Goal: Task Accomplishment & Management: Manage account settings

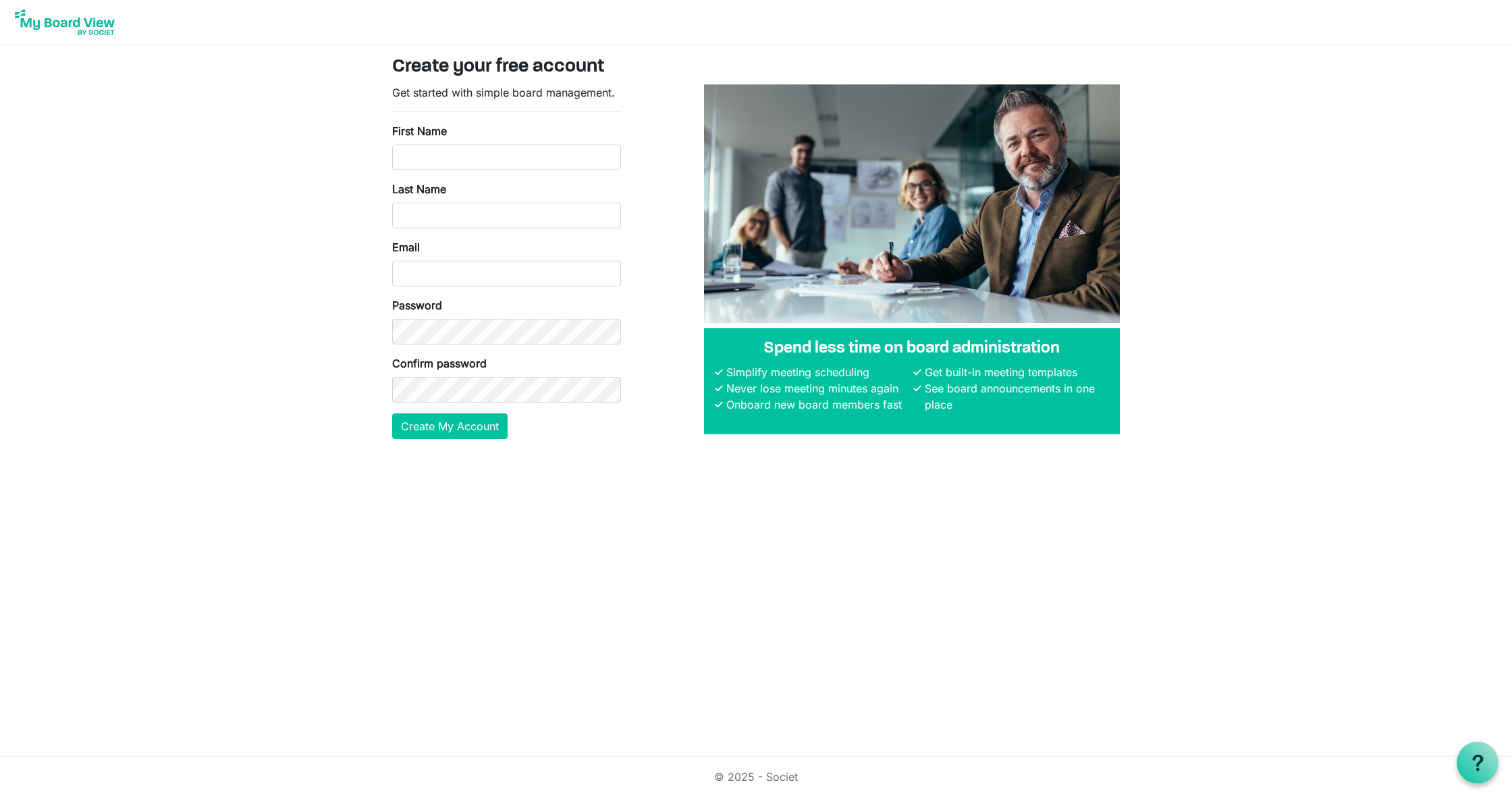
click at [448, 142] on div "First Name" at bounding box center [506, 147] width 229 height 48
drag, startPoint x: 496, startPoint y: 159, endPoint x: 645, endPoint y: 217, distance: 159.9
type input "Christopher"
type input "White"
type input "[EMAIL_ADDRESS][DOMAIN_NAME]"
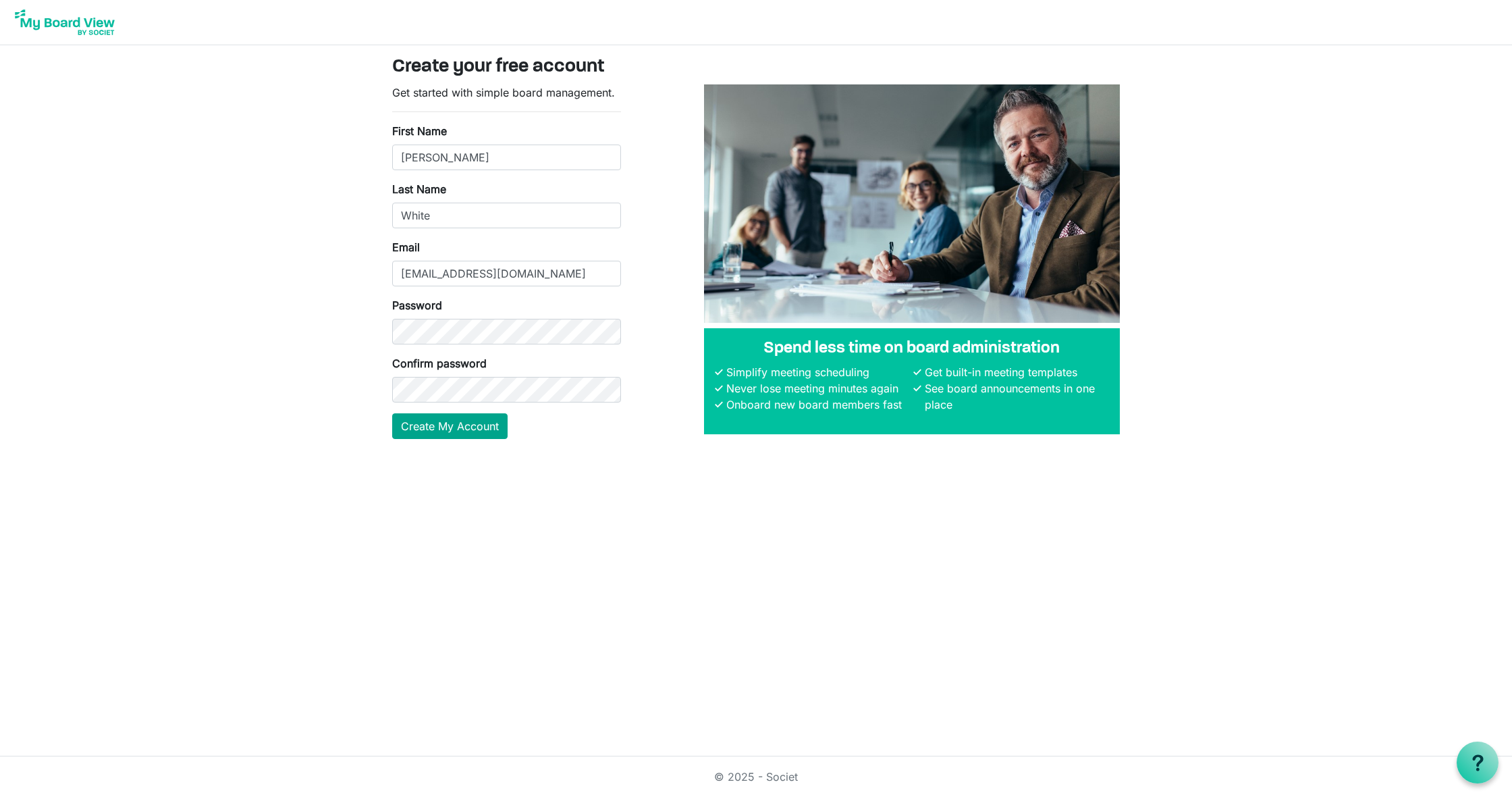
click at [438, 428] on button "Create My Account" at bounding box center [450, 426] width 115 height 26
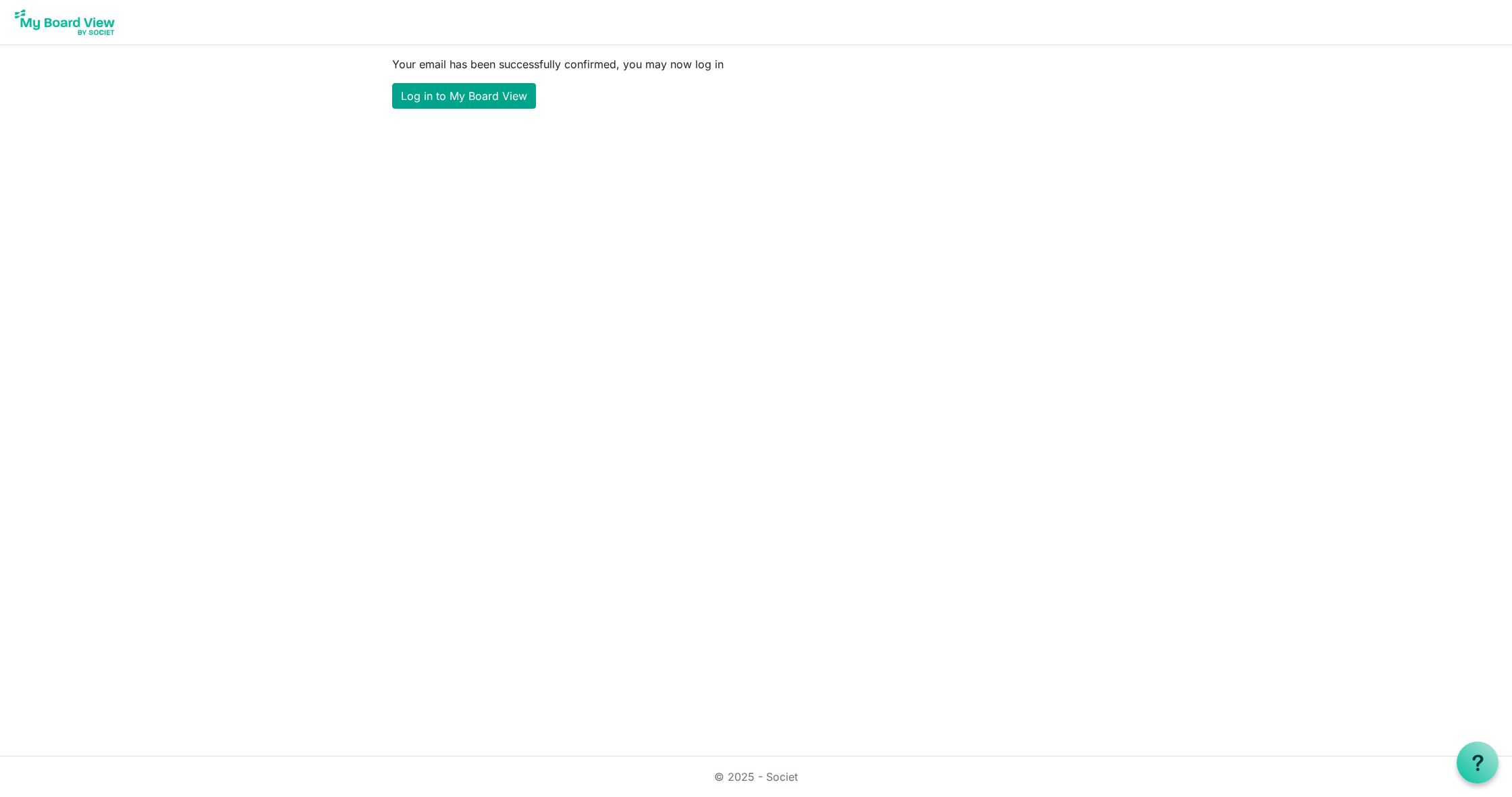
click at [467, 92] on link "Log in to My Board View" at bounding box center [464, 96] width 144 height 26
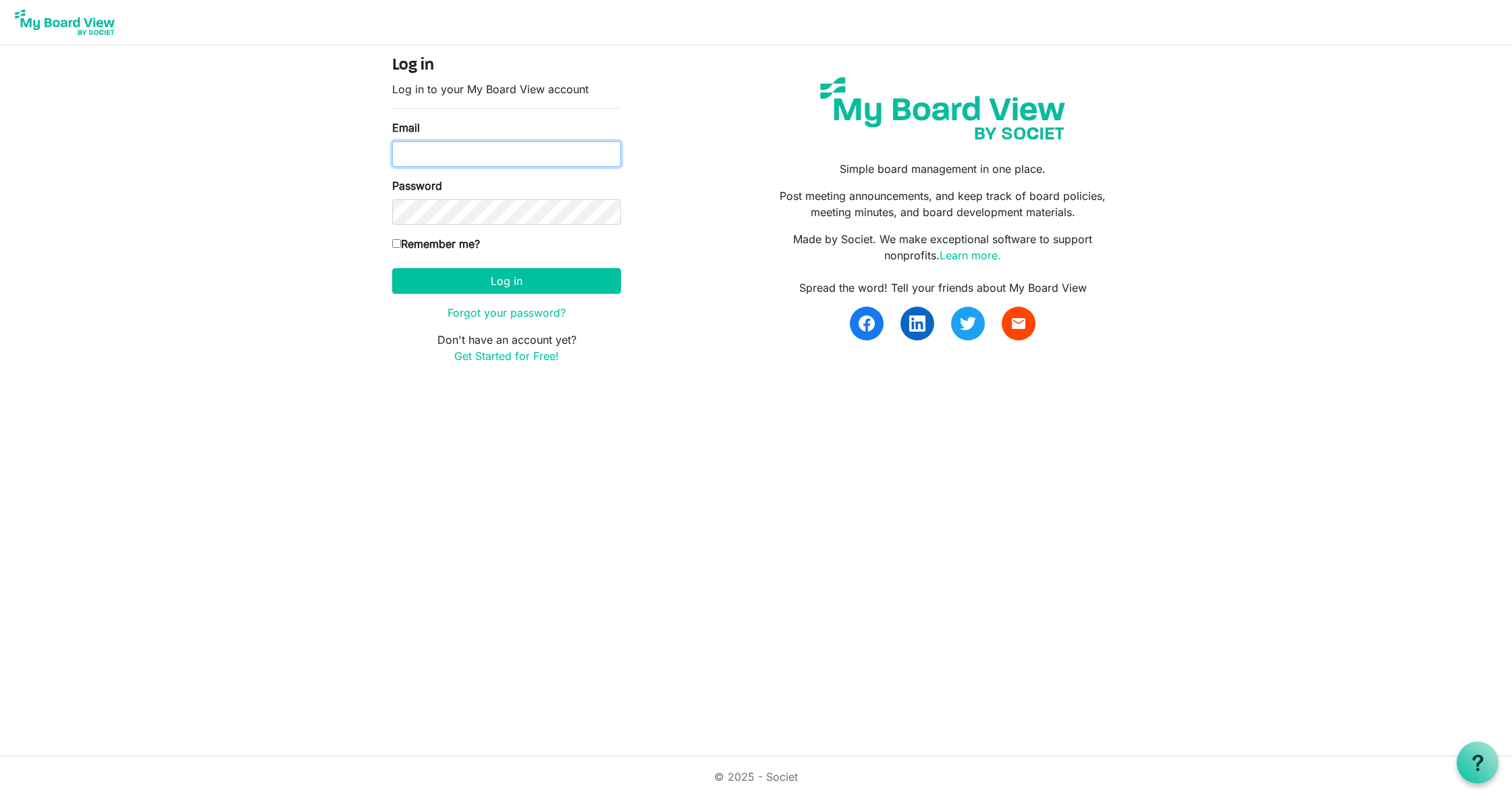
type input "[EMAIL_ADDRESS][DOMAIN_NAME]"
click at [536, 286] on button "Log in" at bounding box center [506, 281] width 229 height 26
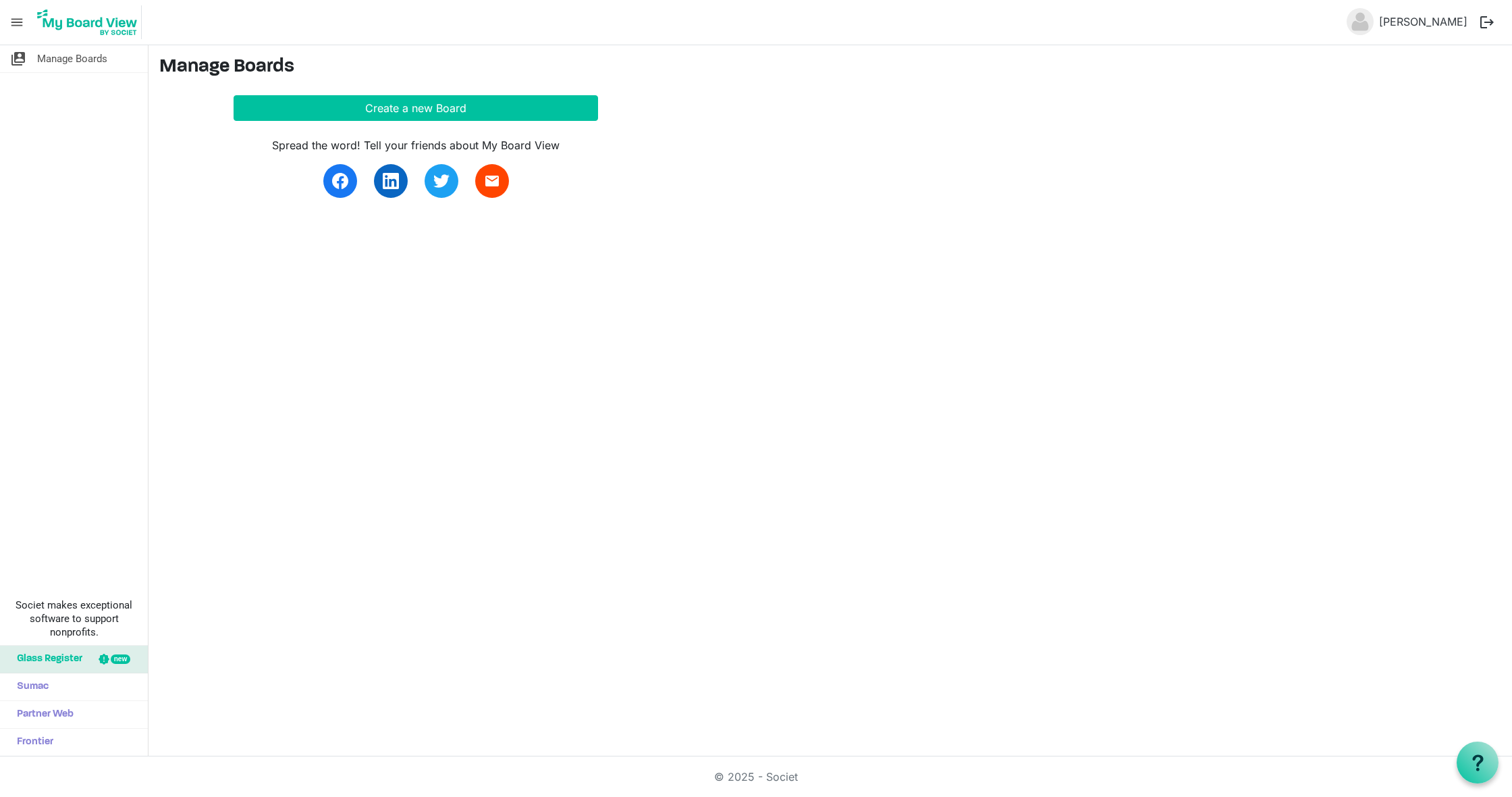
click at [14, 21] on span "menu" at bounding box center [17, 23] width 26 height 26
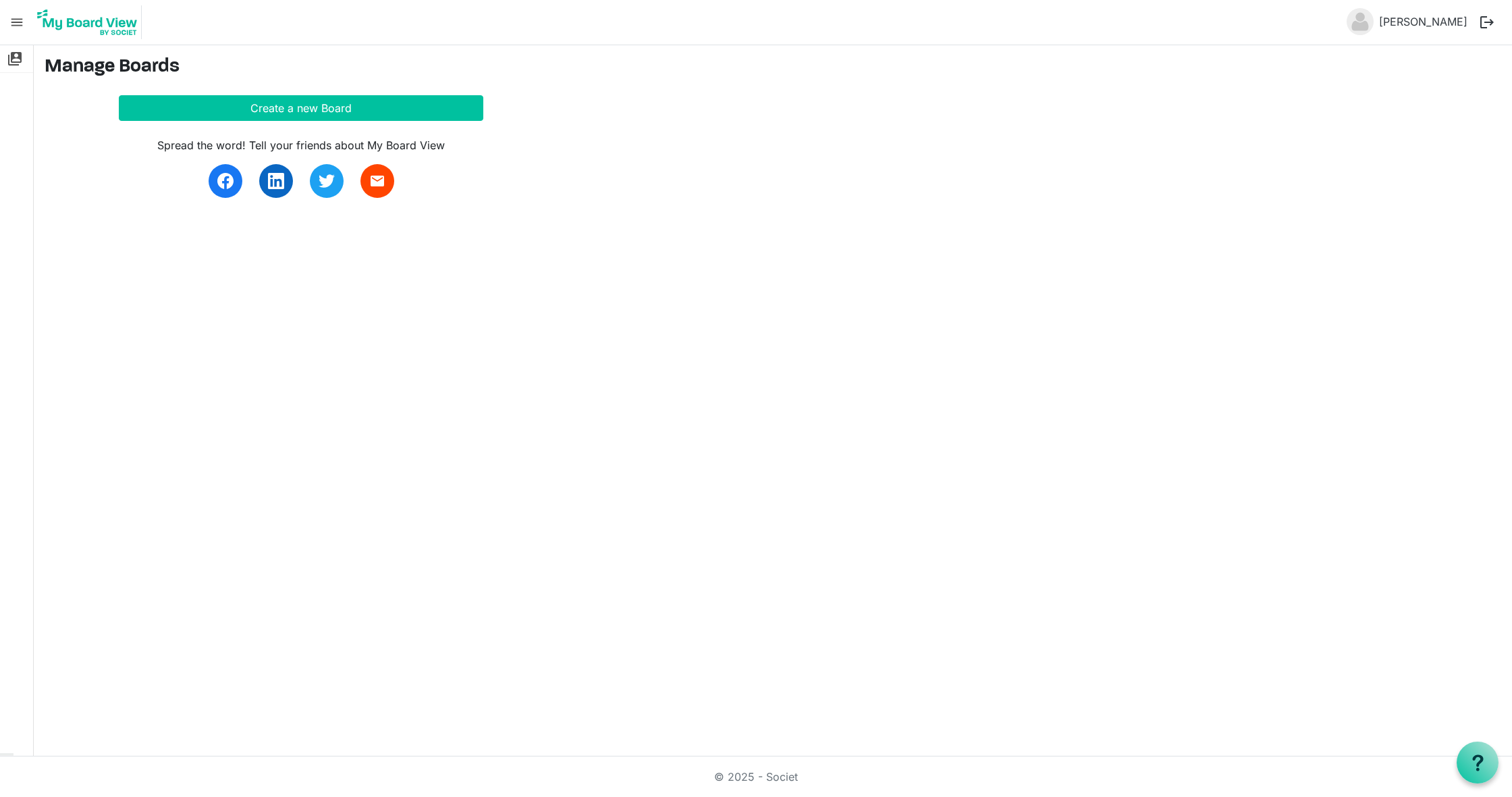
click at [14, 21] on span "menu" at bounding box center [17, 23] width 26 height 26
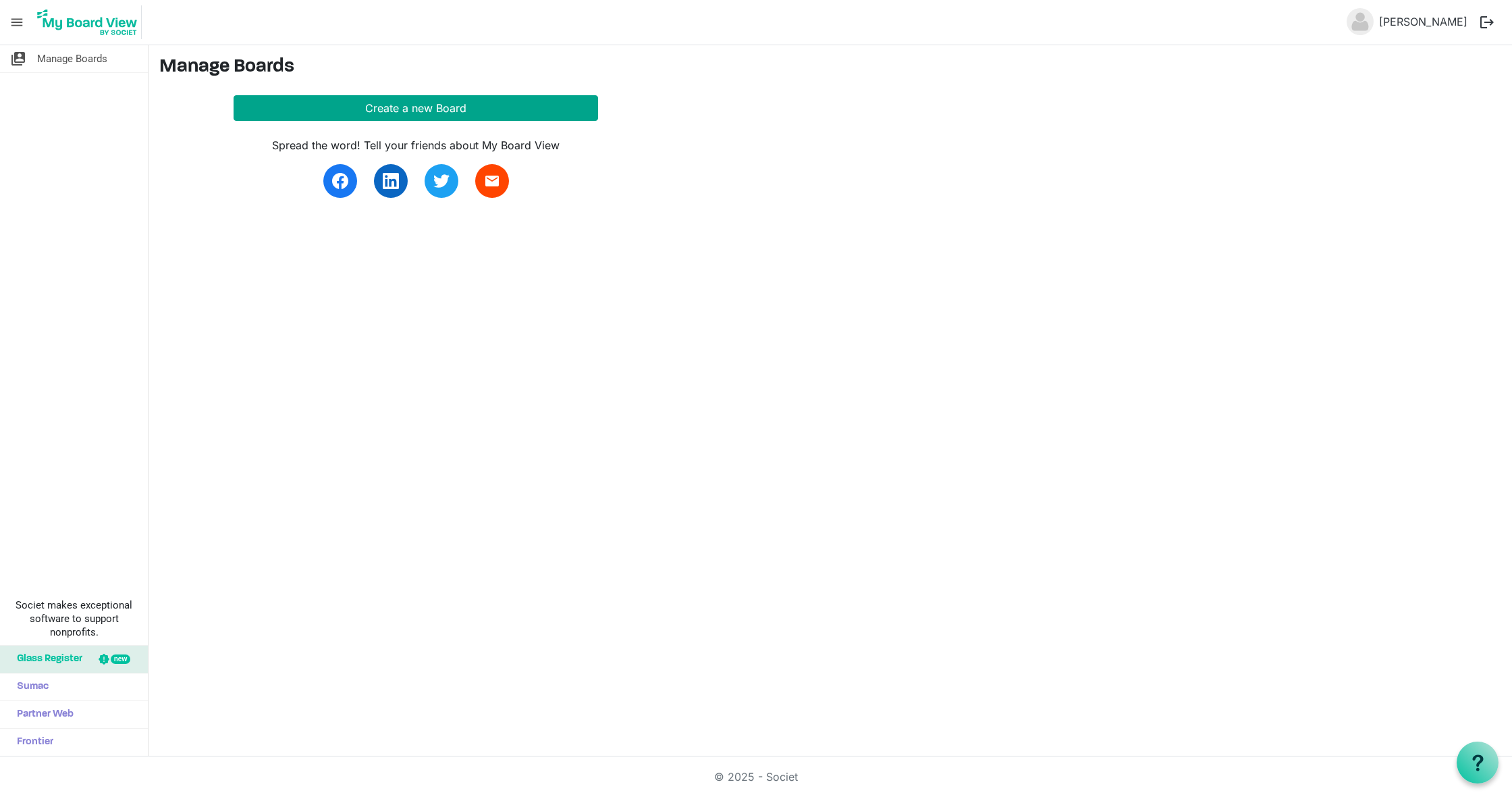
click at [451, 106] on button "Create a new Board" at bounding box center [416, 108] width 364 height 26
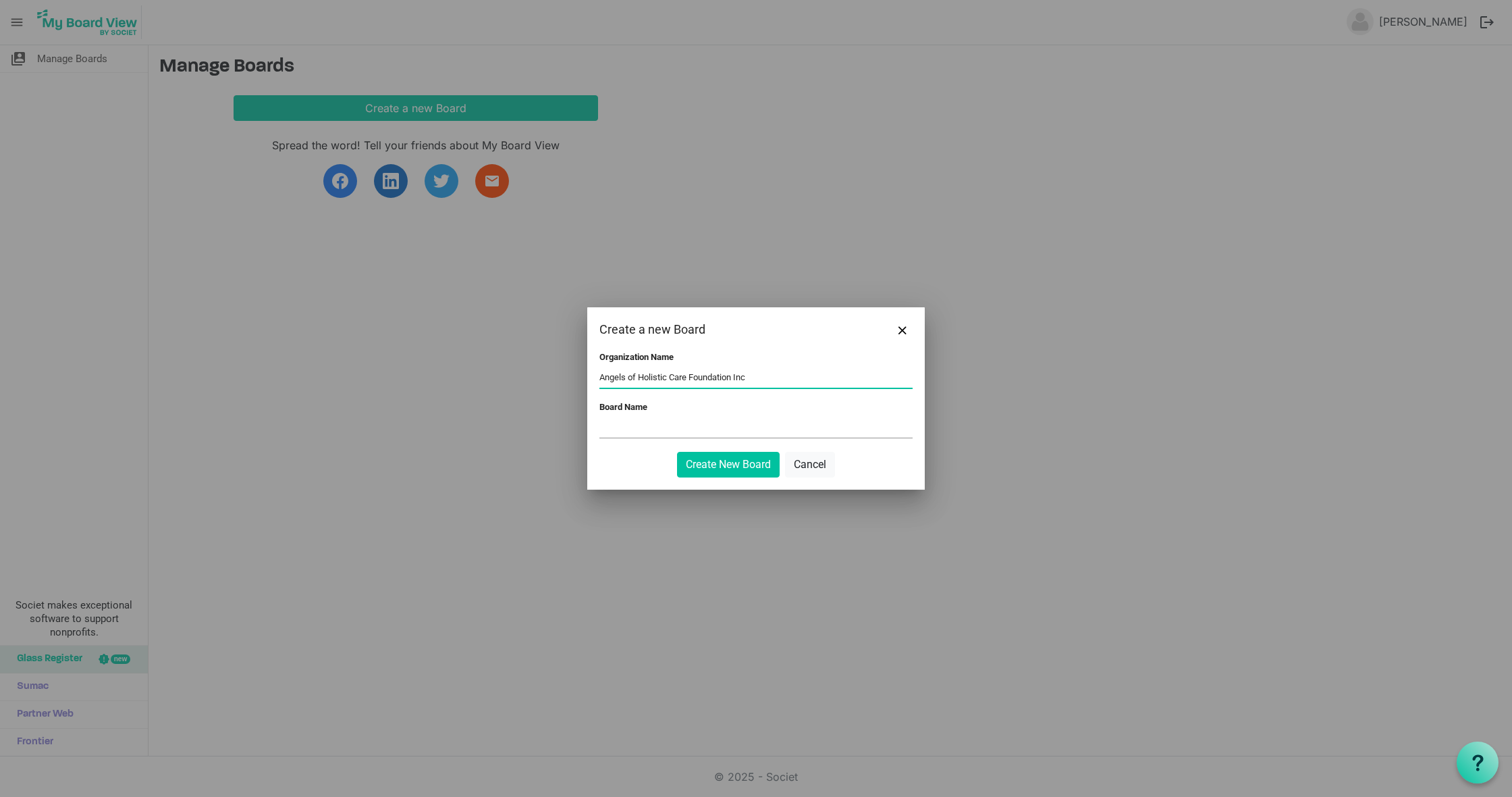
type input "Angels of Holistic Care Foundation Inc"
type input "Board of Directors"
click at [730, 466] on button "Create New Board" at bounding box center [728, 465] width 102 height 26
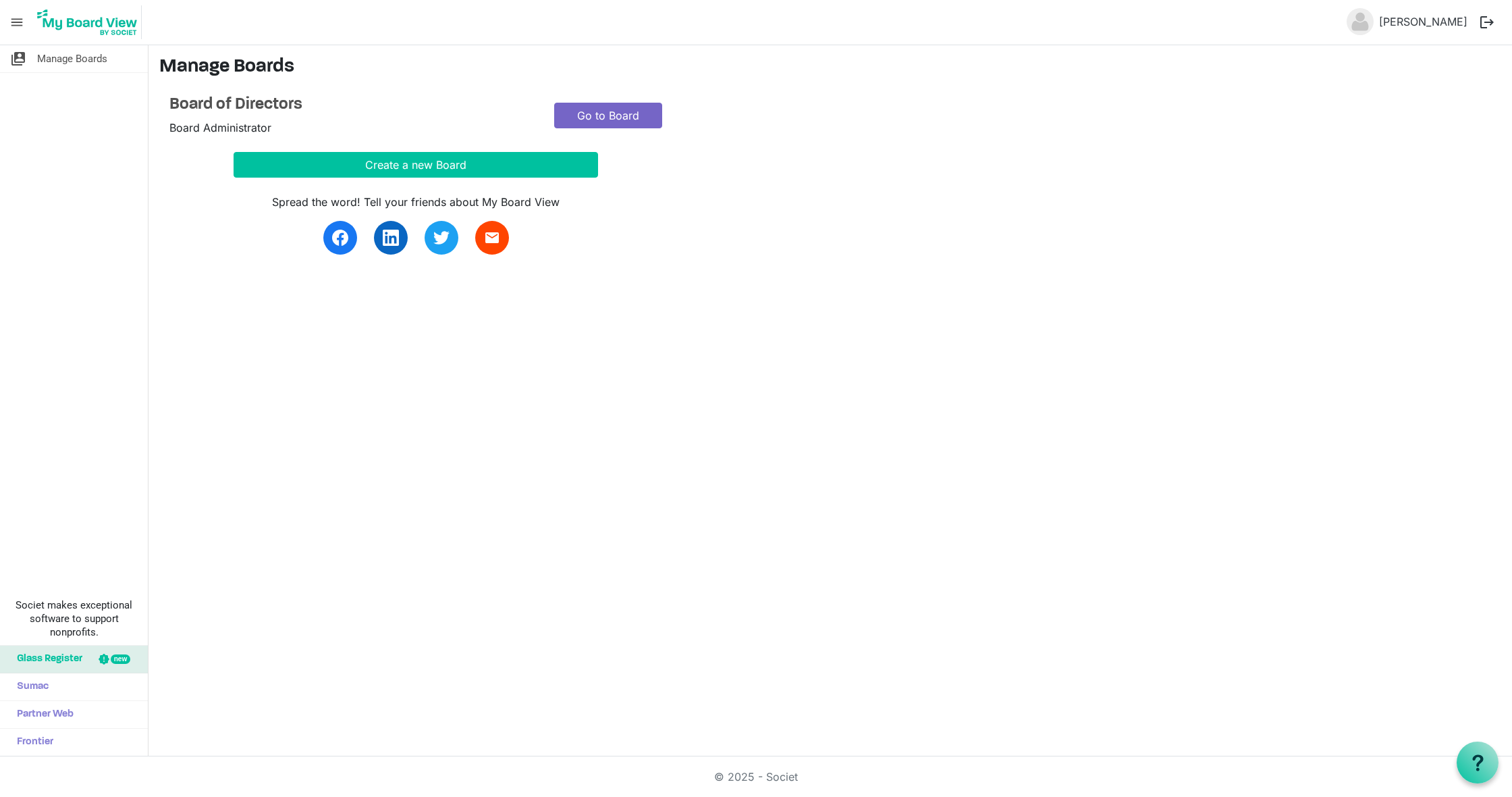
click at [602, 106] on link "Go to Board" at bounding box center [608, 115] width 108 height 26
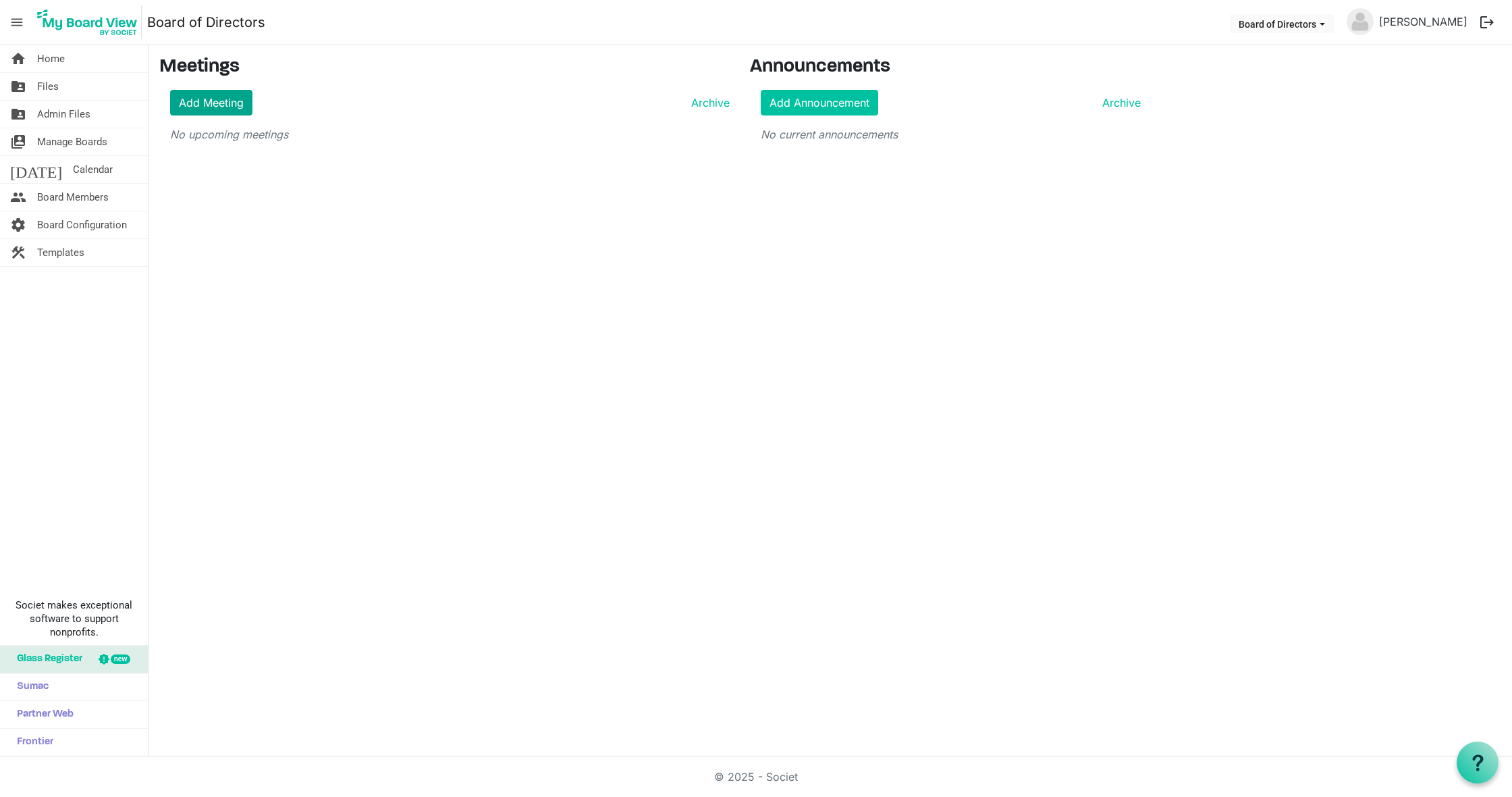
click at [225, 100] on link "Add Meeting" at bounding box center [211, 102] width 83 height 26
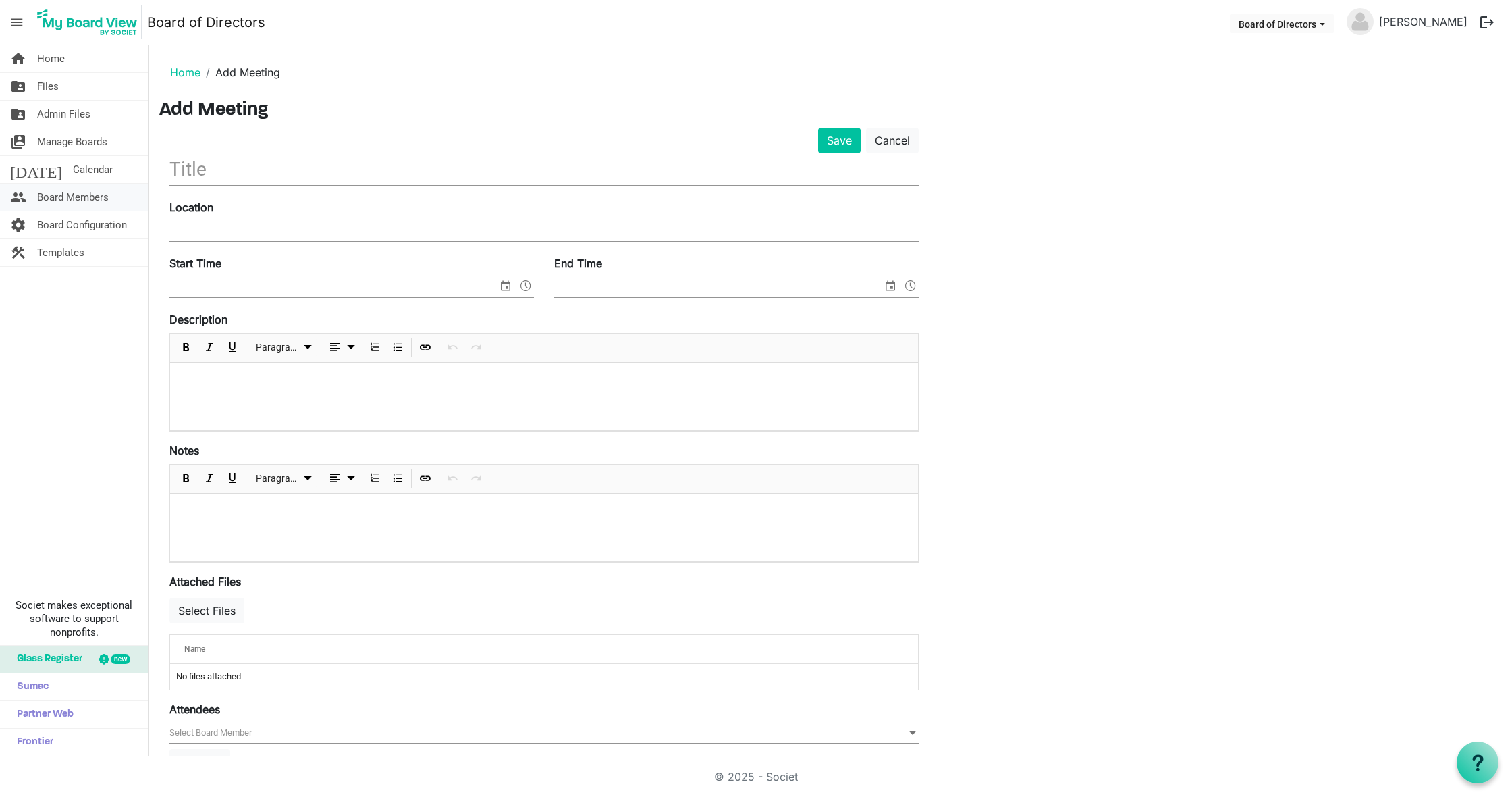
click at [89, 197] on span "Board Members" at bounding box center [73, 197] width 72 height 27
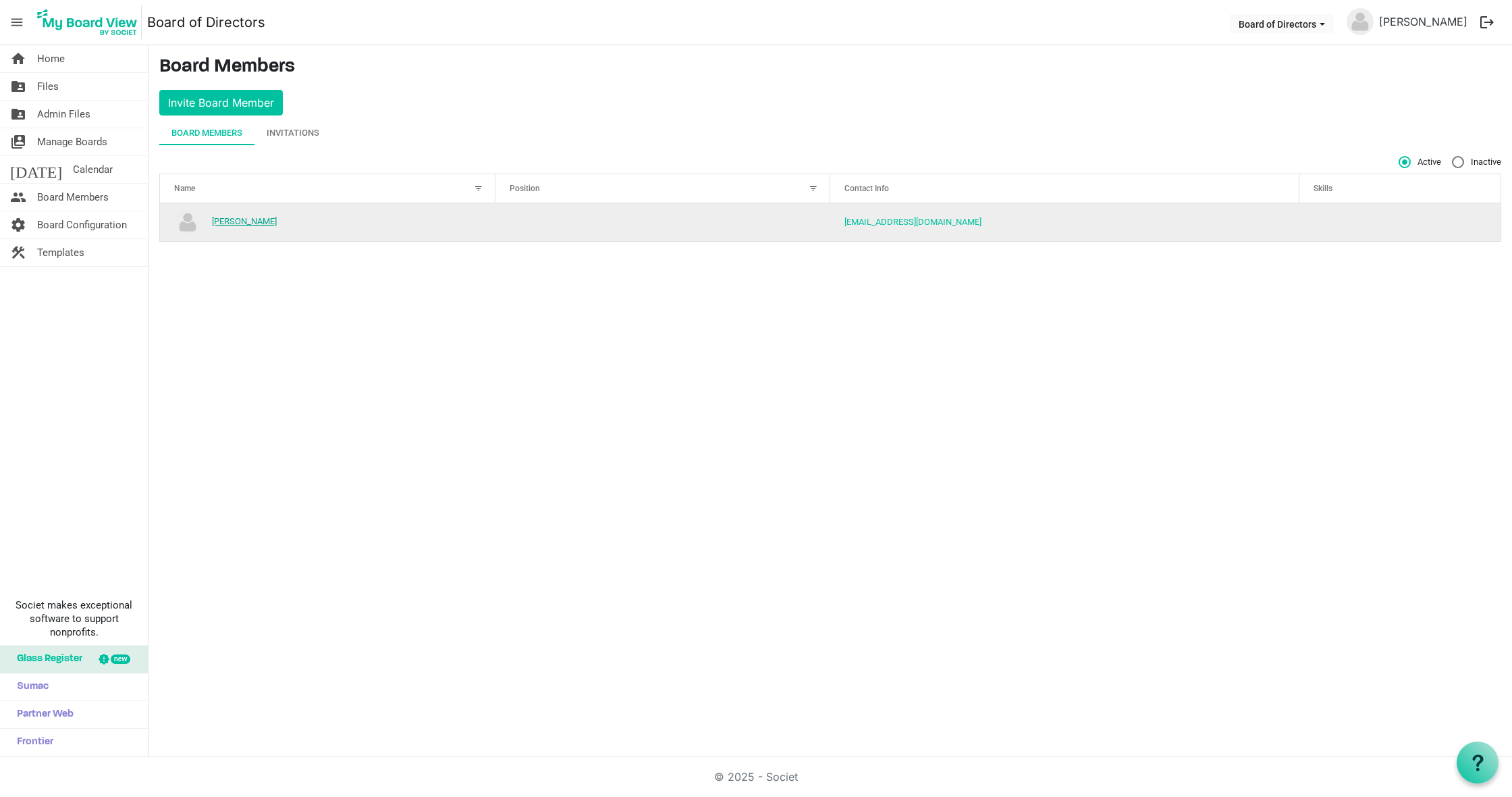
click at [269, 222] on link "[PERSON_NAME]" at bounding box center [244, 221] width 65 height 10
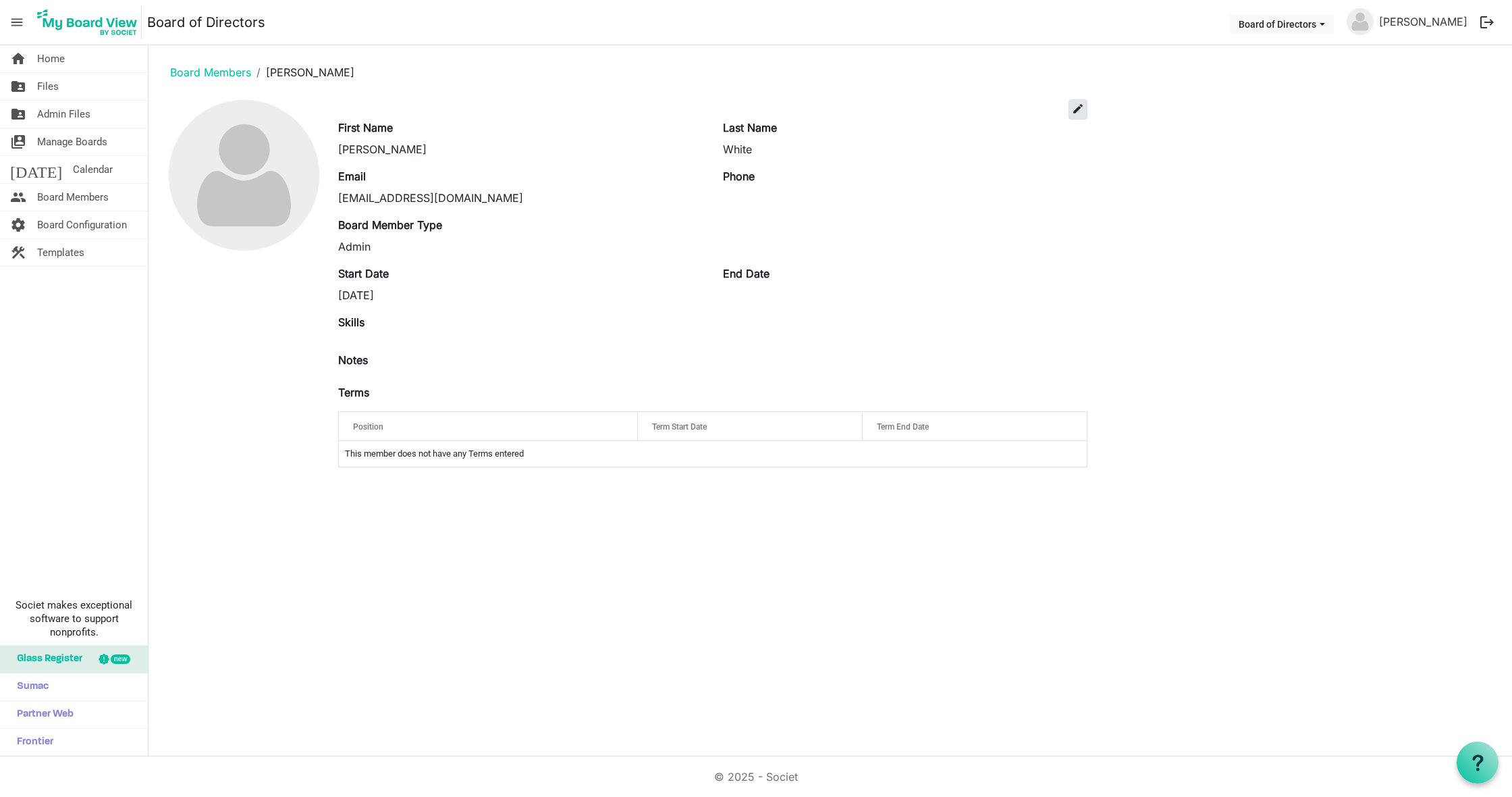
click at [1074, 110] on span "edit" at bounding box center [1078, 108] width 12 height 12
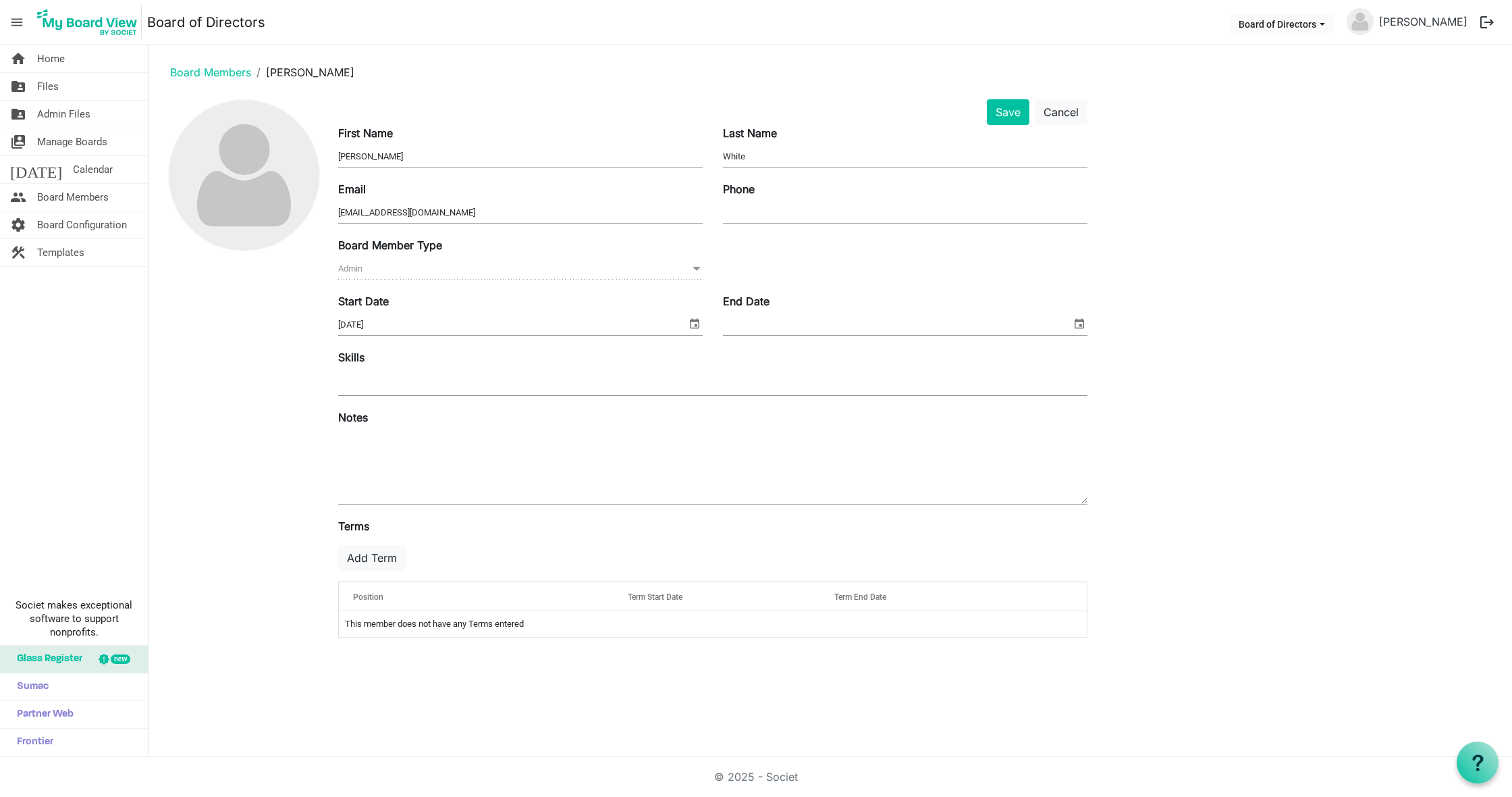
click at [473, 625] on td "This member does not have any Terms entered" at bounding box center [713, 624] width 748 height 26
click at [379, 555] on button "Add Term" at bounding box center [372, 558] width 68 height 26
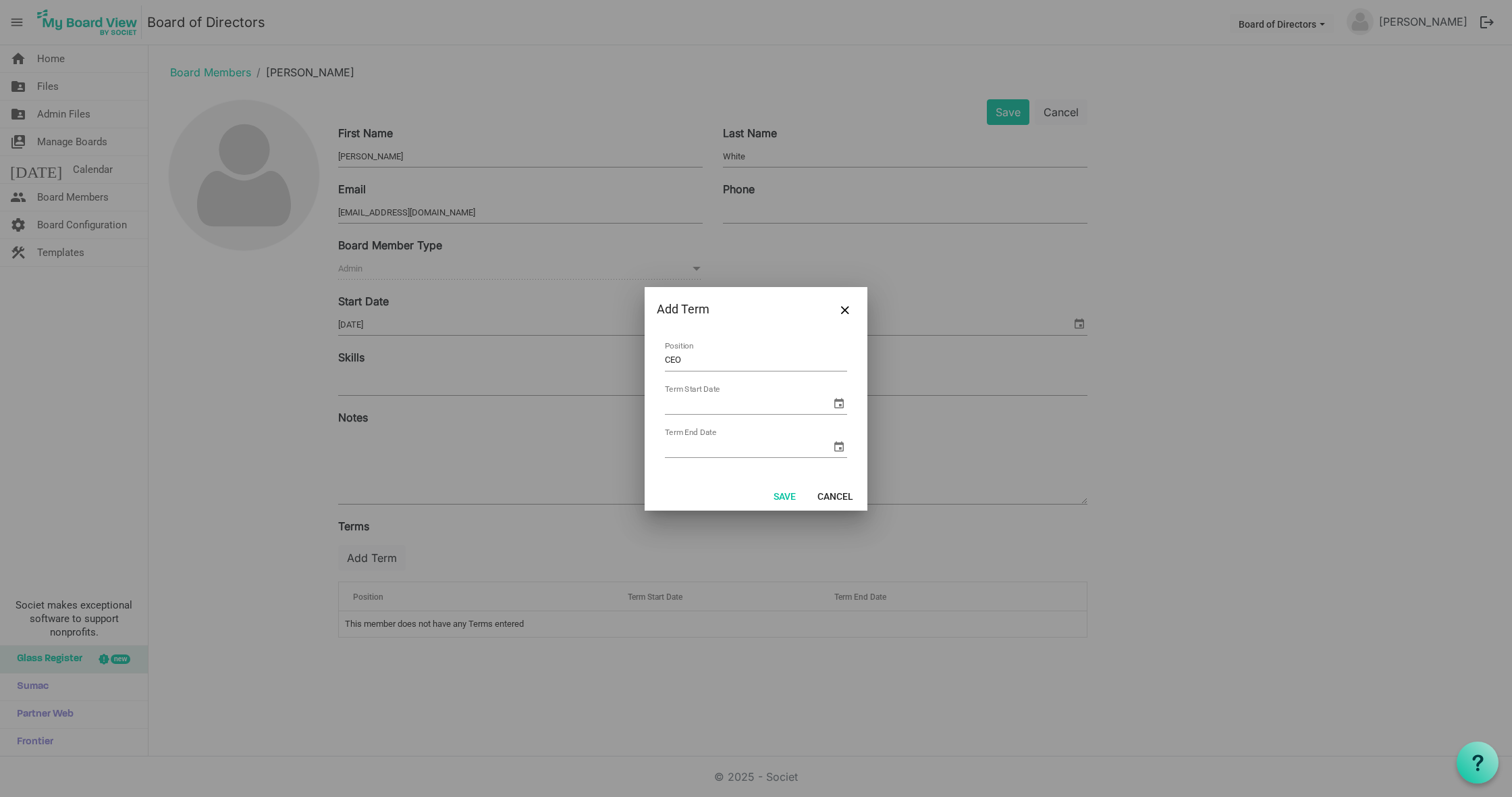
type input "CEO"
click at [769, 403] on input "Term Start Date" at bounding box center [747, 404] width 166 height 20
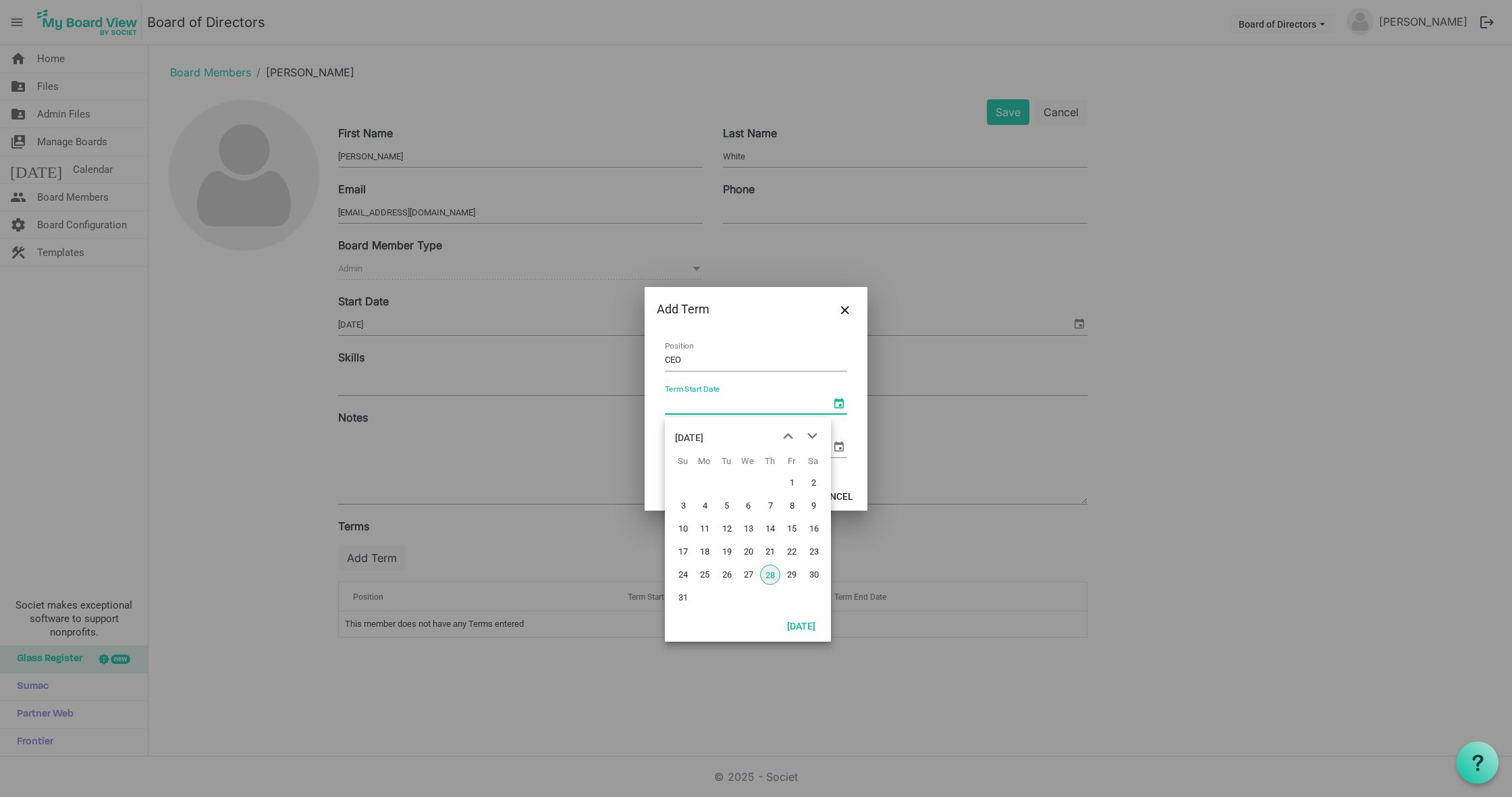
click at [840, 406] on span "select" at bounding box center [839, 403] width 16 height 16
click at [791, 436] on span "previous month" at bounding box center [788, 436] width 24 height 24
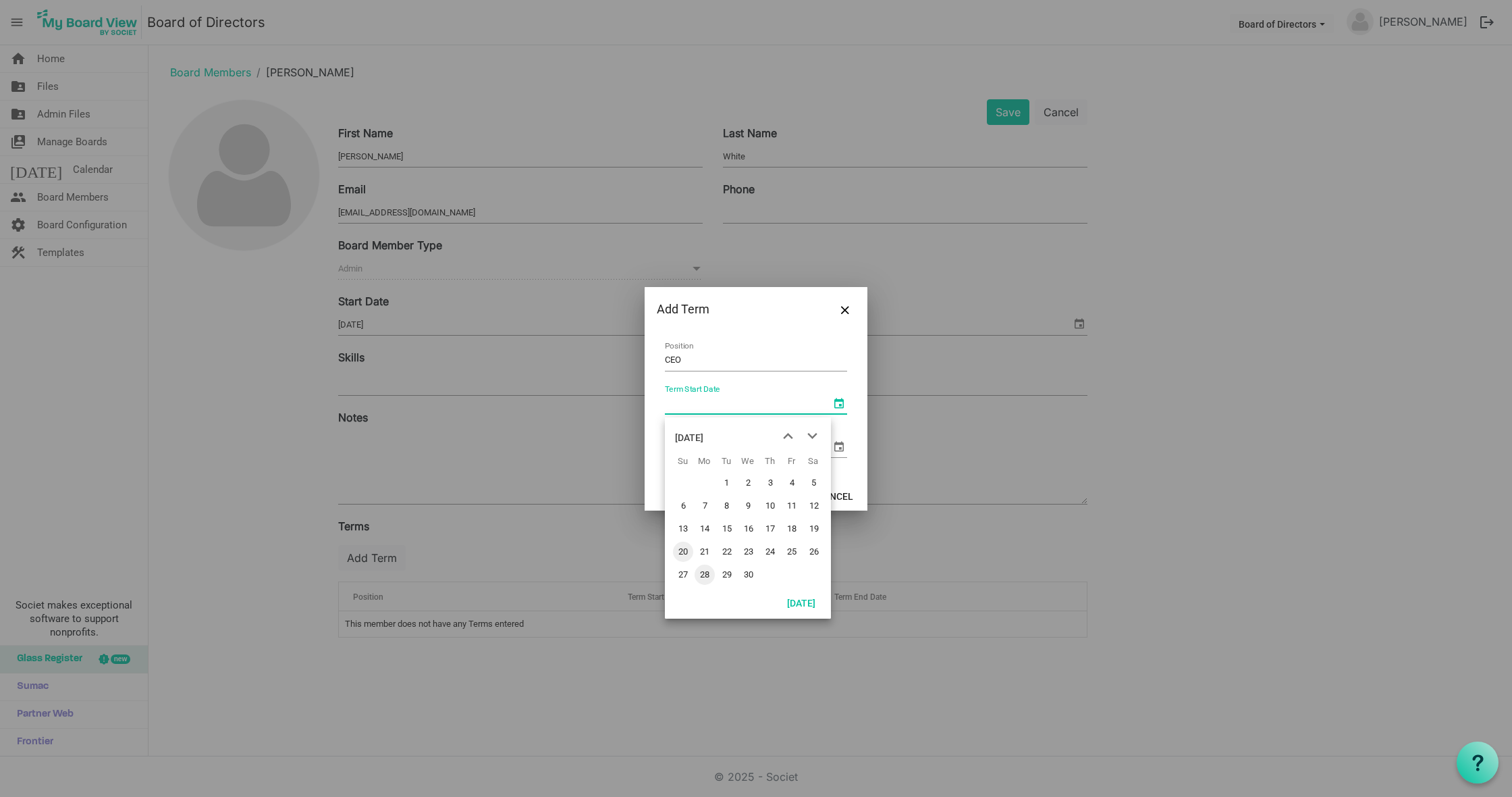
click at [679, 549] on span "20" at bounding box center [683, 551] width 20 height 20
type input "4/20/2025"
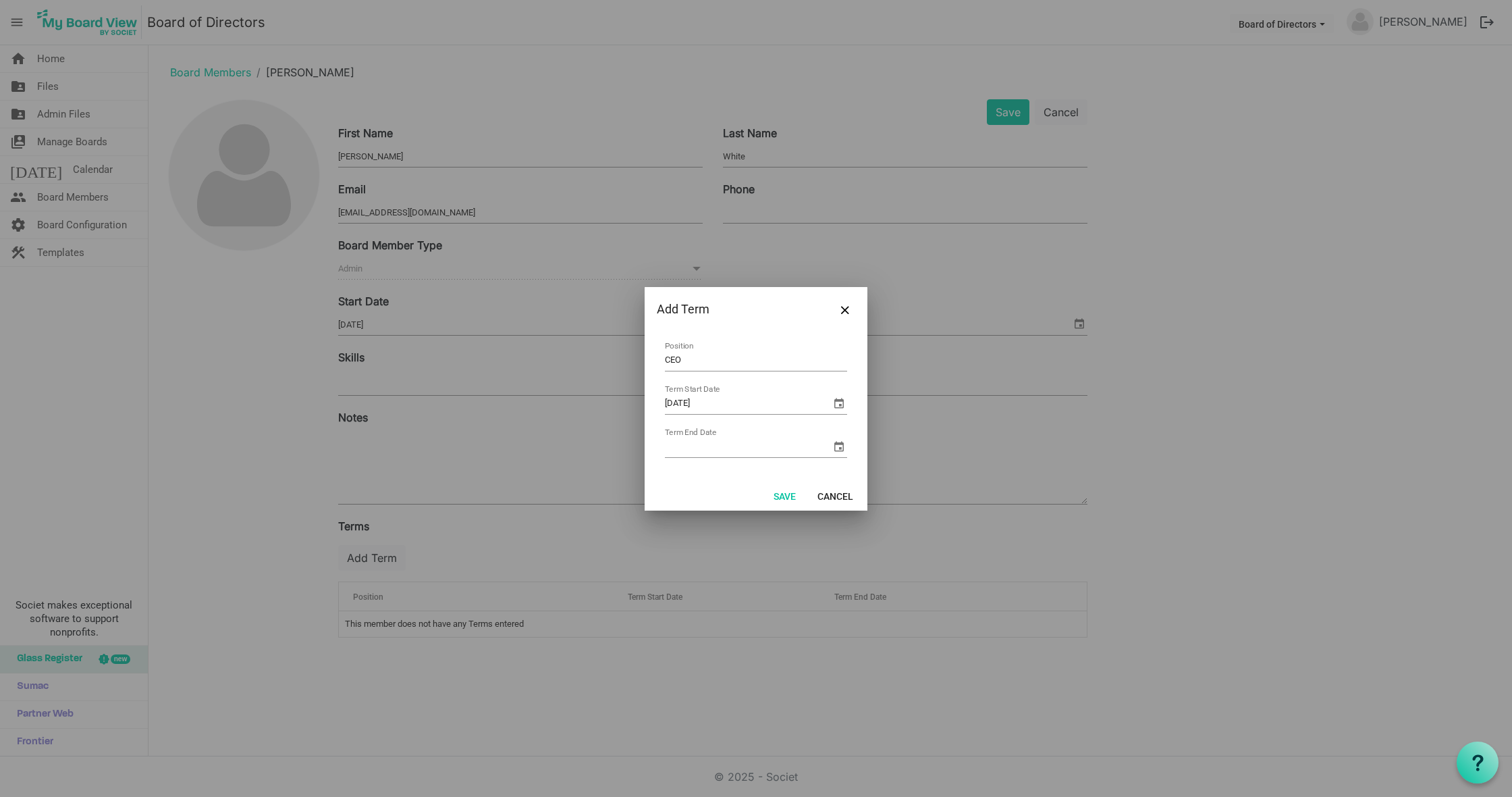
drag, startPoint x: 779, startPoint y: 497, endPoint x: 803, endPoint y: 472, distance: 34.7
click at [780, 497] on button "Save" at bounding box center [785, 496] width 40 height 19
click at [755, 445] on input "Term End Date" at bounding box center [747, 447] width 166 height 20
click at [840, 445] on span "select" at bounding box center [839, 446] width 16 height 16
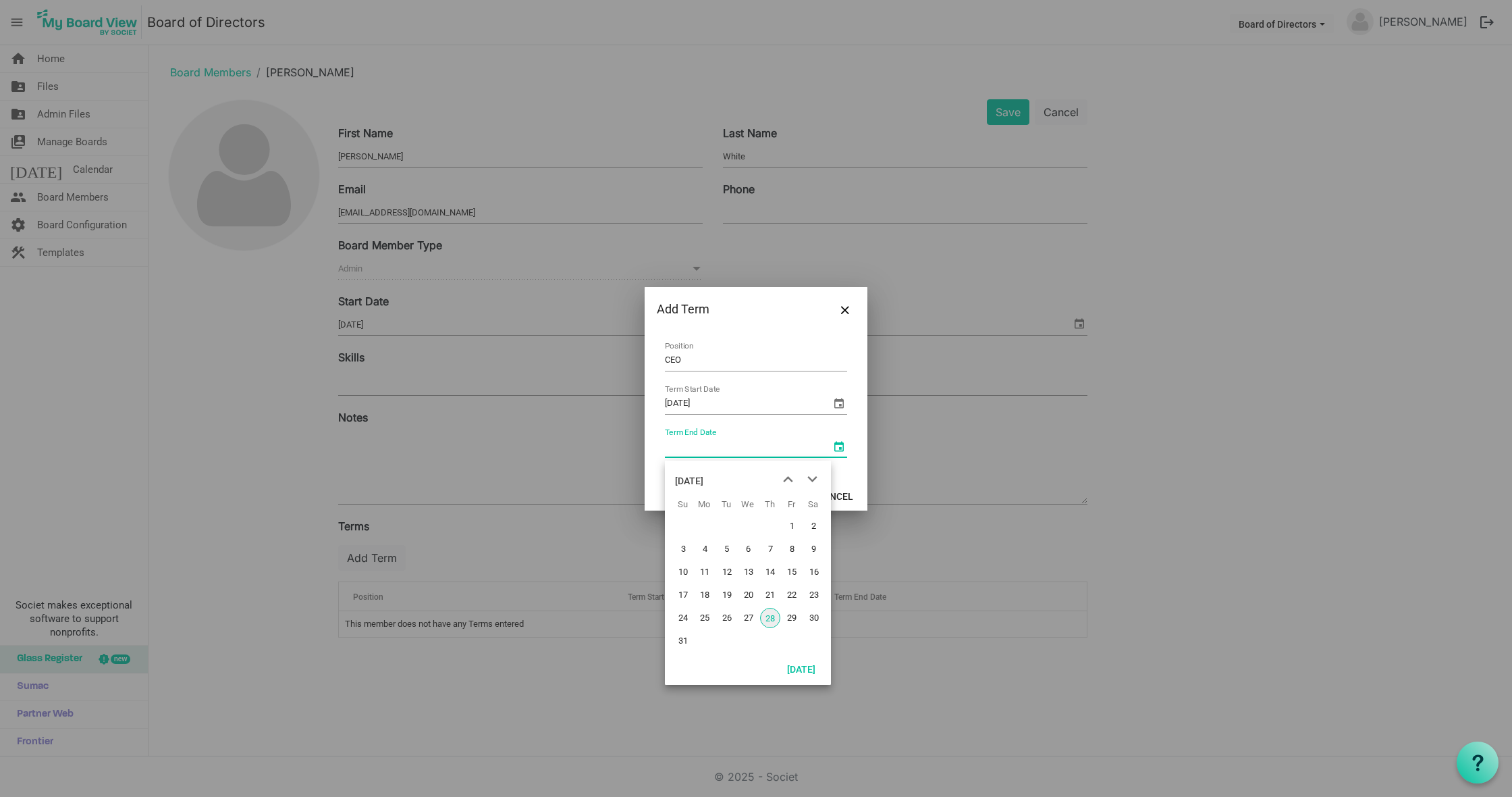
click at [703, 476] on div "[DATE]" at bounding box center [689, 481] width 29 height 27
click at [816, 474] on span "next month" at bounding box center [813, 480] width 24 height 24
click at [814, 475] on span "next month" at bounding box center [813, 480] width 24 height 24
click at [806, 601] on span "Dec" at bounding box center [806, 597] width 31 height 31
click at [813, 479] on span "next month" at bounding box center [813, 480] width 24 height 24
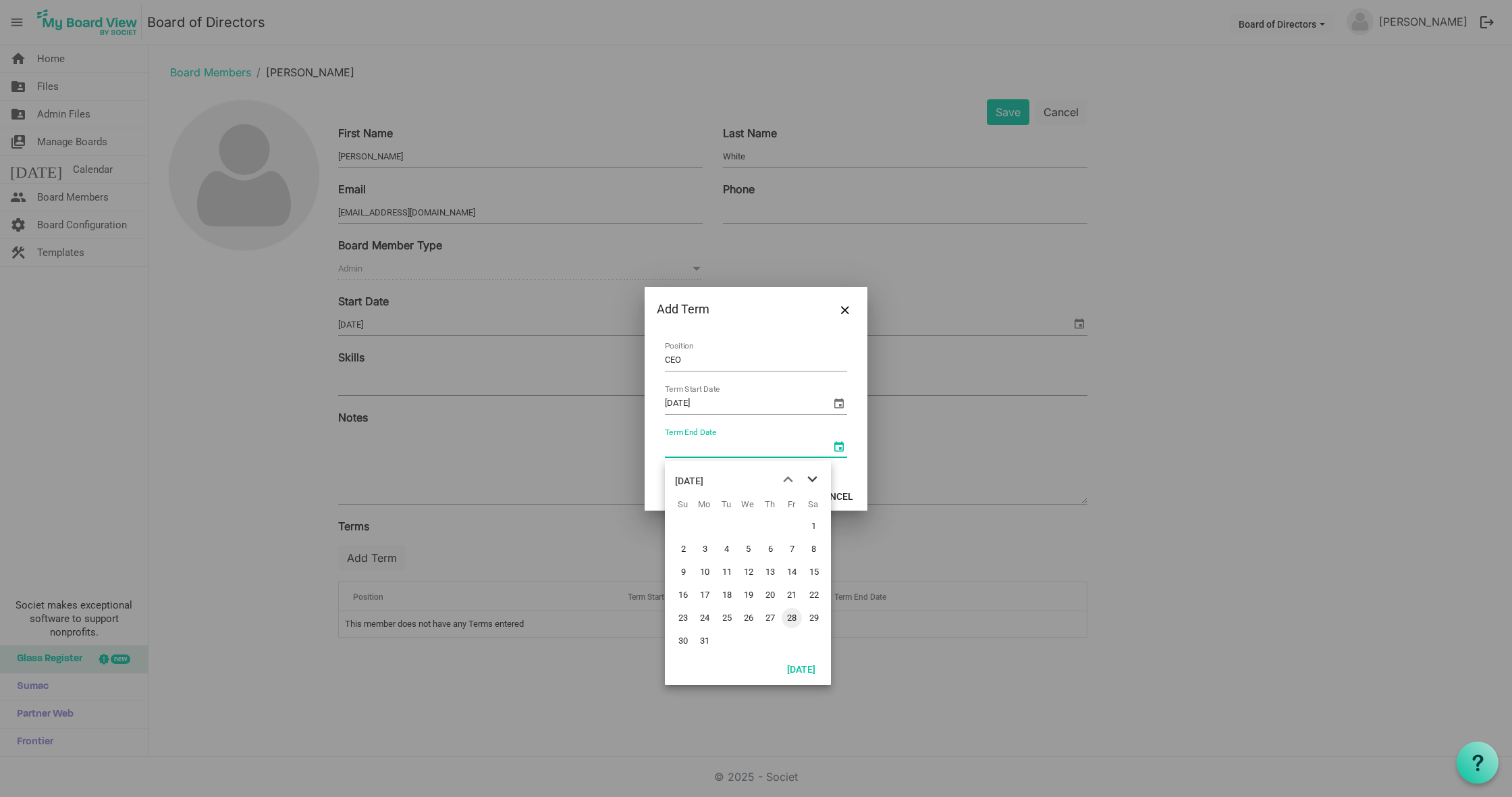
click at [813, 479] on span "next month" at bounding box center [813, 480] width 24 height 24
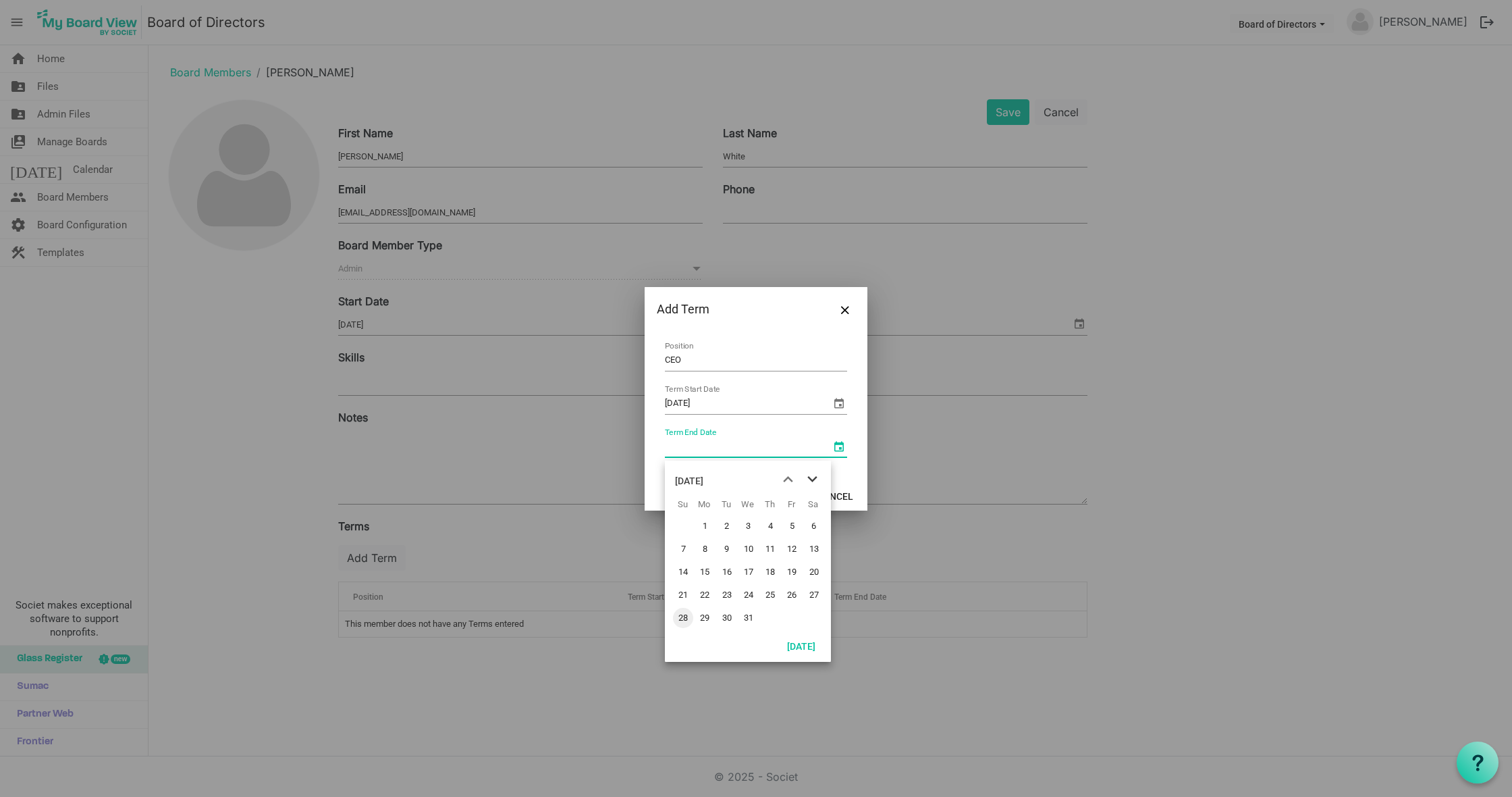
click at [813, 479] on span "next month" at bounding box center [813, 480] width 24 height 24
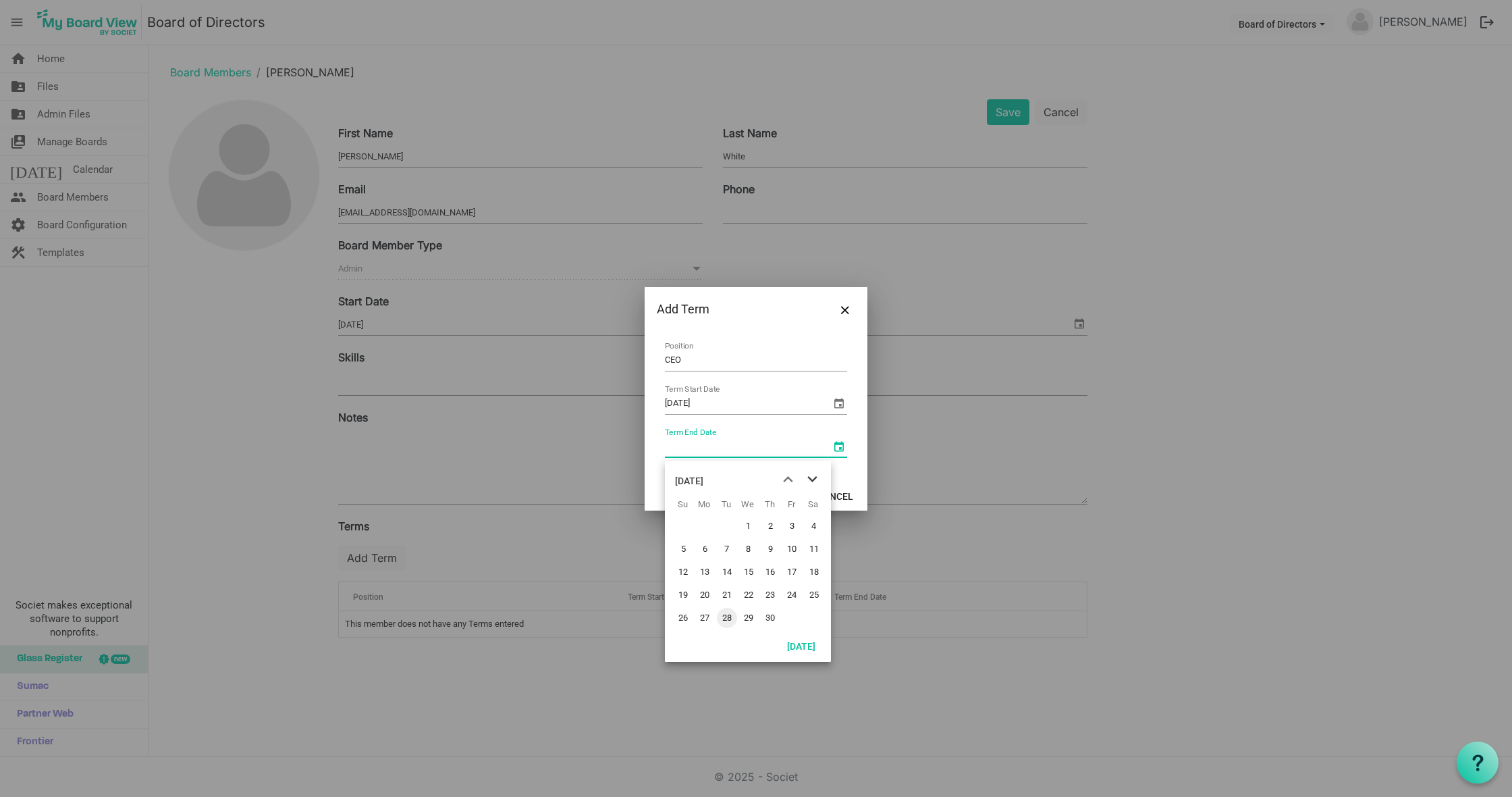
click at [813, 479] on span "next month" at bounding box center [813, 480] width 24 height 24
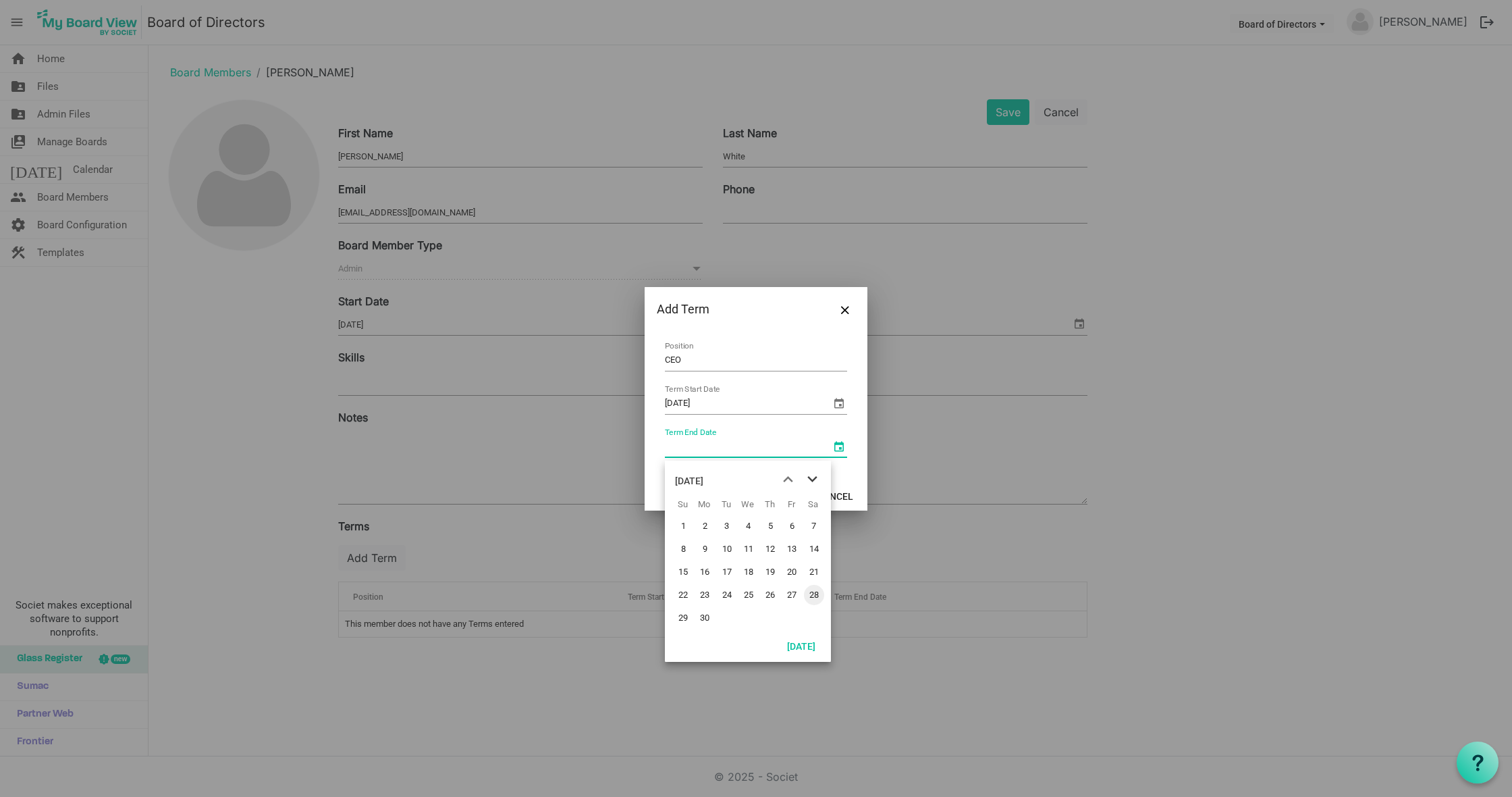
click at [813, 479] on span "next month" at bounding box center [813, 480] width 24 height 24
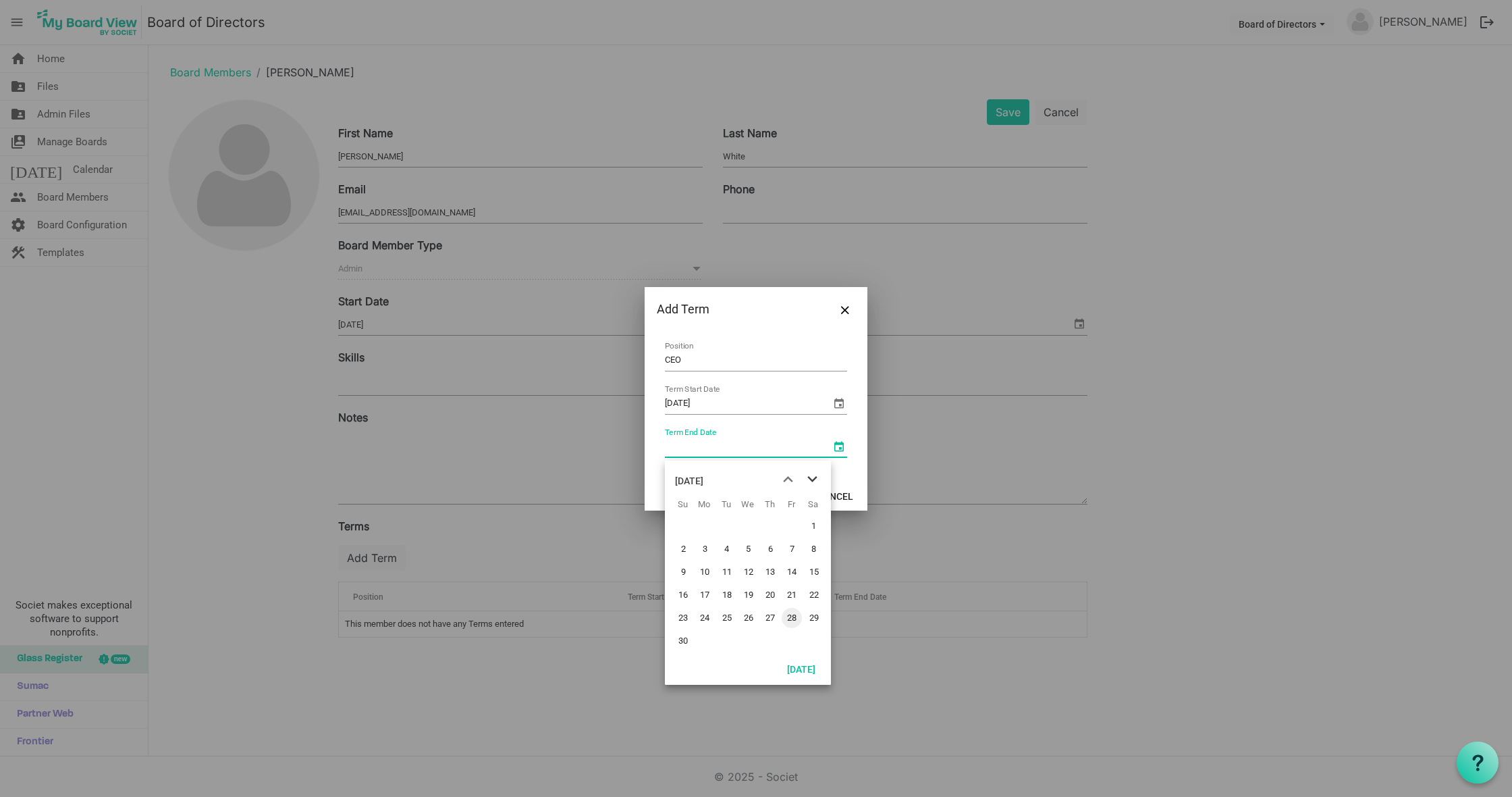
click at [813, 479] on span "next month" at bounding box center [813, 480] width 24 height 24
click at [810, 478] on span "next month" at bounding box center [813, 480] width 24 height 24
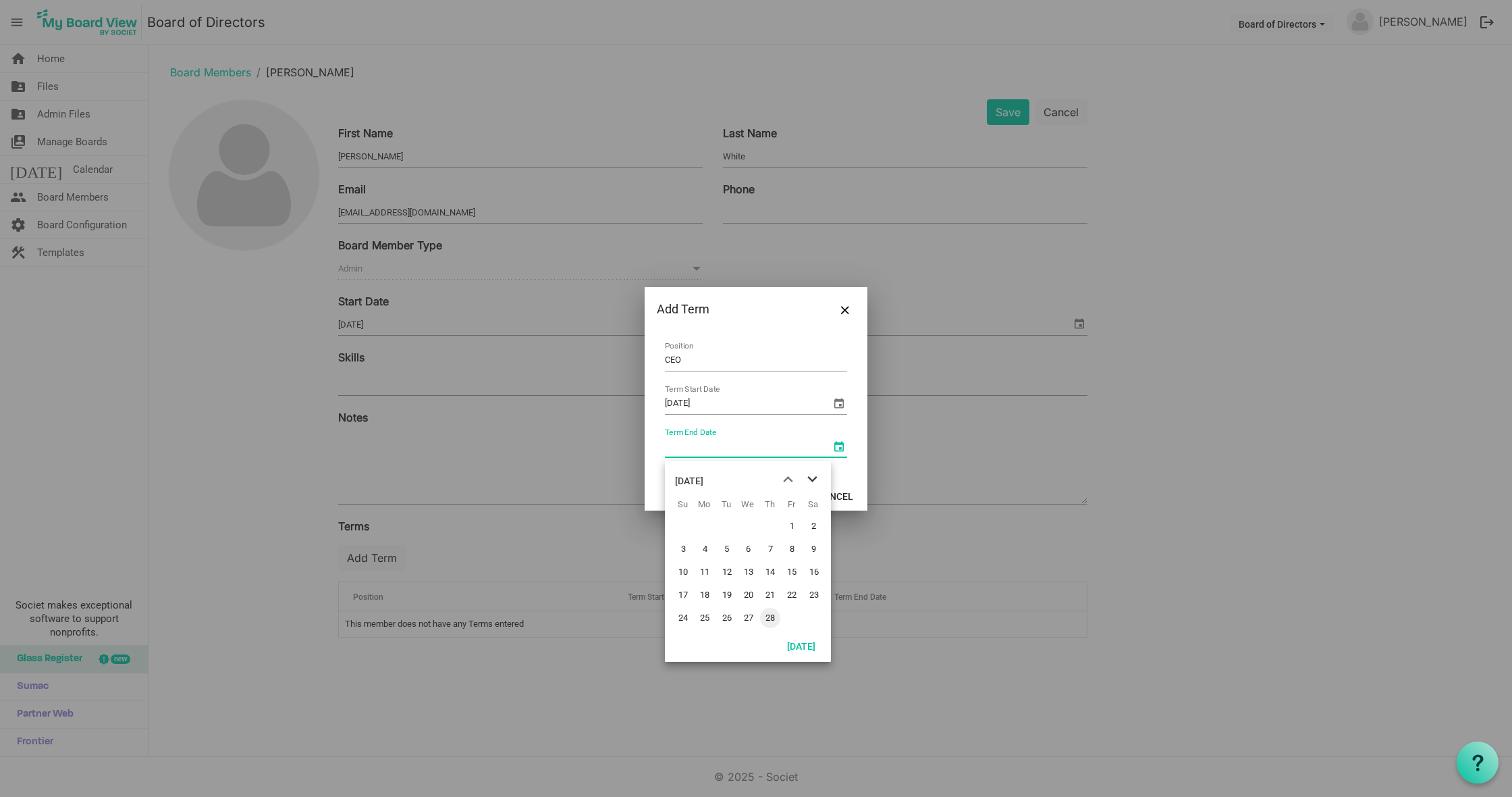
click at [810, 478] on span "next month" at bounding box center [813, 480] width 24 height 24
click at [786, 480] on span "previous month" at bounding box center [788, 480] width 24 height 24
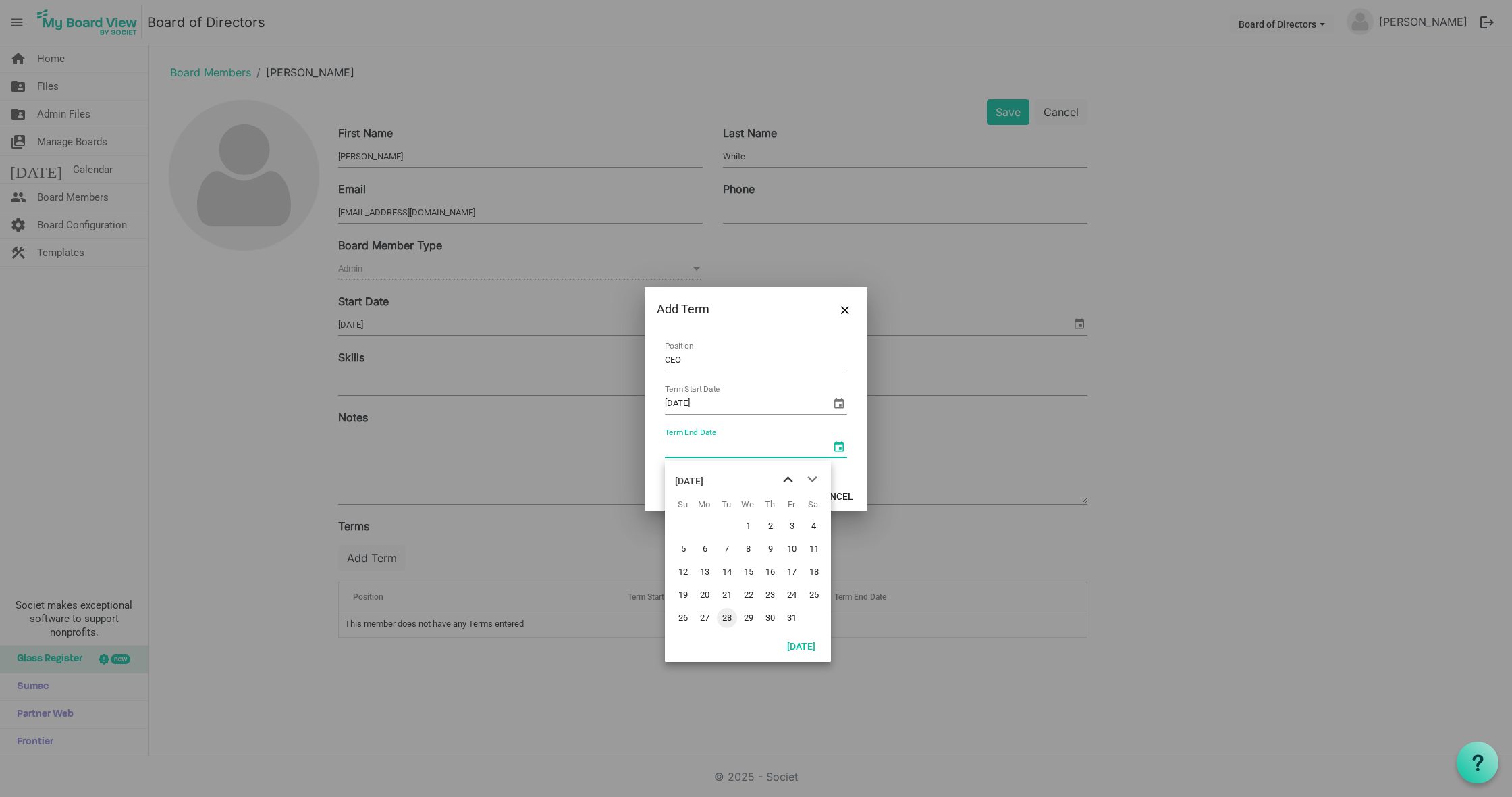
click at [787, 480] on span "previous month" at bounding box center [788, 480] width 24 height 24
click at [755, 591] on span "24" at bounding box center [748, 595] width 20 height 20
type input "4/24/2030"
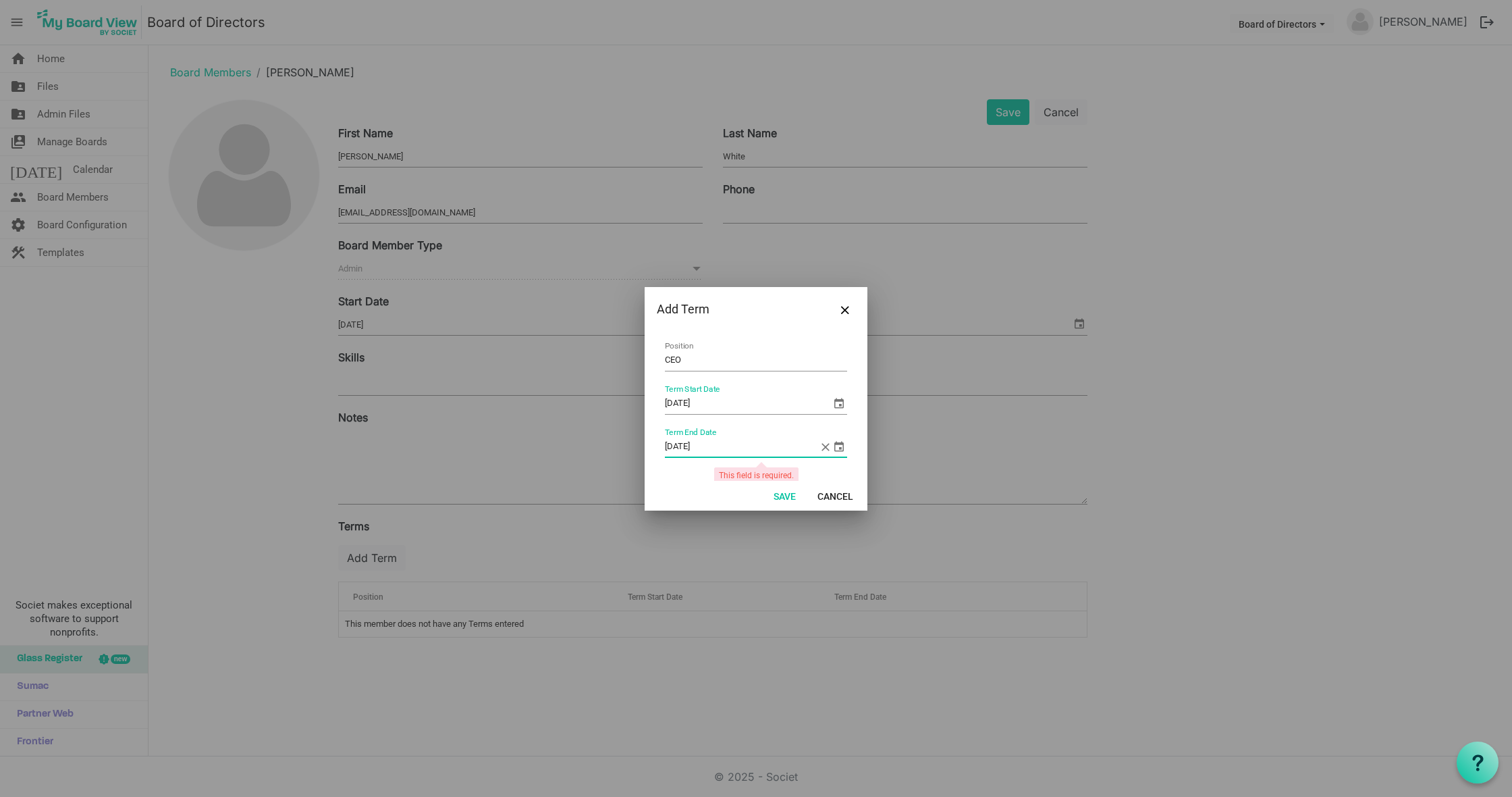
click at [840, 404] on span "select" at bounding box center [839, 403] width 16 height 16
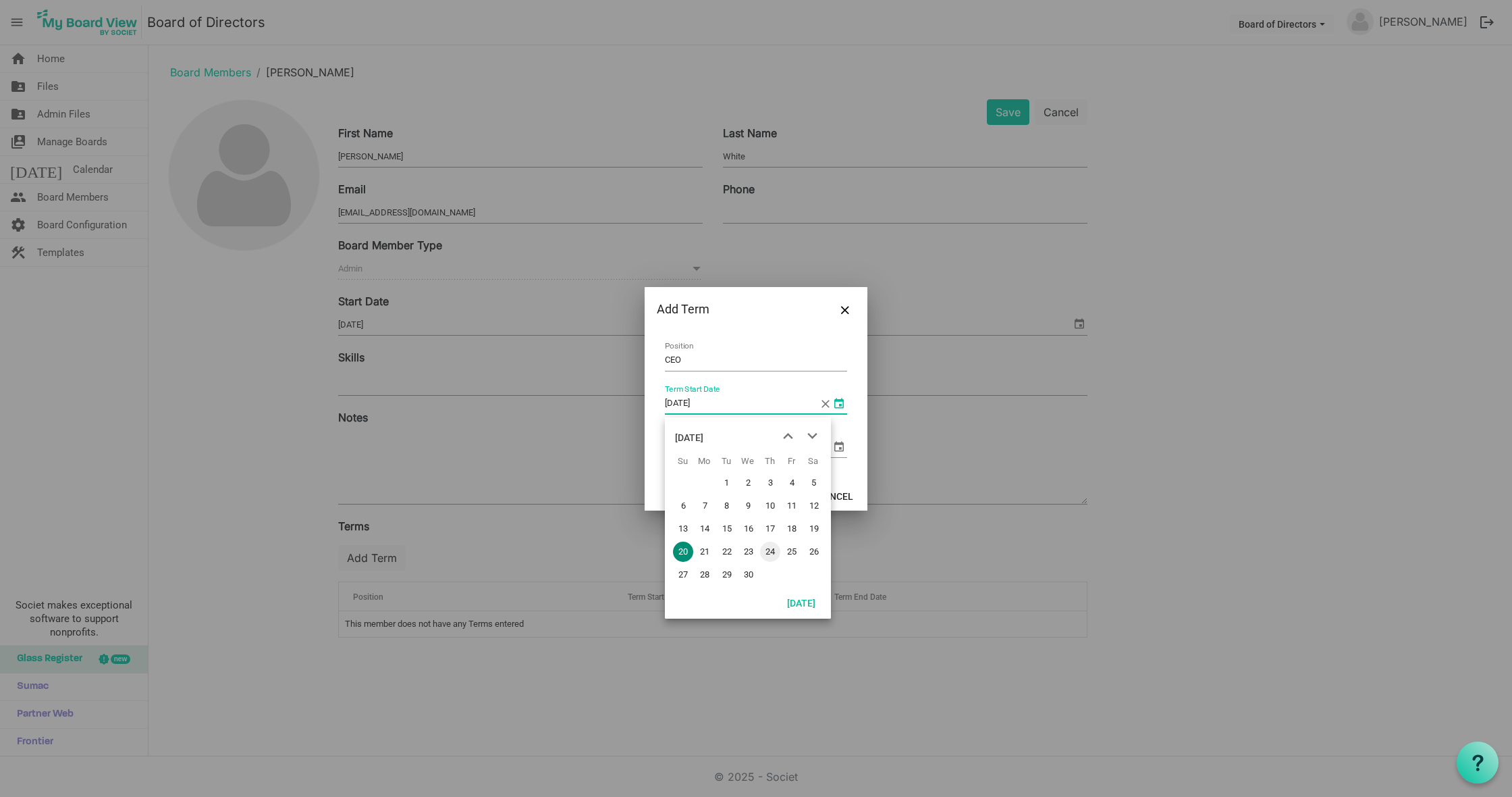
click at [766, 549] on span "24" at bounding box center [770, 551] width 20 height 20
type input "4/24/2025"
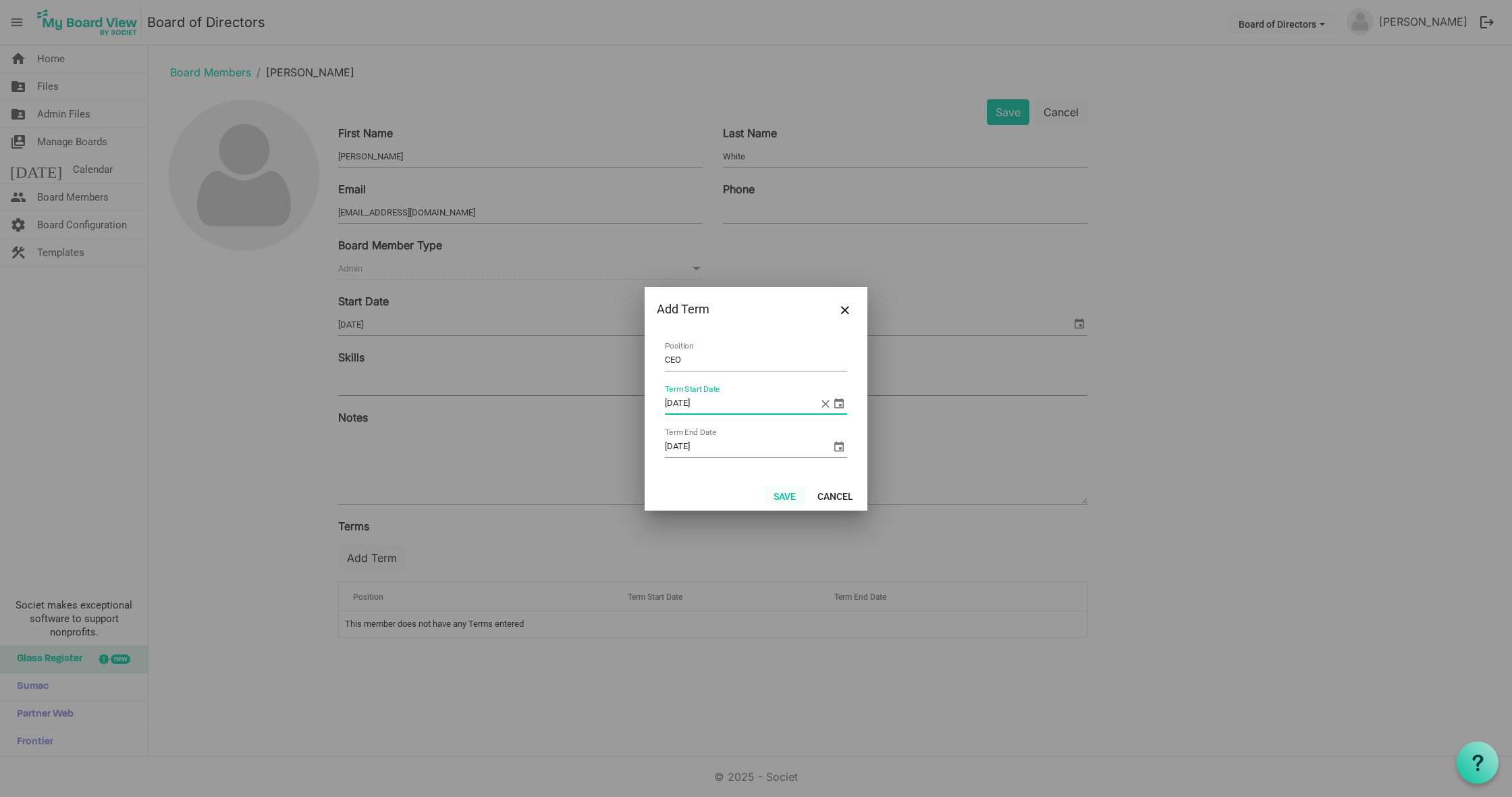
click at [786, 497] on button "Save" at bounding box center [785, 496] width 40 height 19
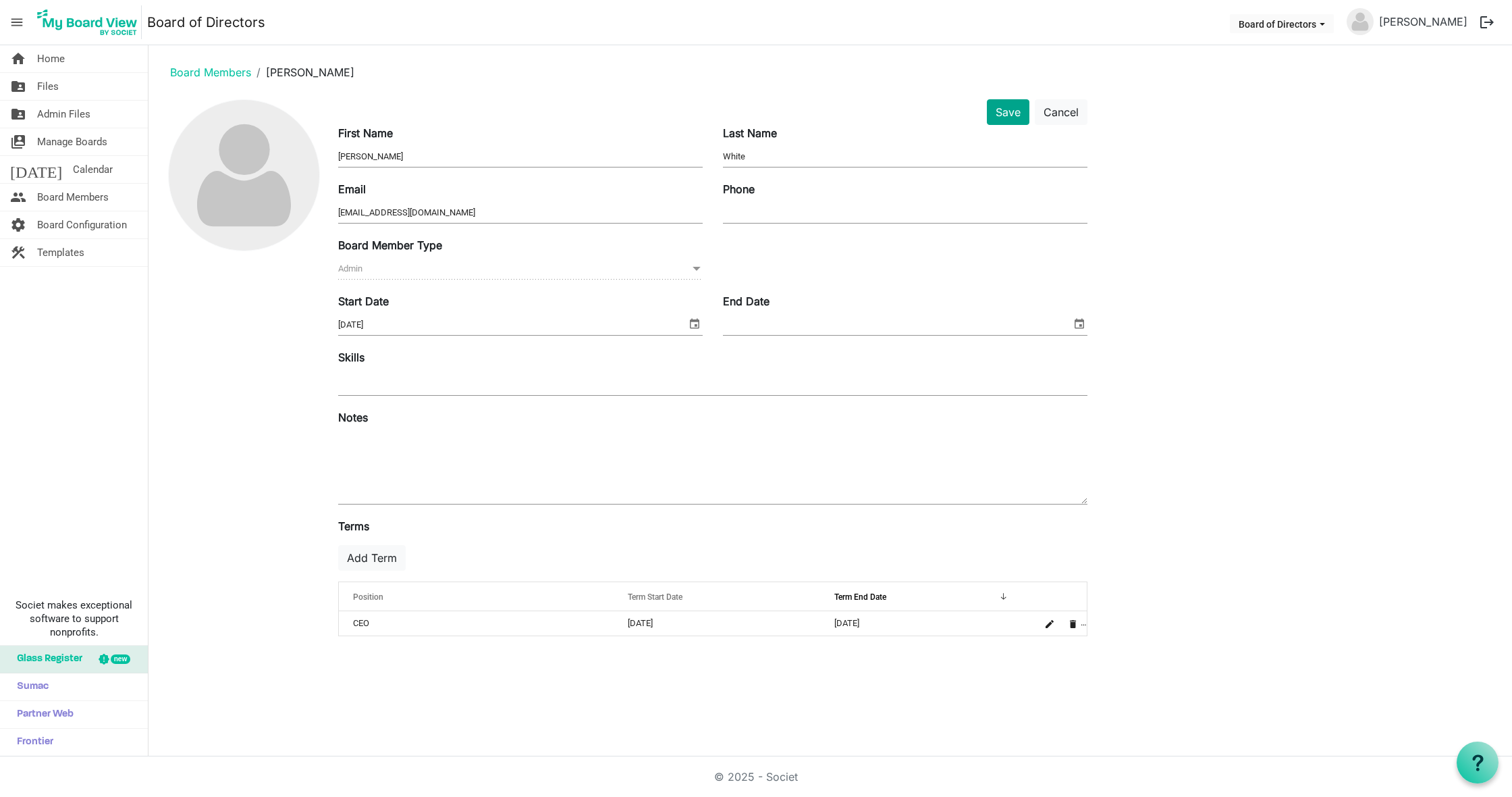
click at [1002, 111] on button "Save" at bounding box center [1008, 112] width 43 height 26
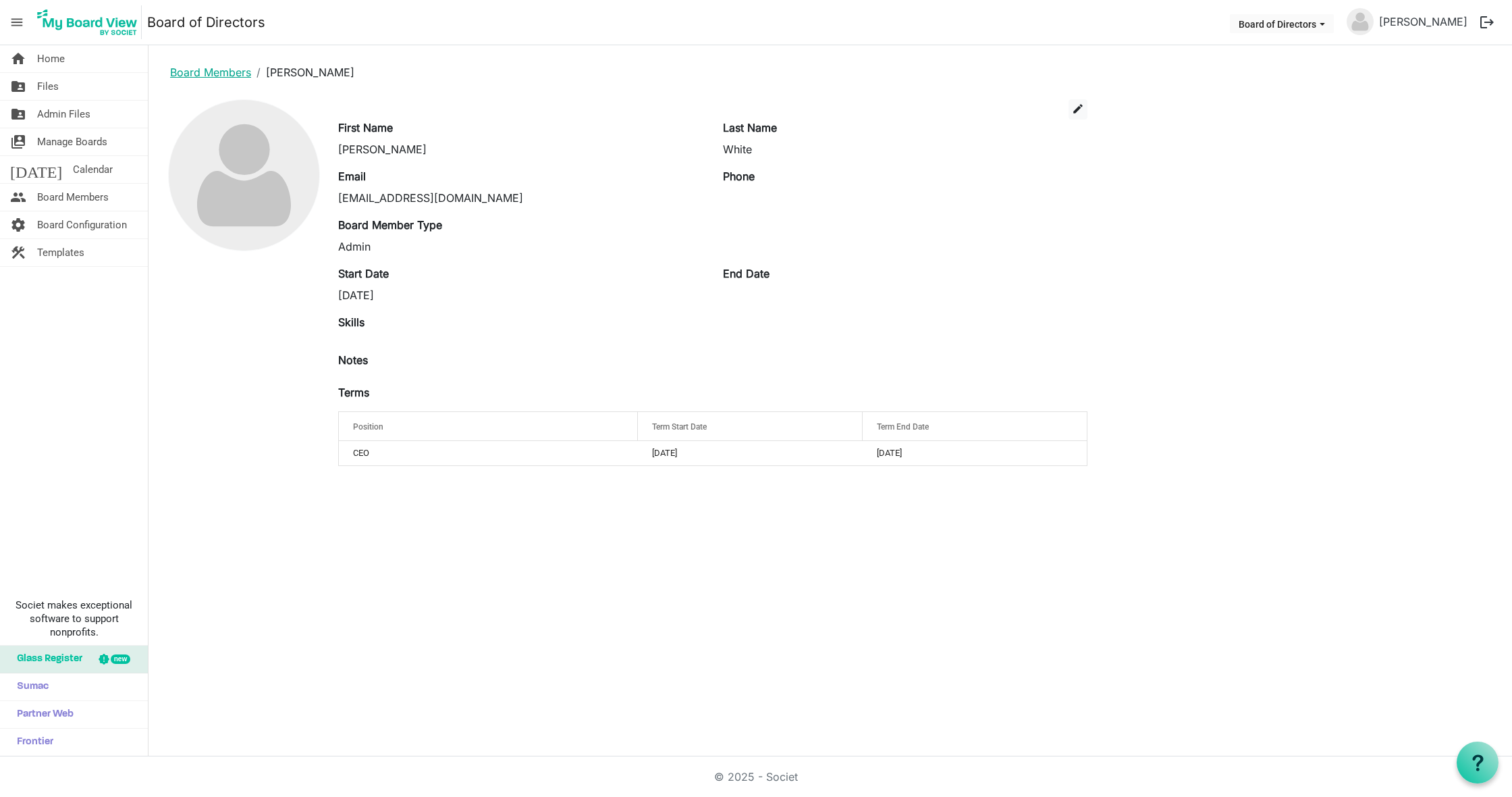
click at [203, 71] on link "Board Members" at bounding box center [210, 73] width 81 height 14
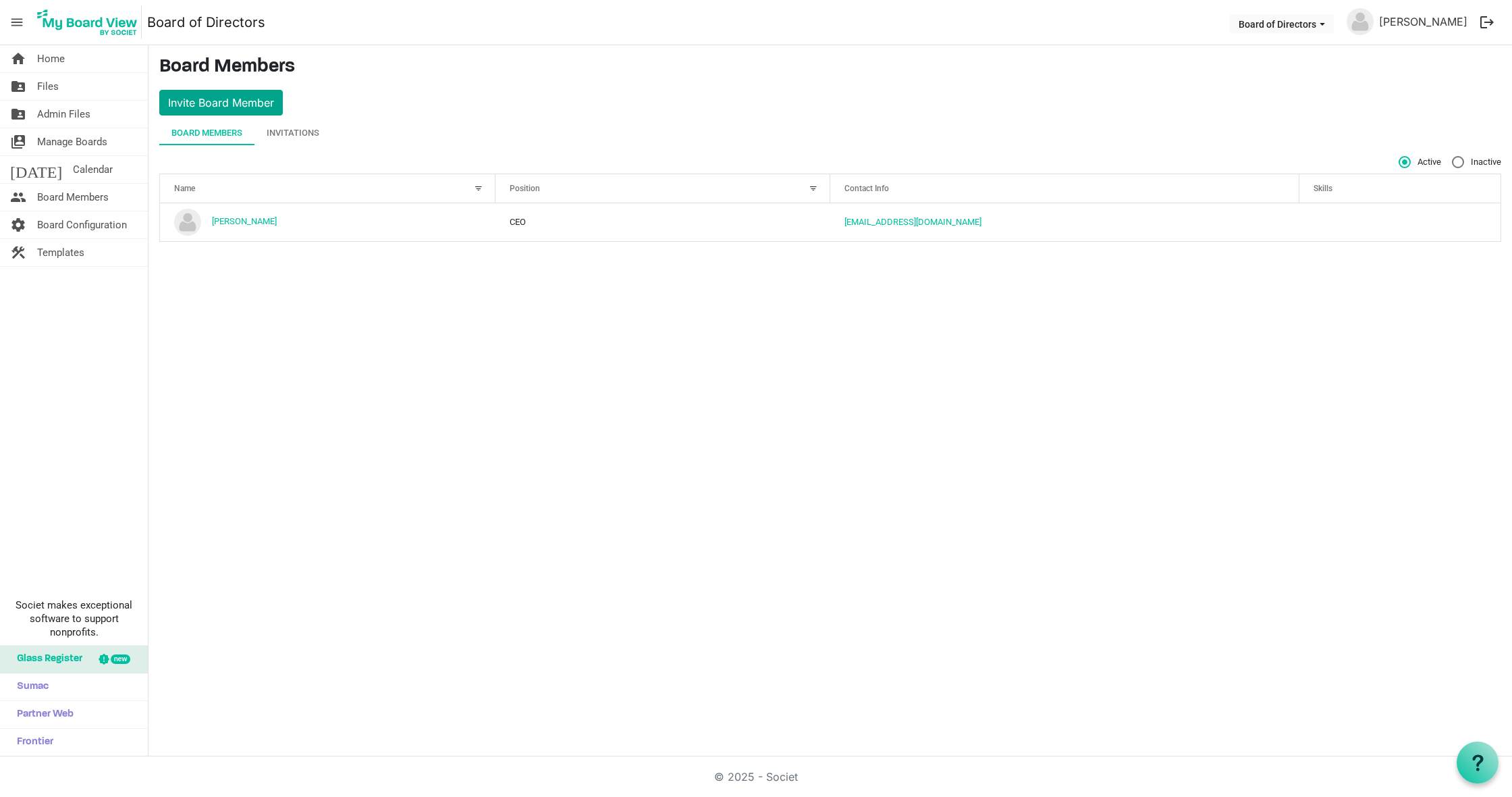
click at [243, 98] on button "Invite Board Member" at bounding box center [221, 102] width 123 height 26
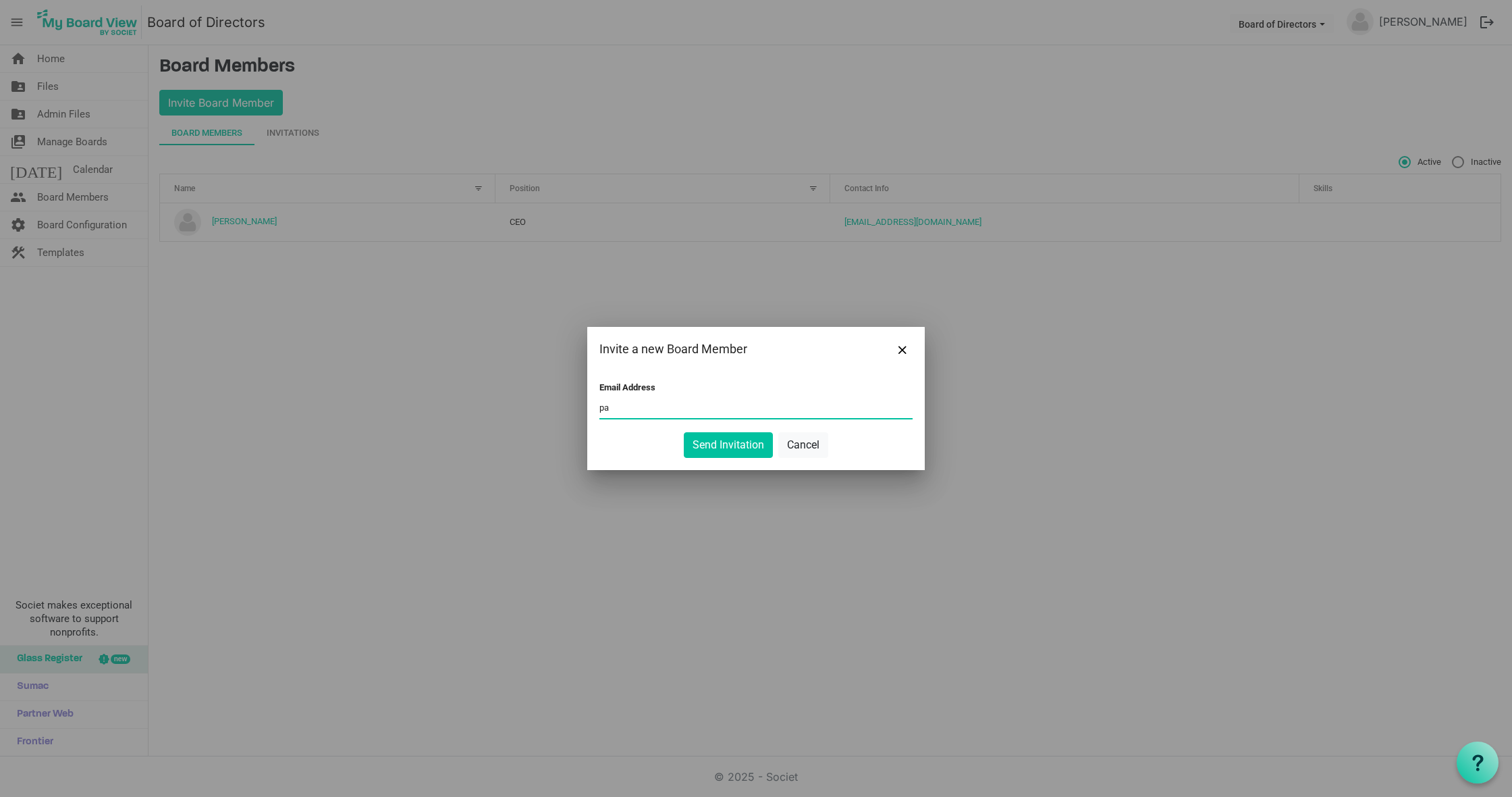
type input "p"
type input "[PERSON_NAME][EMAIL_ADDRESS][DOMAIN_NAME]"
click at [742, 445] on button "Send Invitation" at bounding box center [728, 445] width 90 height 26
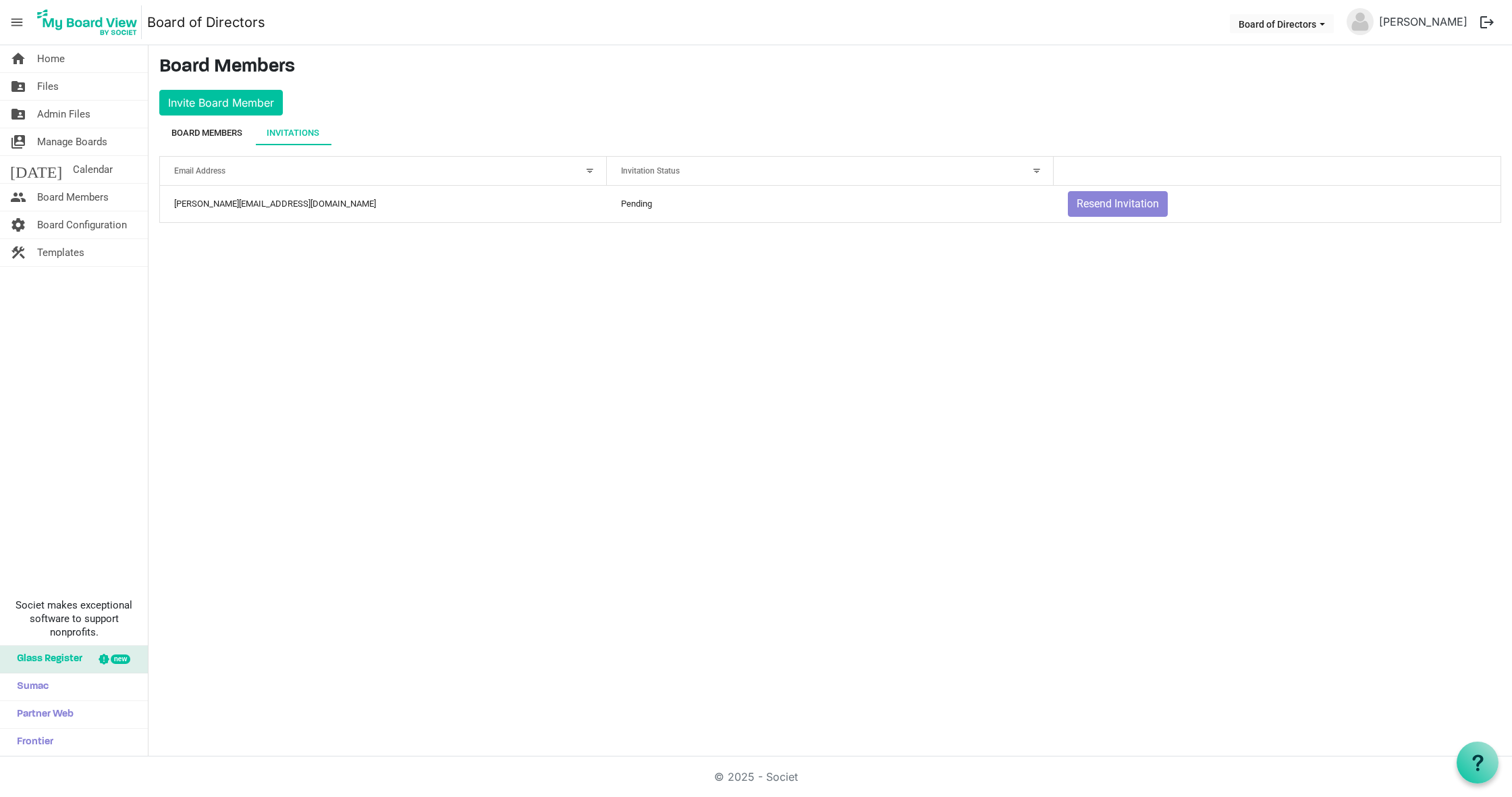
click at [227, 129] on div "Board Members" at bounding box center [206, 133] width 71 height 14
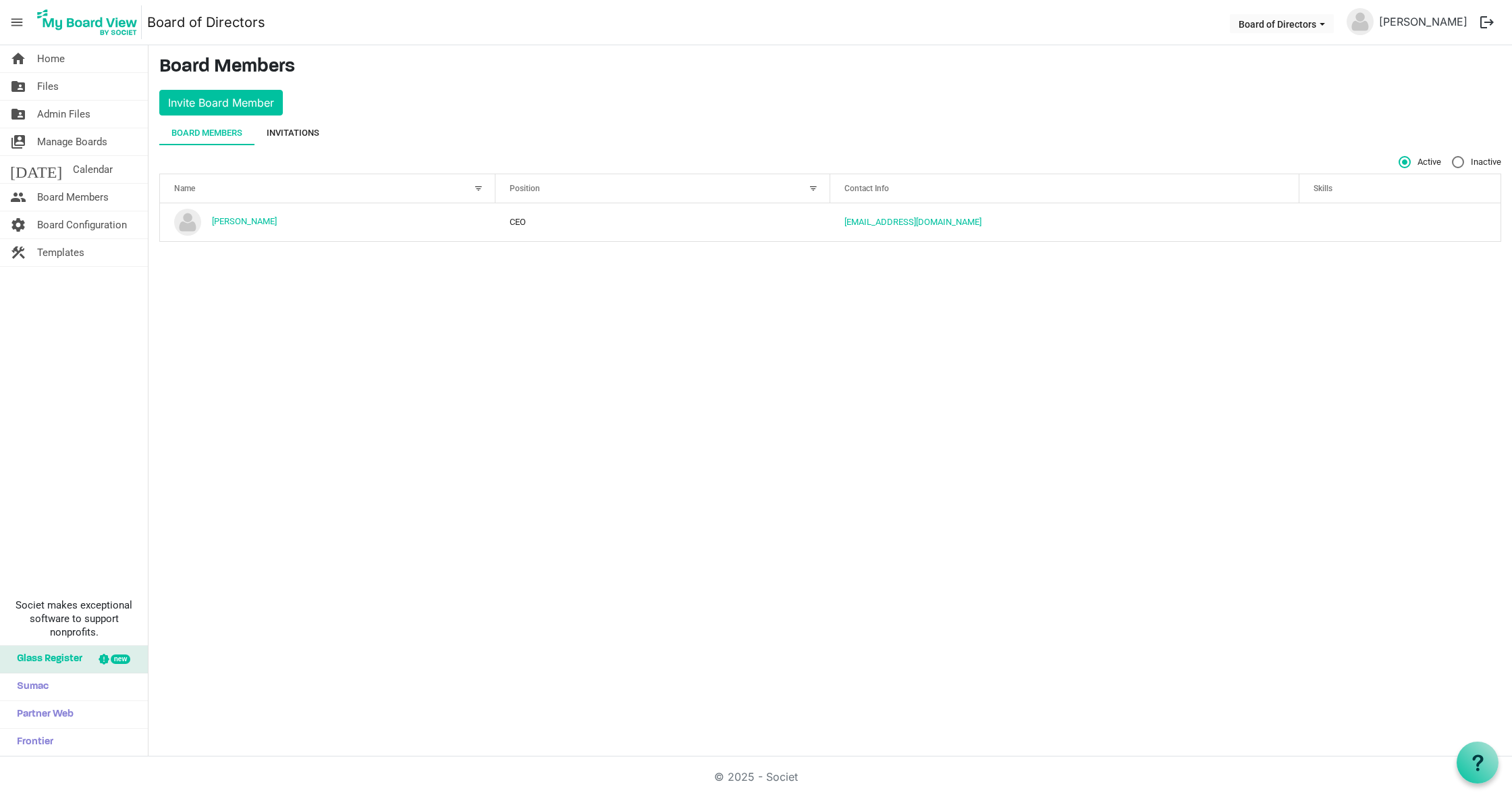
click at [283, 130] on div "Invitations" at bounding box center [292, 133] width 53 height 14
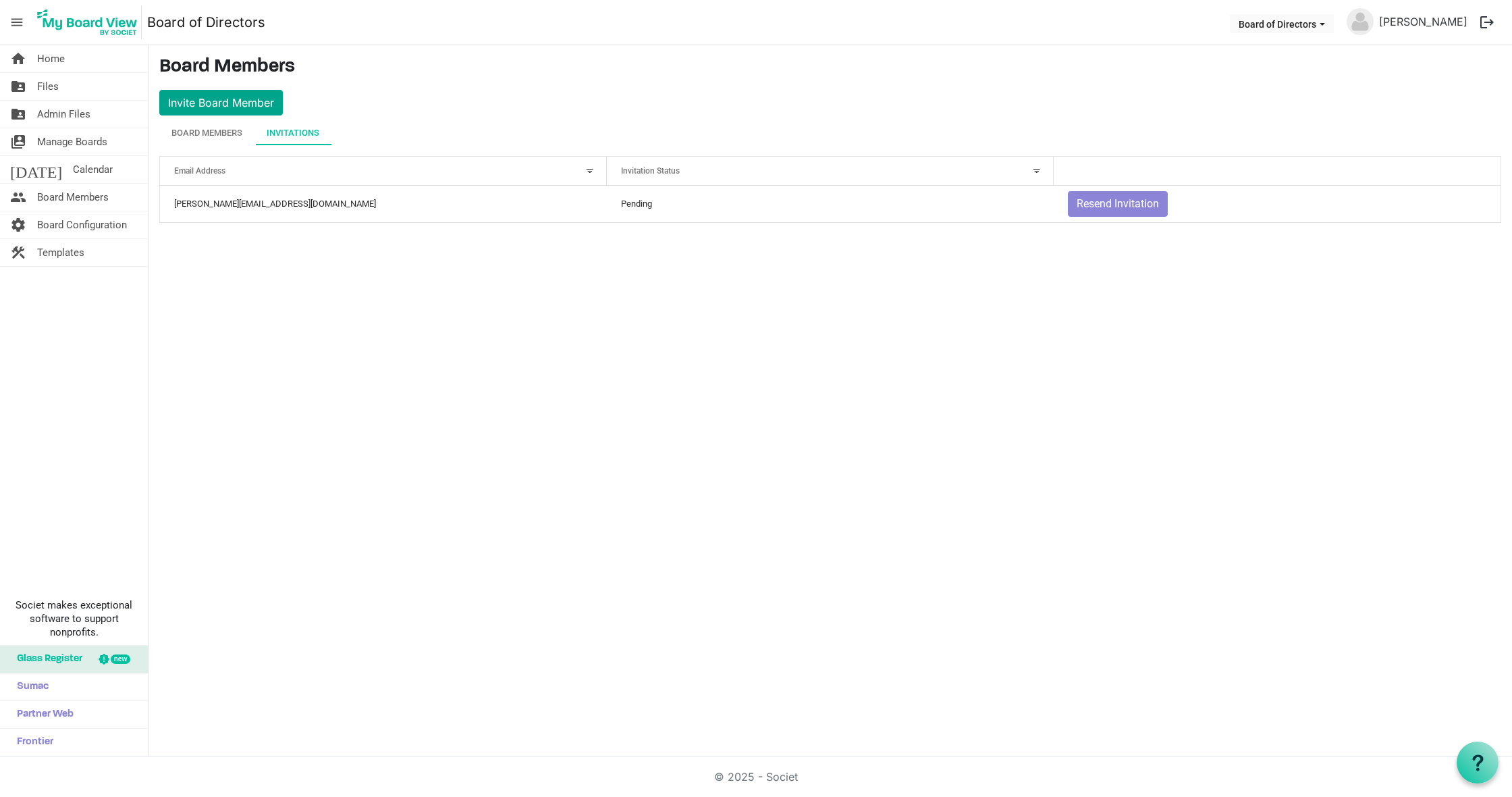
click at [249, 99] on button "Invite Board Member" at bounding box center [221, 102] width 123 height 26
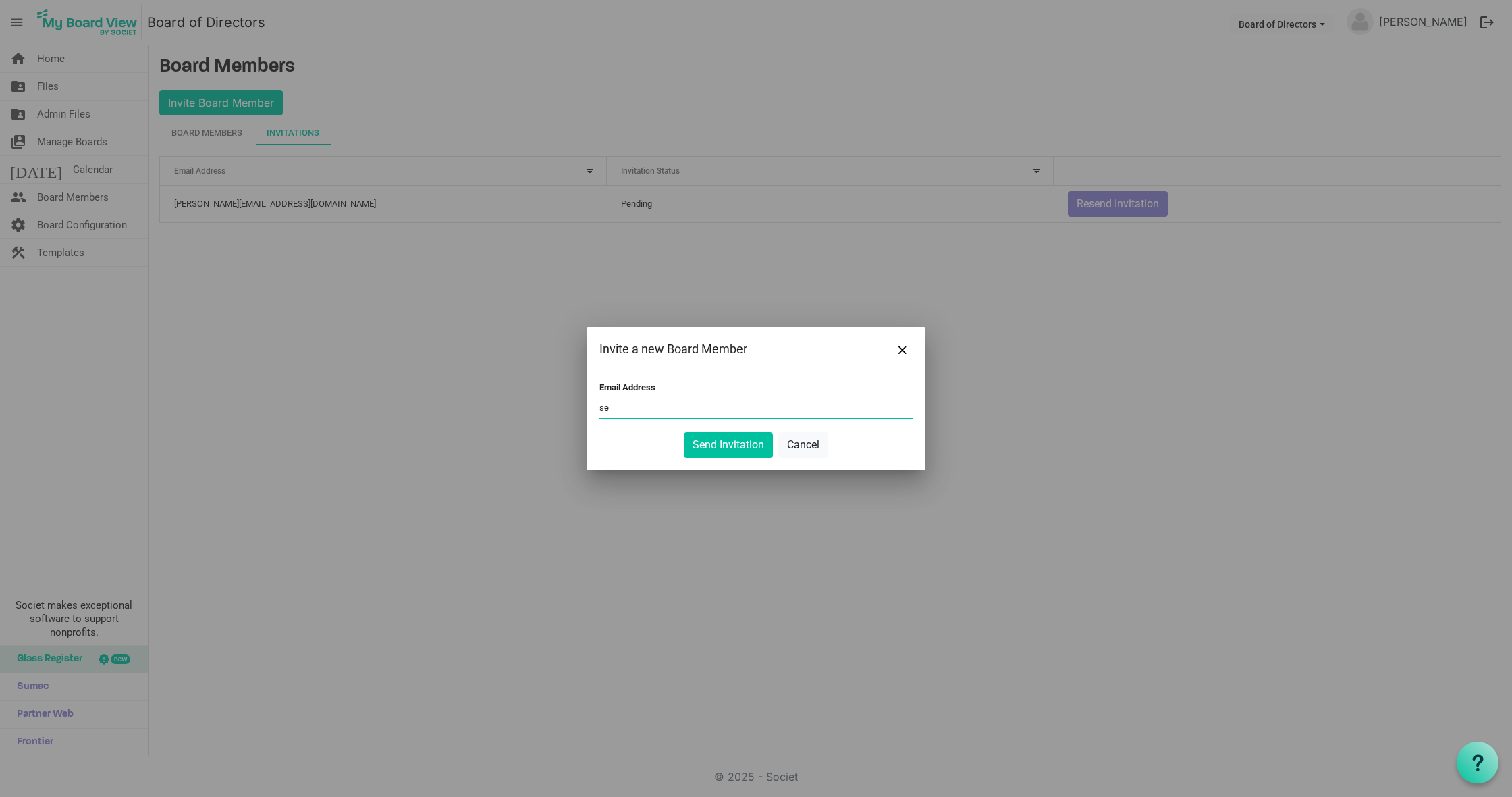
type input "s"
click at [677, 409] on input "Email Address" at bounding box center [756, 408] width 313 height 20
paste input "jaynejohannesen71@gmail.com"
type input "jaynejohannesen71@gmail.com"
click at [727, 447] on button "Send Invitation" at bounding box center [728, 445] width 90 height 26
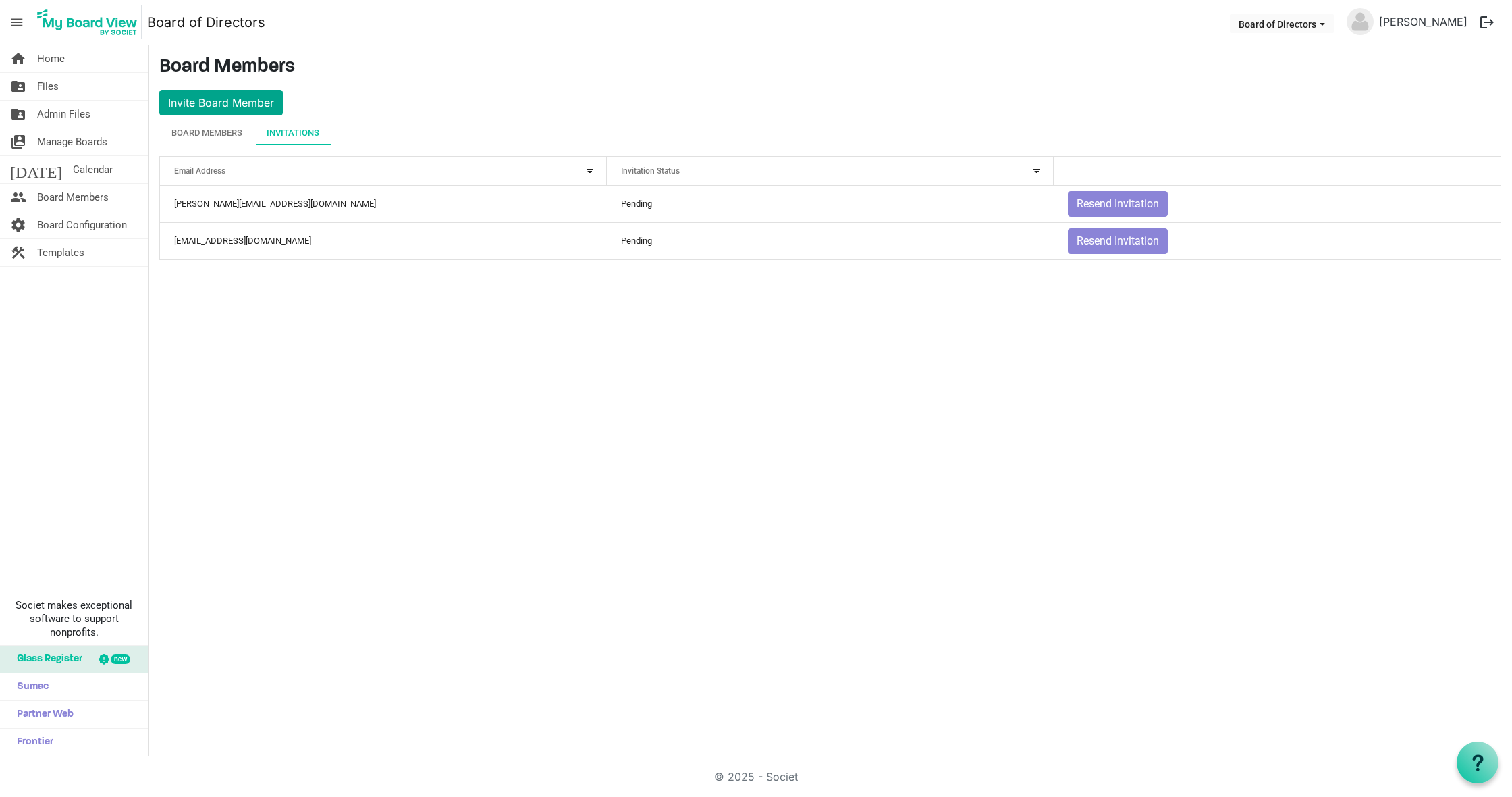
click at [240, 100] on button "Invite Board Member" at bounding box center [221, 102] width 123 height 26
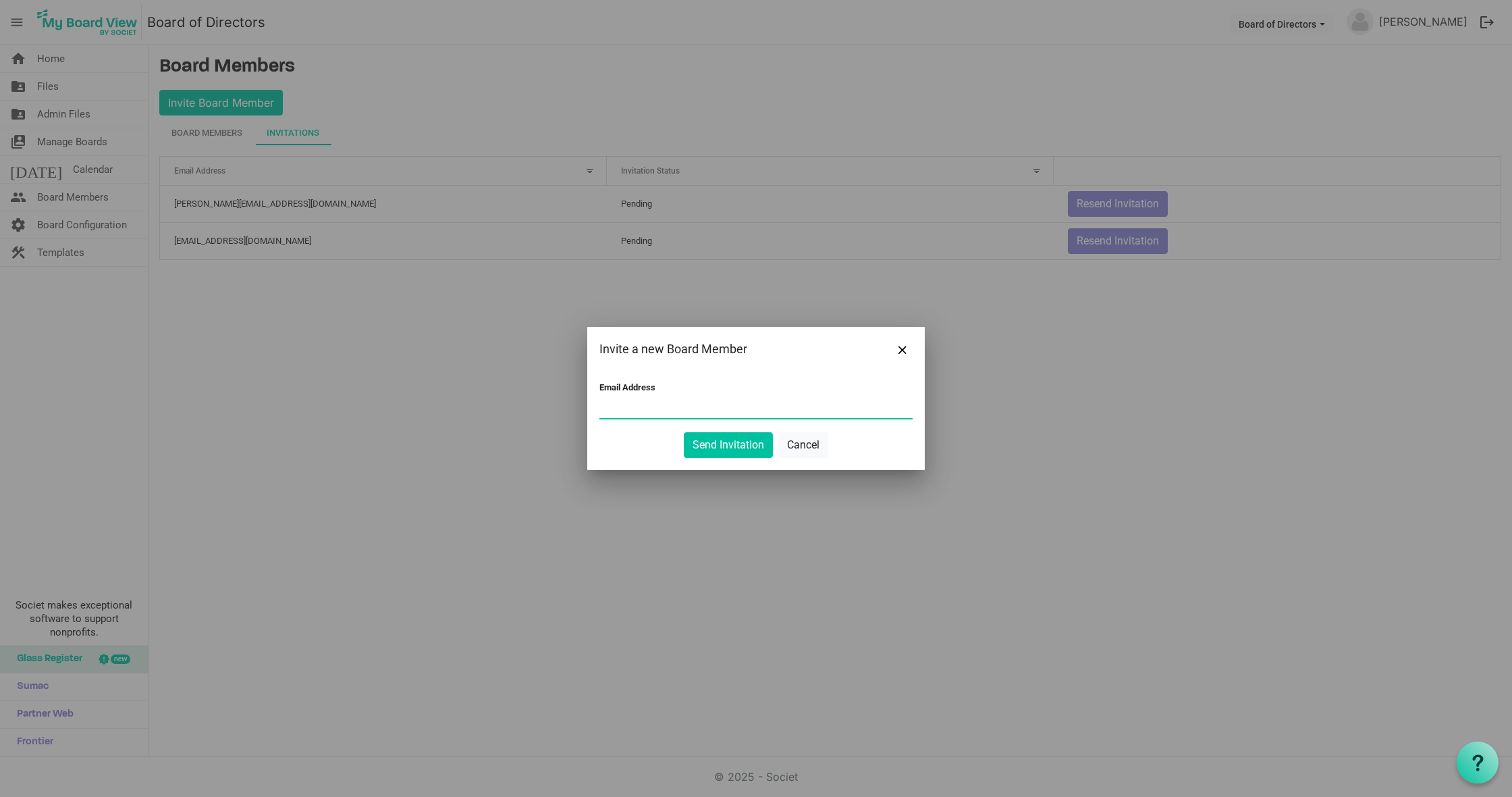
paste input "aimeejacobo@gmail.com"
type input "aimeejacobo@gmail.com"
click at [738, 442] on button "Send Invitation" at bounding box center [728, 445] width 90 height 26
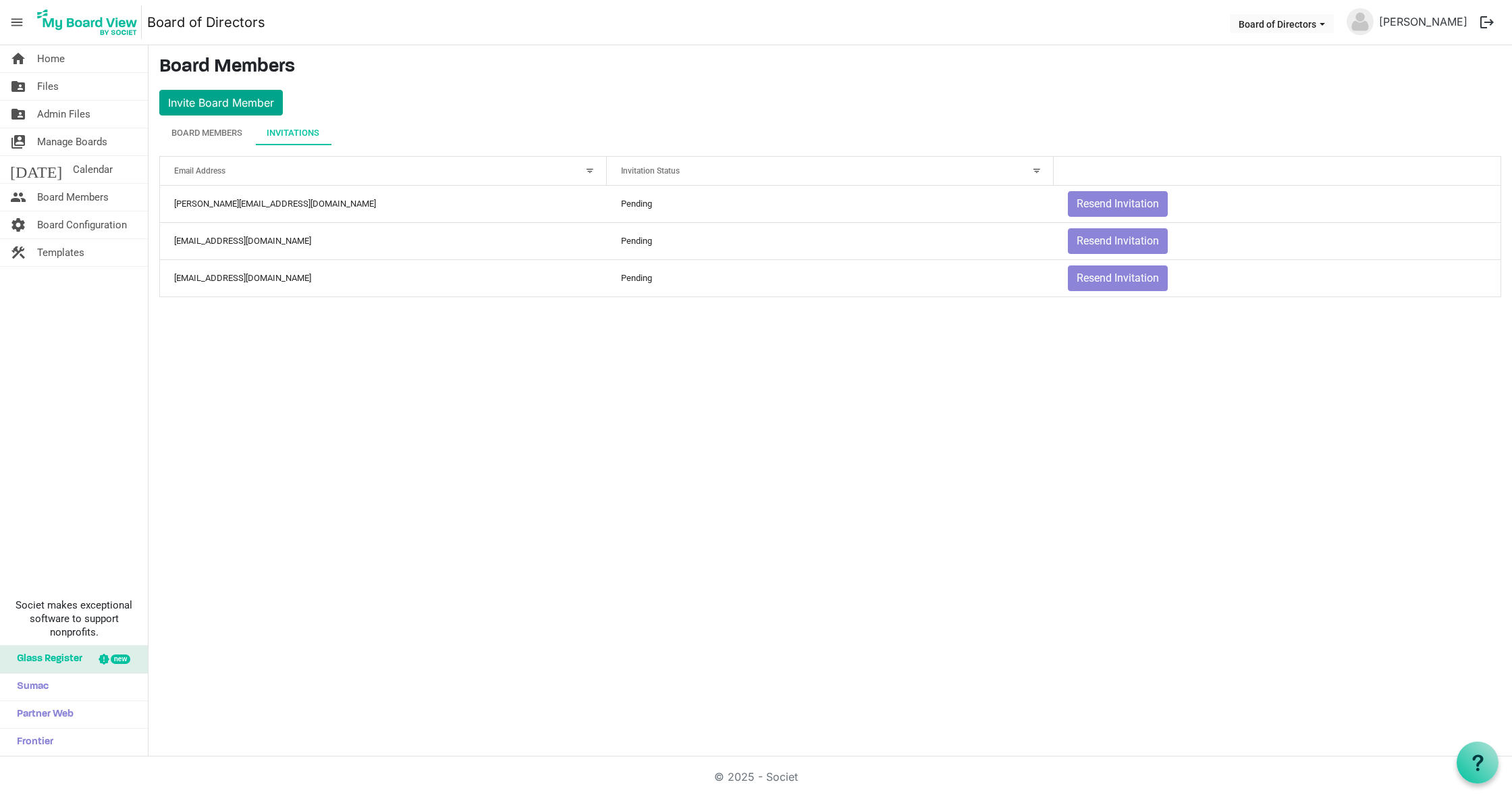
click at [232, 100] on button "Invite Board Member" at bounding box center [221, 102] width 123 height 26
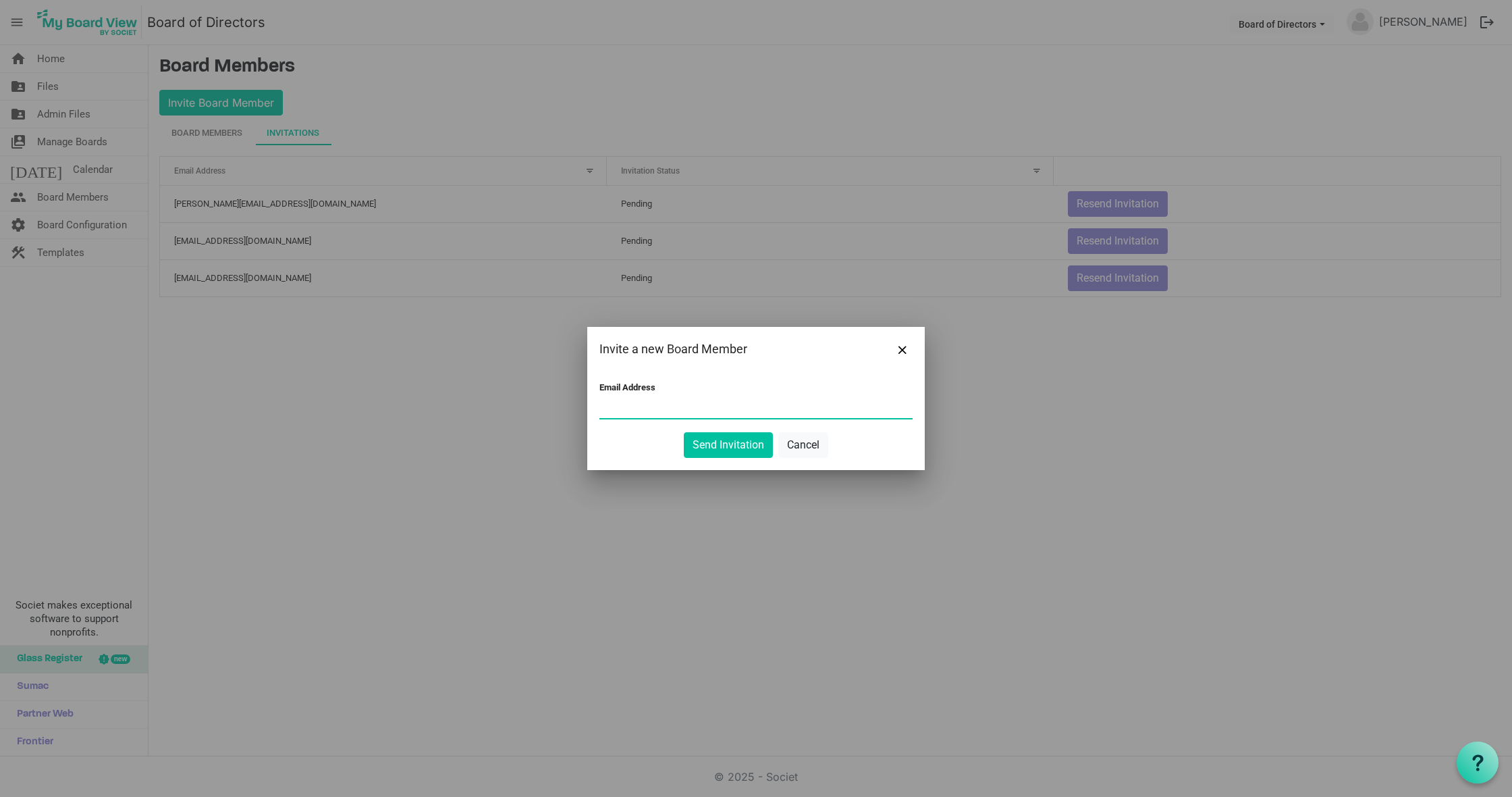
paste input "sonshine0629@gmail.com"
type input "sonshine0629@gmail.com"
click at [740, 447] on button "Send Invitation" at bounding box center [728, 445] width 90 height 26
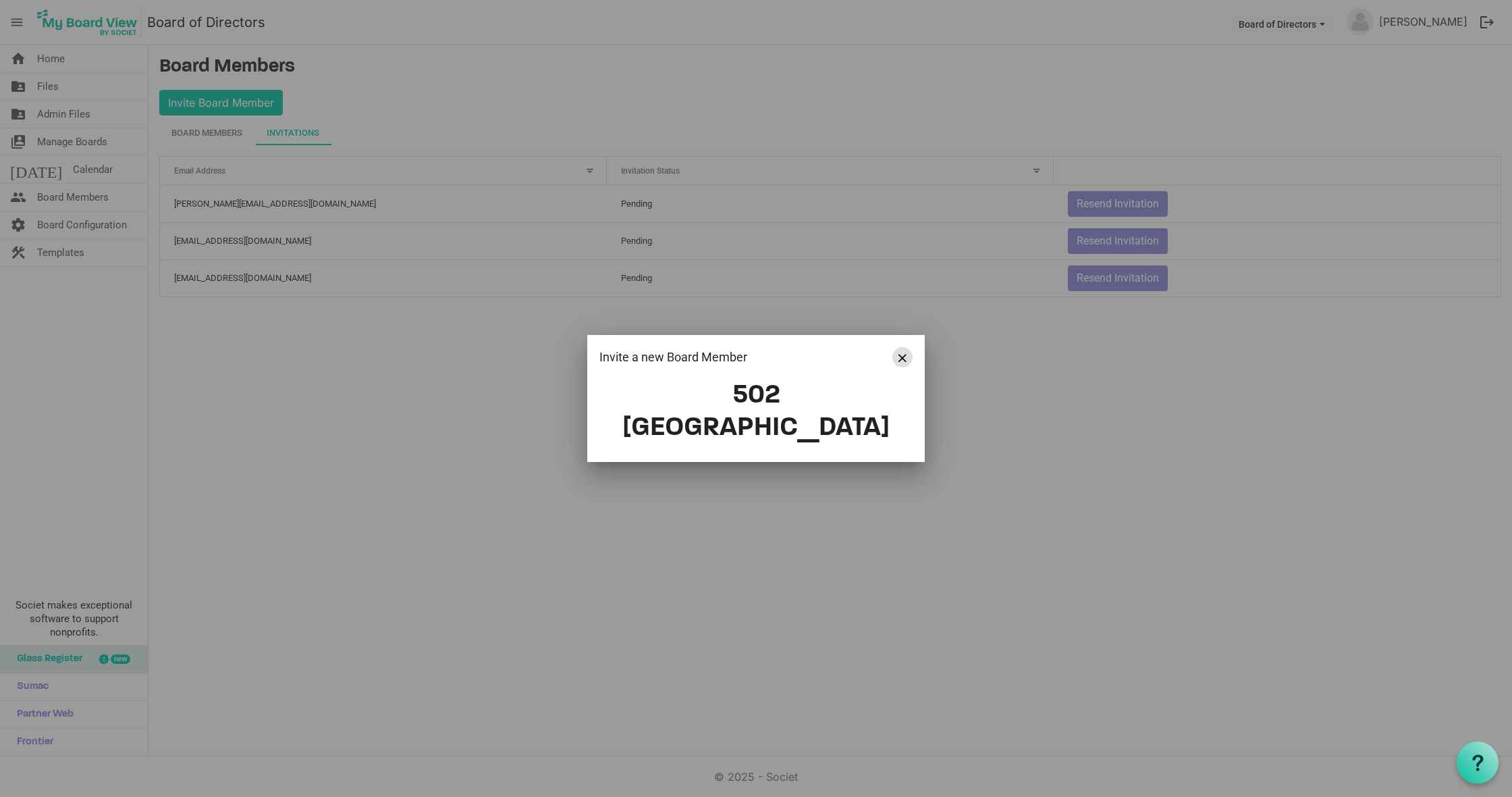
click at [908, 367] on button "Close" at bounding box center [902, 357] width 20 height 20
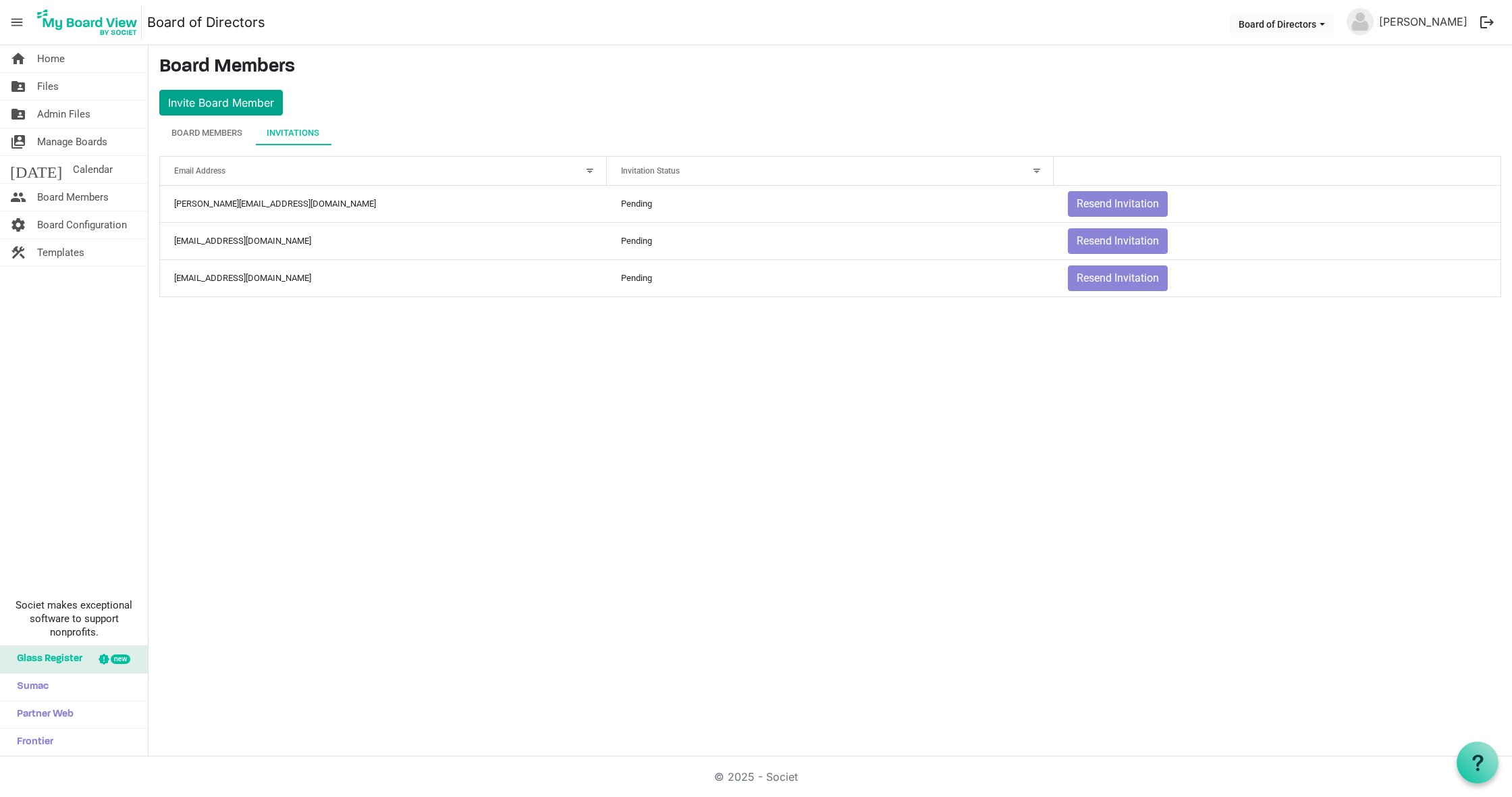
click at [257, 103] on button "Invite Board Member" at bounding box center [221, 102] width 123 height 26
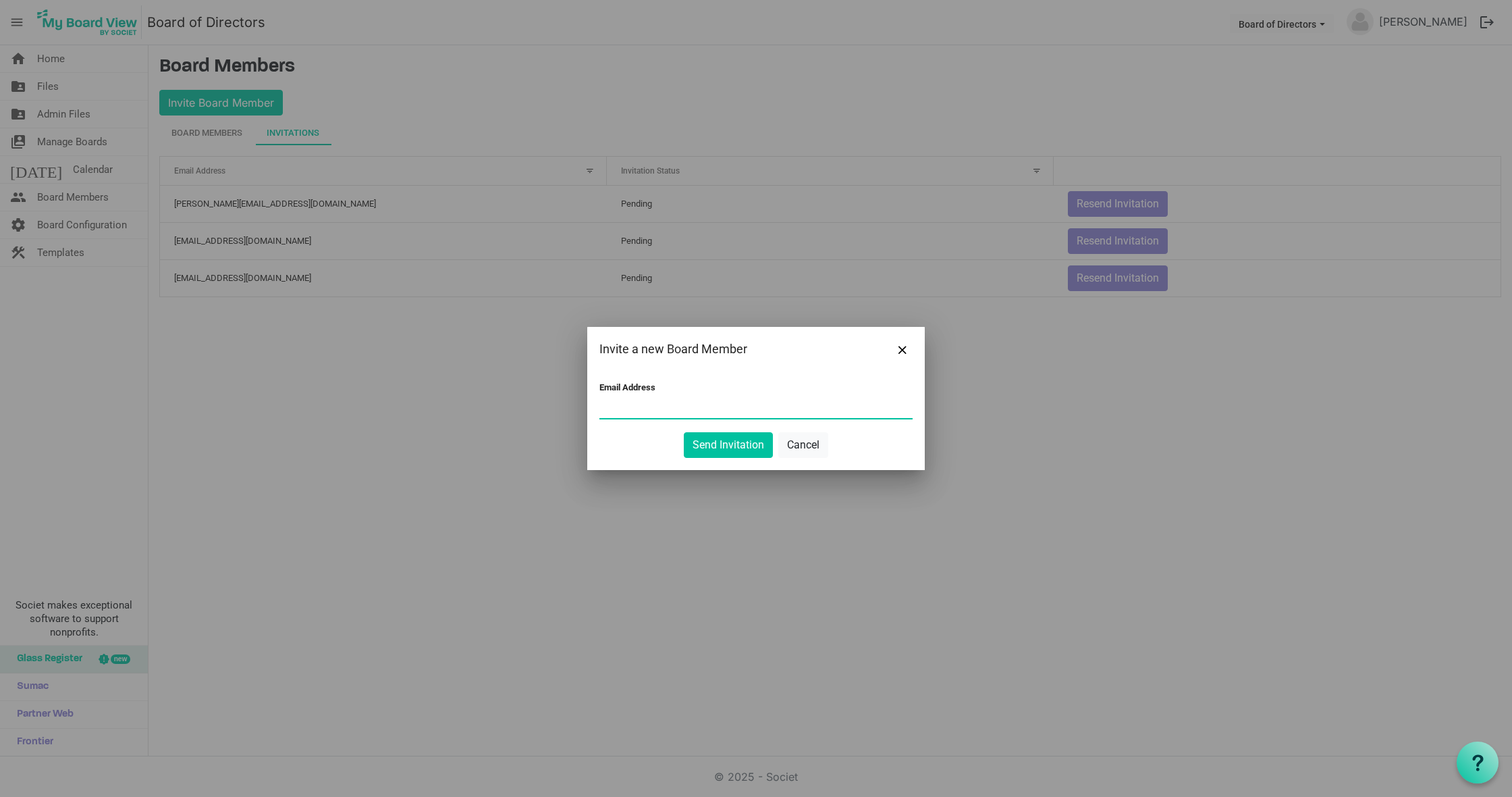
click at [675, 404] on input "Email Address" at bounding box center [756, 408] width 313 height 20
paste input "sonshine0629@gmail.com"
type input "sonshine0629@gmail.com"
click at [745, 447] on button "Send Invitation" at bounding box center [728, 445] width 90 height 26
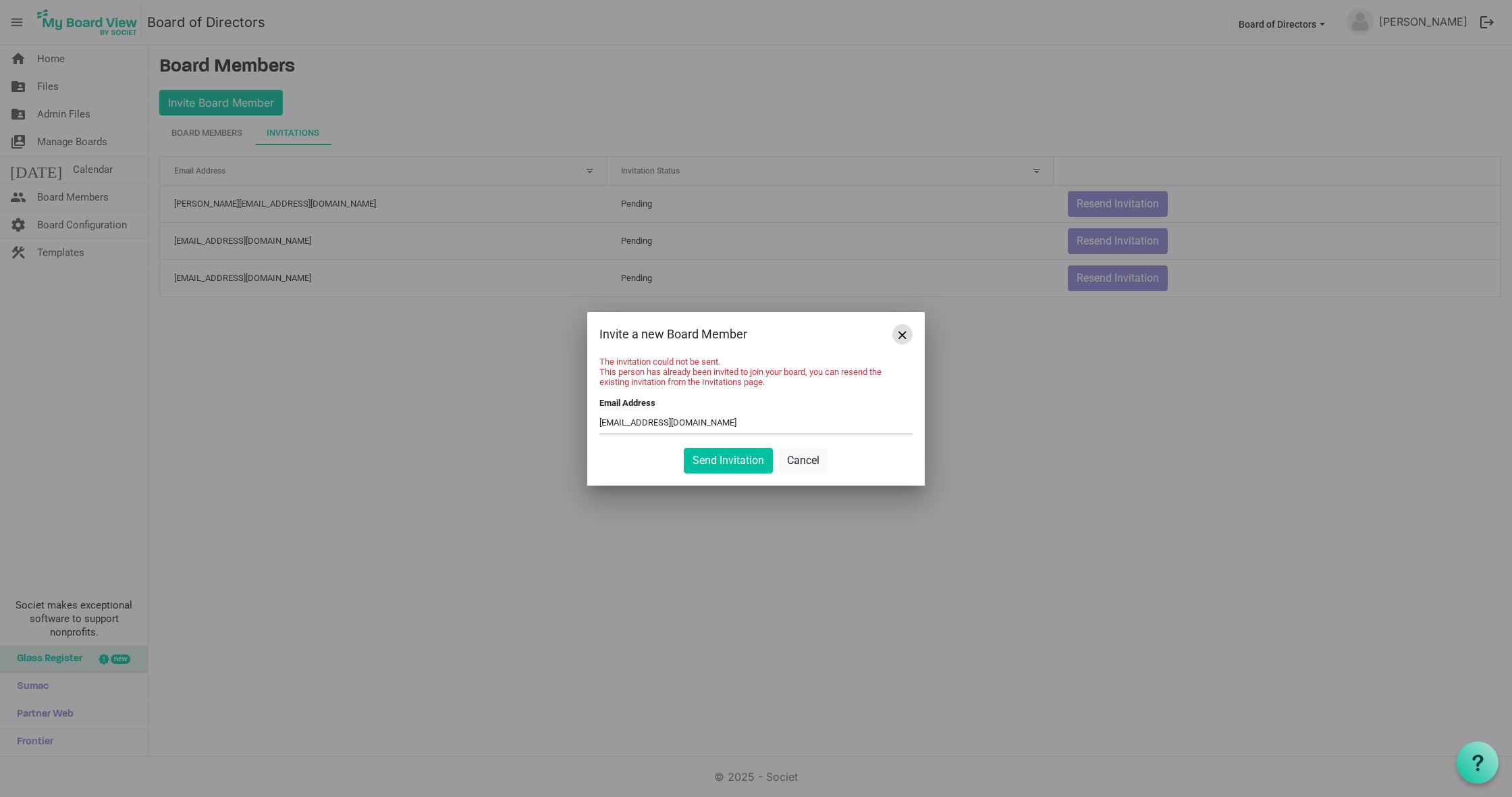
click at [904, 337] on span "Close" at bounding box center [902, 335] width 8 height 8
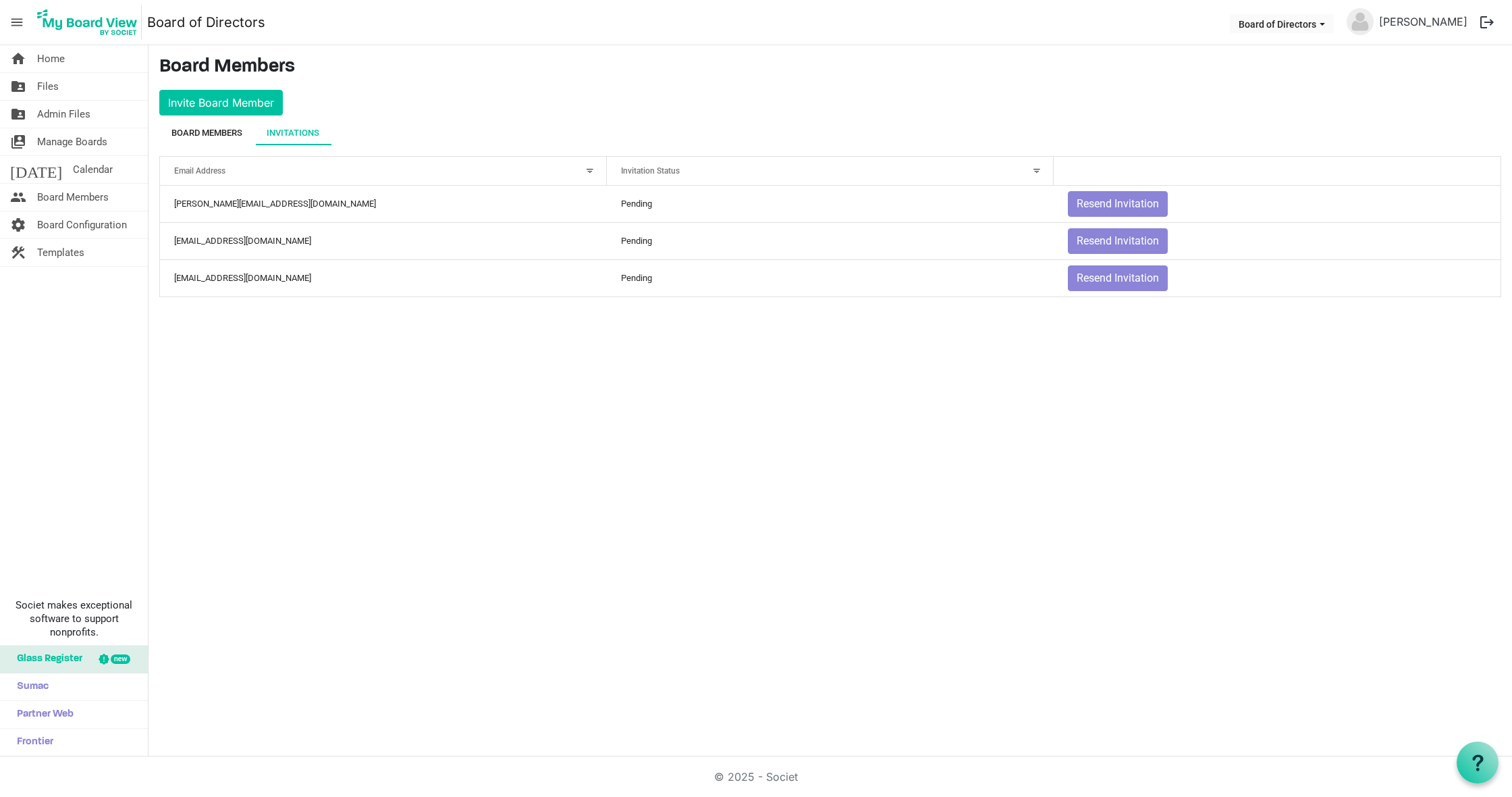
click at [214, 127] on div "Board Members" at bounding box center [206, 133] width 71 height 14
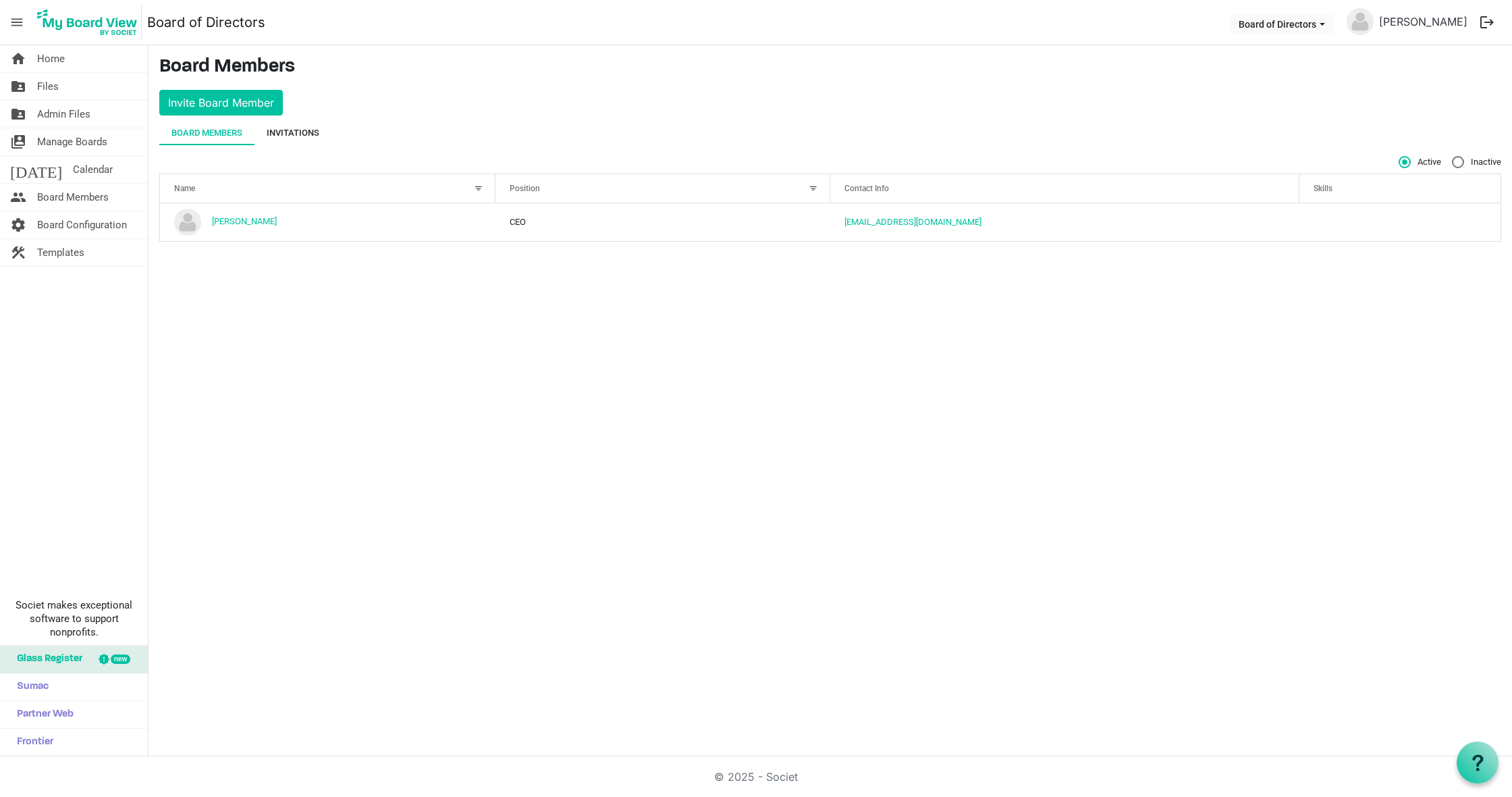
click at [296, 130] on div "Invitations" at bounding box center [292, 133] width 53 height 14
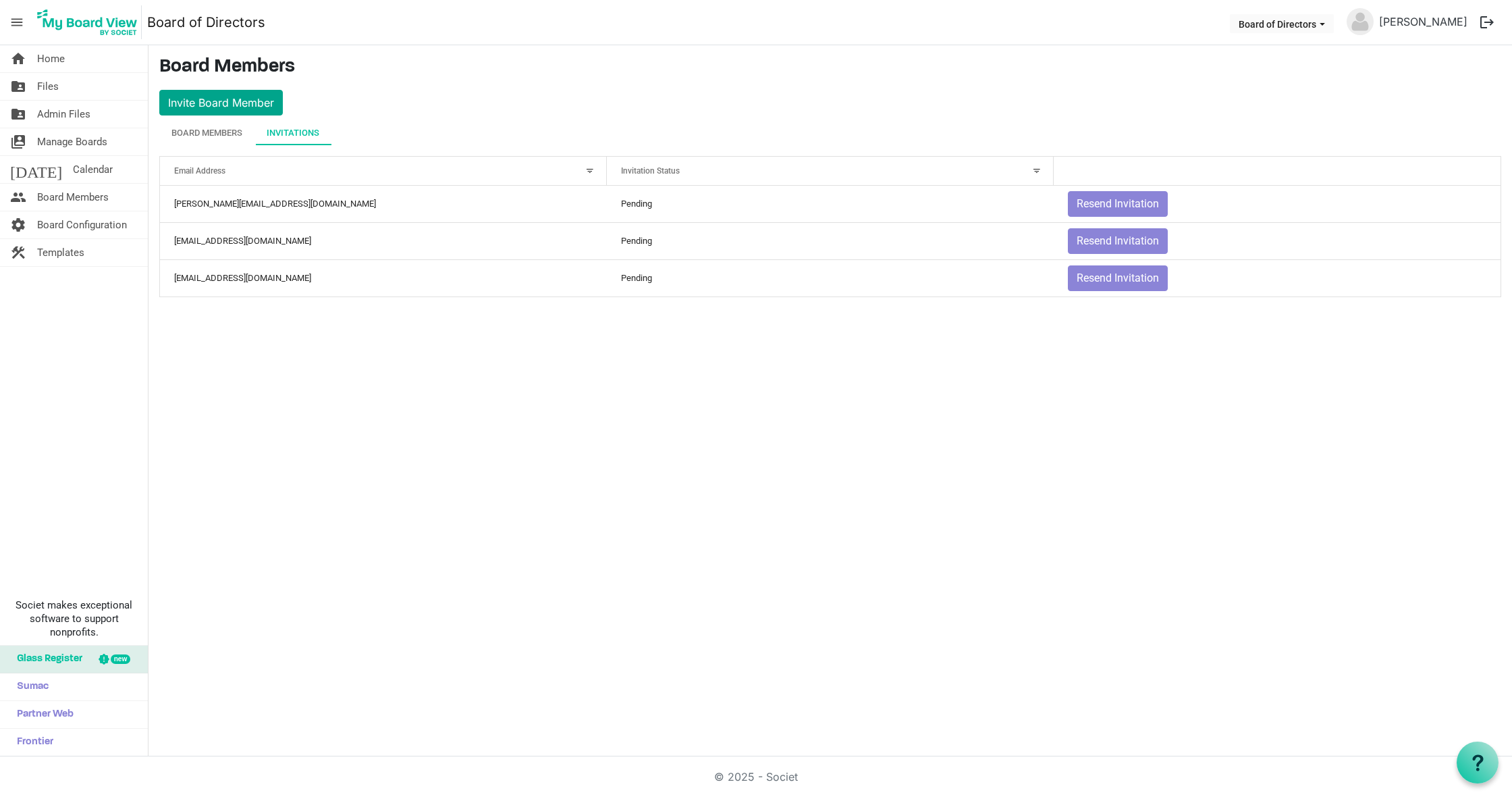
click at [272, 109] on button "Invite Board Member" at bounding box center [221, 102] width 123 height 26
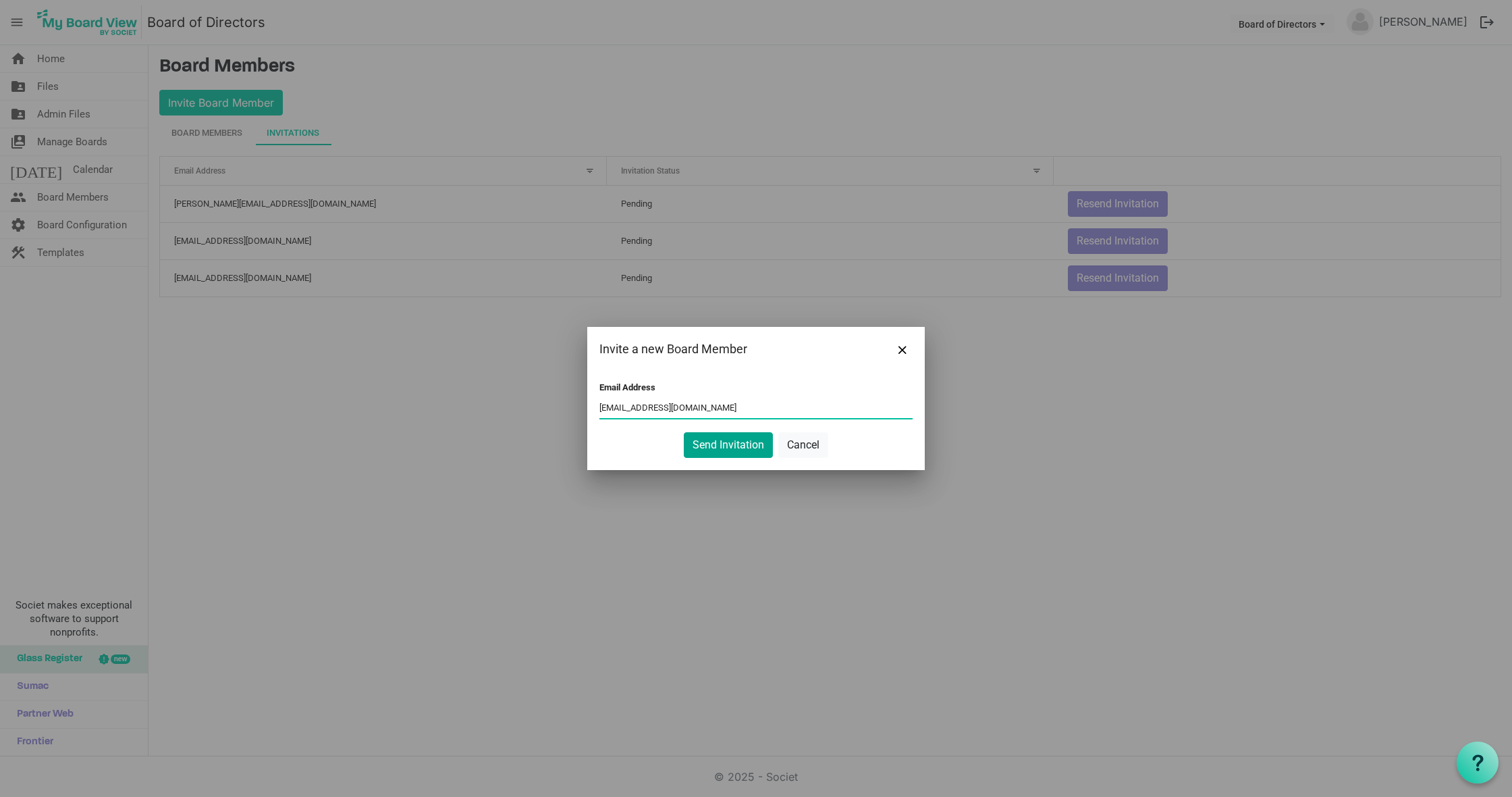
type input "secretary@angelsofhc.org"
click at [724, 444] on button "Send Invitation" at bounding box center [728, 445] width 90 height 26
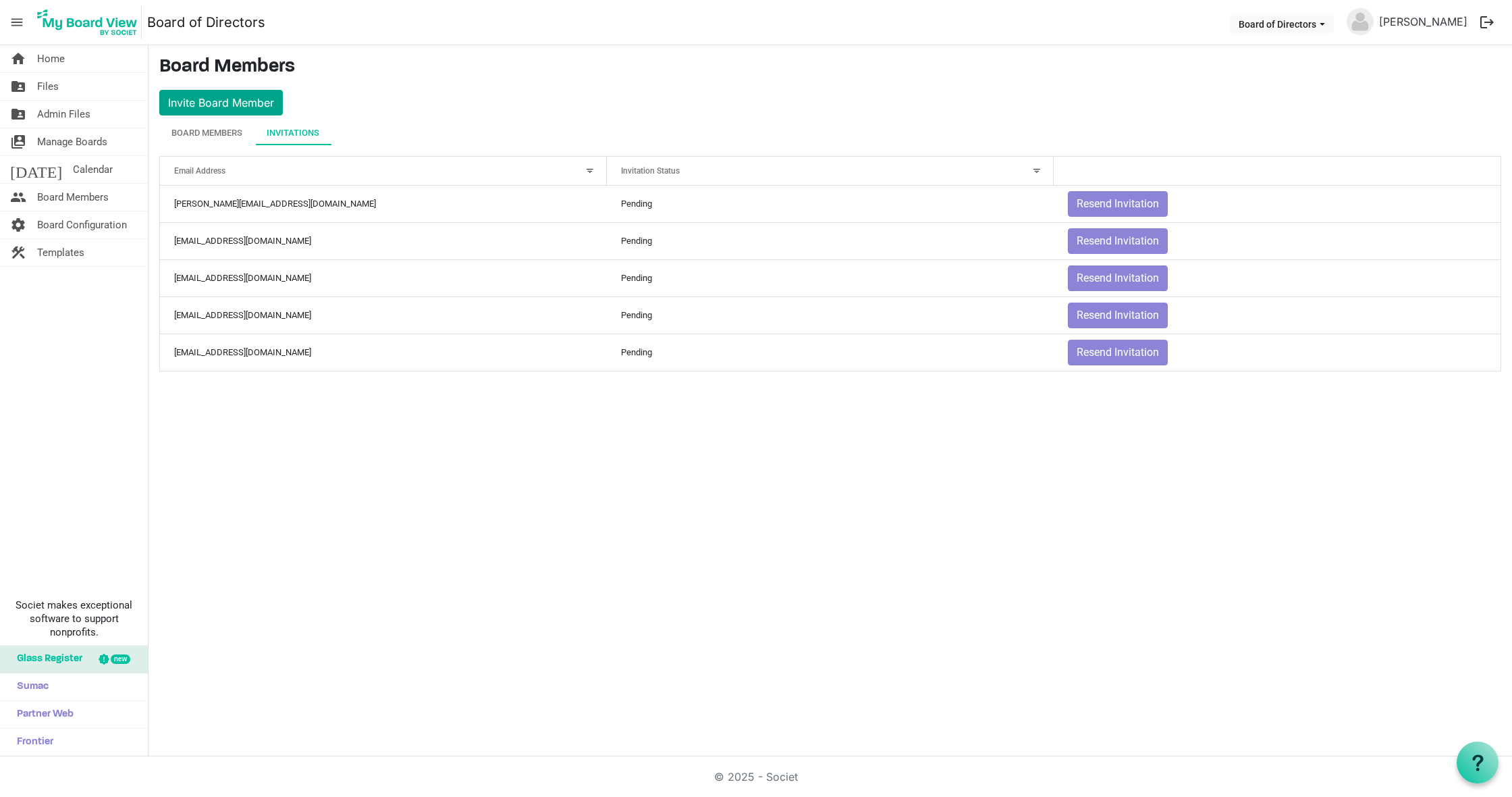
click at [232, 100] on button "Invite Board Member" at bounding box center [221, 102] width 123 height 26
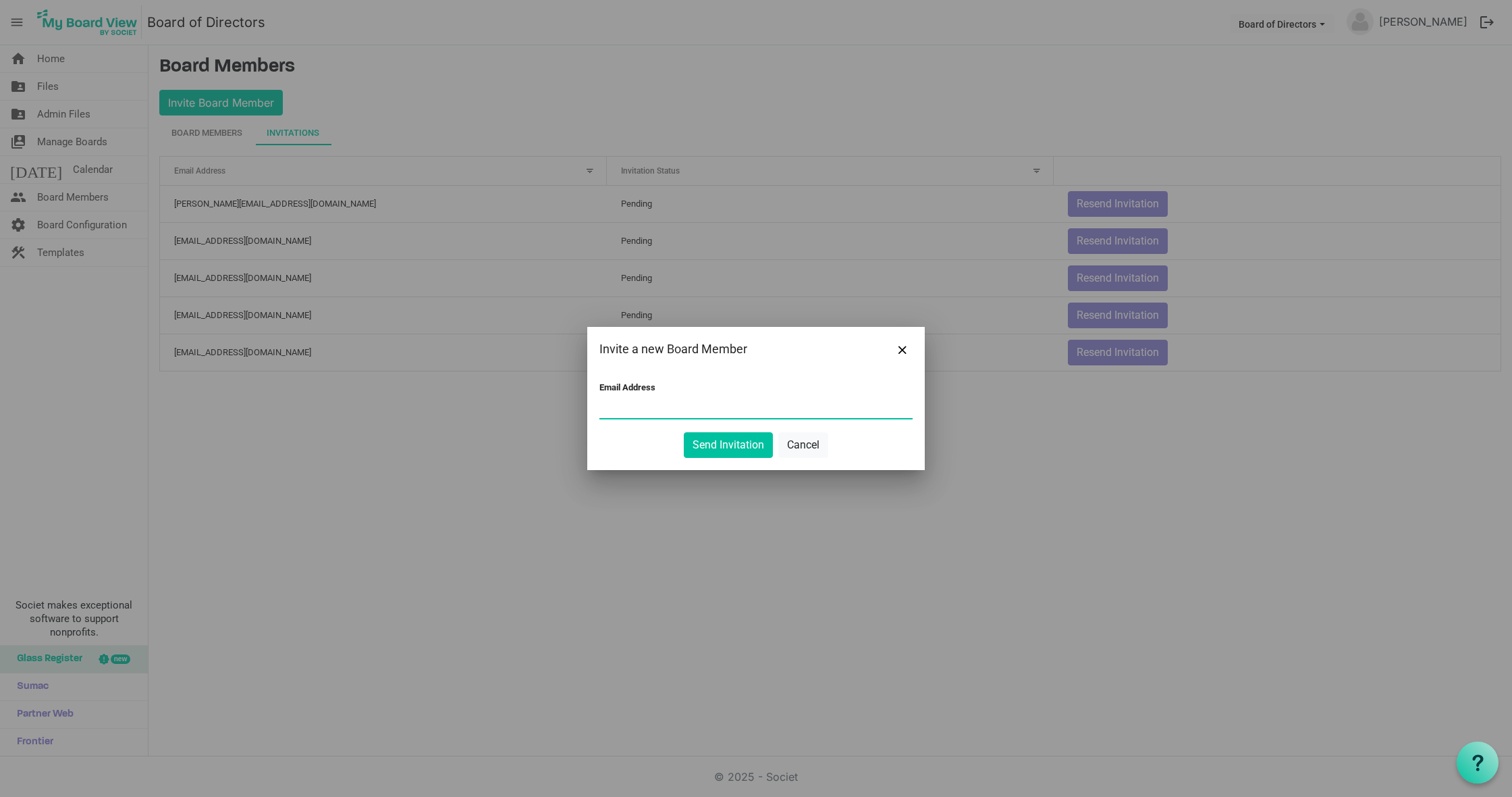
paste input "catzarekool@hotmail.com"
type input "catzarekool@hotmail.com"
click at [726, 441] on button "Send Invitation" at bounding box center [728, 445] width 90 height 26
click at [723, 445] on button "Send Invitation" at bounding box center [728, 445] width 90 height 26
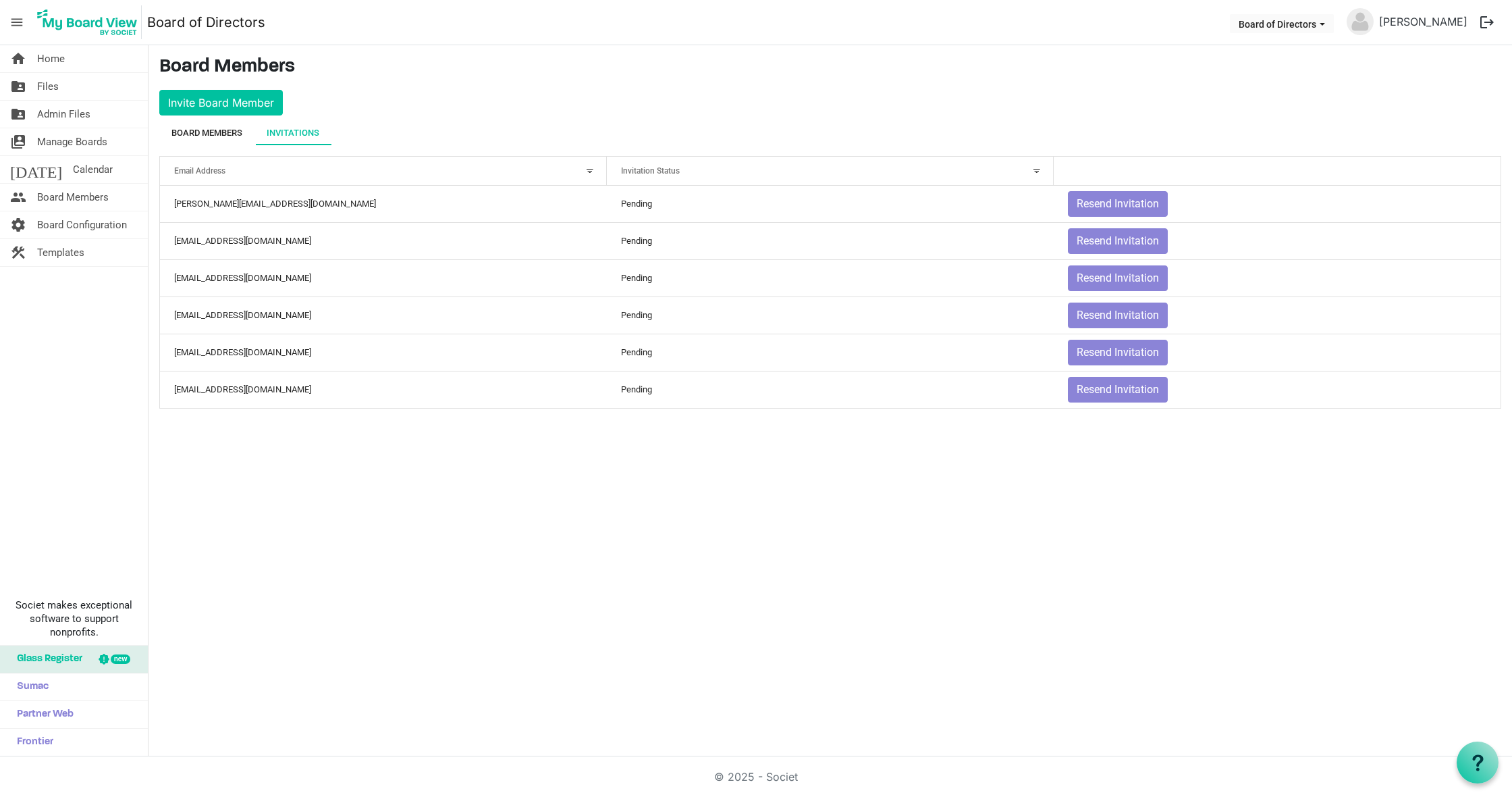
click at [195, 131] on div "Board Members" at bounding box center [206, 133] width 71 height 14
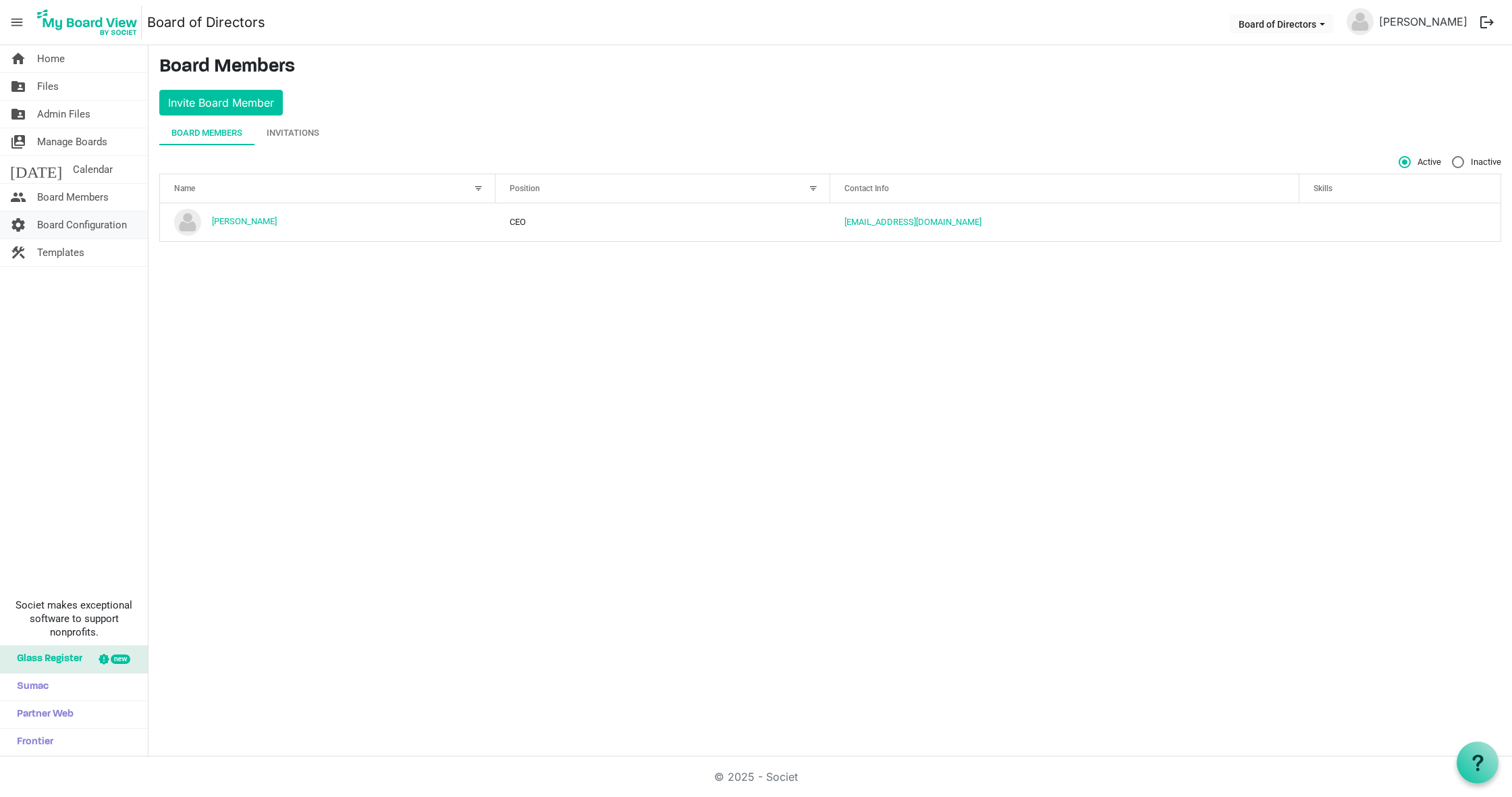
click at [102, 220] on span "Board Configuration" at bounding box center [82, 224] width 90 height 27
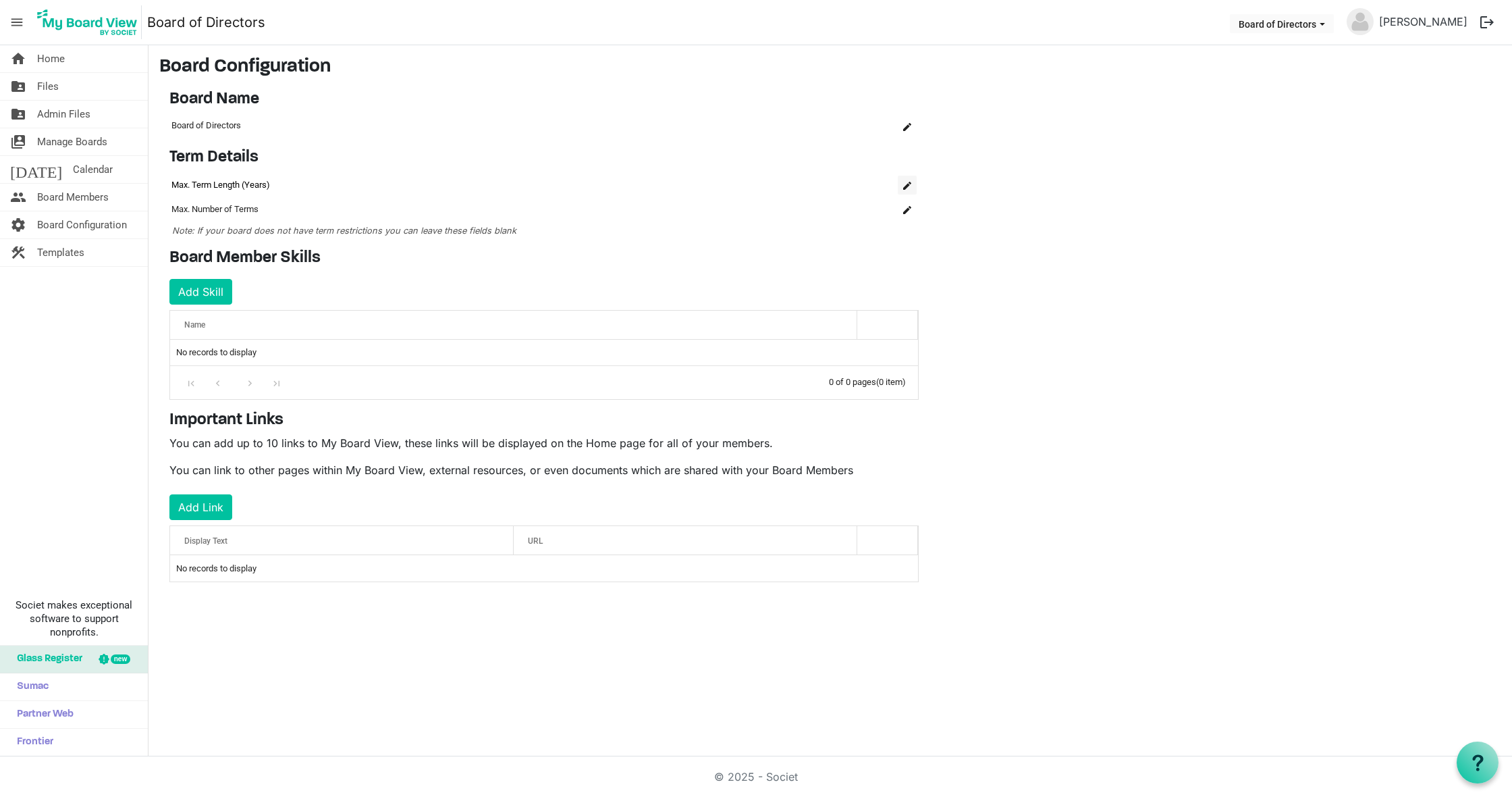
click at [910, 184] on span "is Command column column header" at bounding box center [907, 186] width 8 height 8
click at [836, 184] on span "Decrement value" at bounding box center [835, 185] width 12 height 17
click at [800, 182] on tr "Max. Term Length (Years) 1 1" at bounding box center [543, 187] width 749 height 29
type input "5"
click at [909, 215] on span "is Command column column header" at bounding box center [907, 215] width 8 height 8
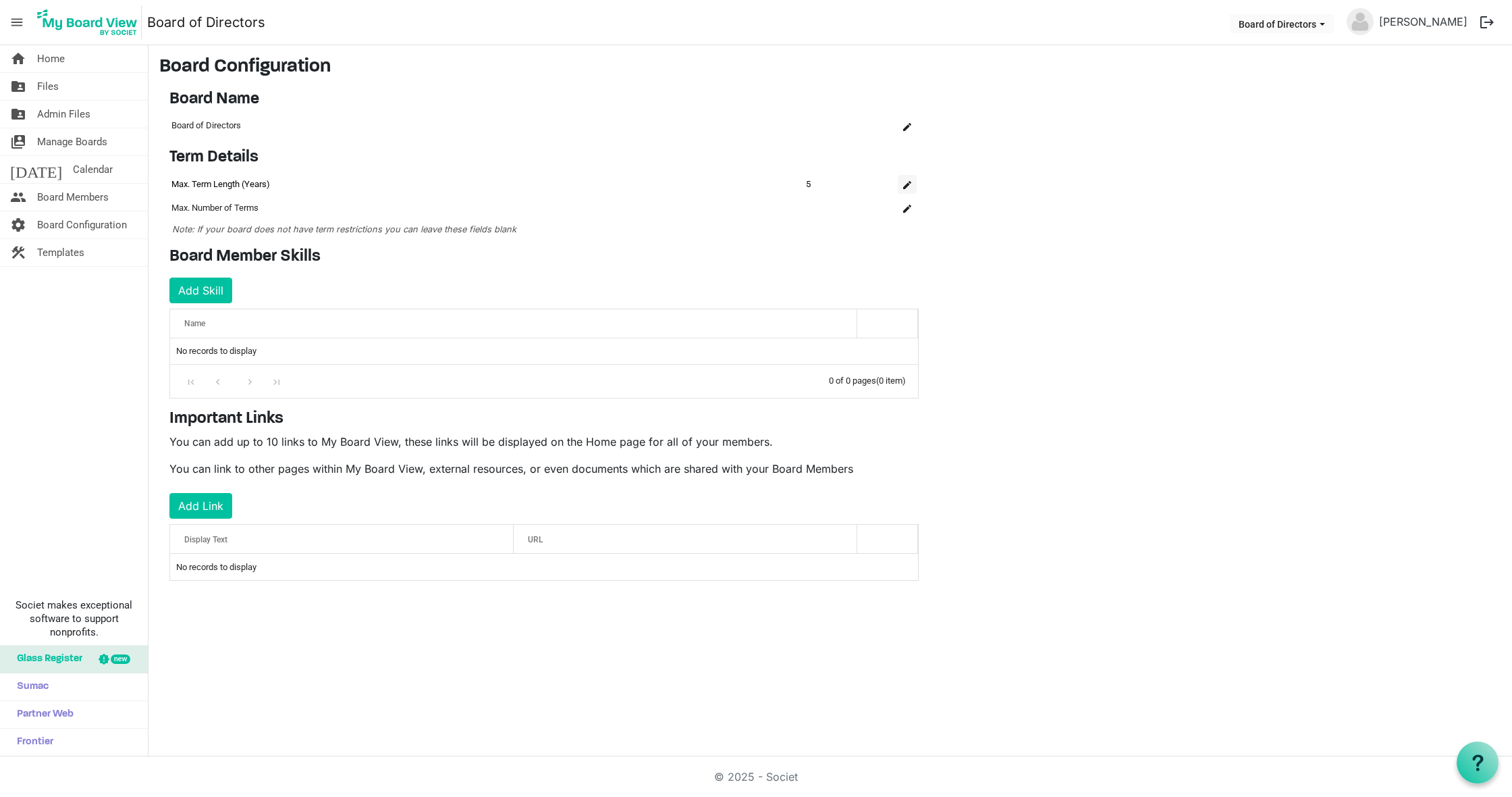
click at [906, 184] on span "is Command column column header" at bounding box center [907, 185] width 8 height 8
click at [1057, 196] on main "Board Configuration Board Name OK OK Cancel Name board-name-grid_header_table B…" at bounding box center [830, 331] width 1364 height 573
click at [77, 148] on span "Manage Boards" at bounding box center [72, 141] width 71 height 27
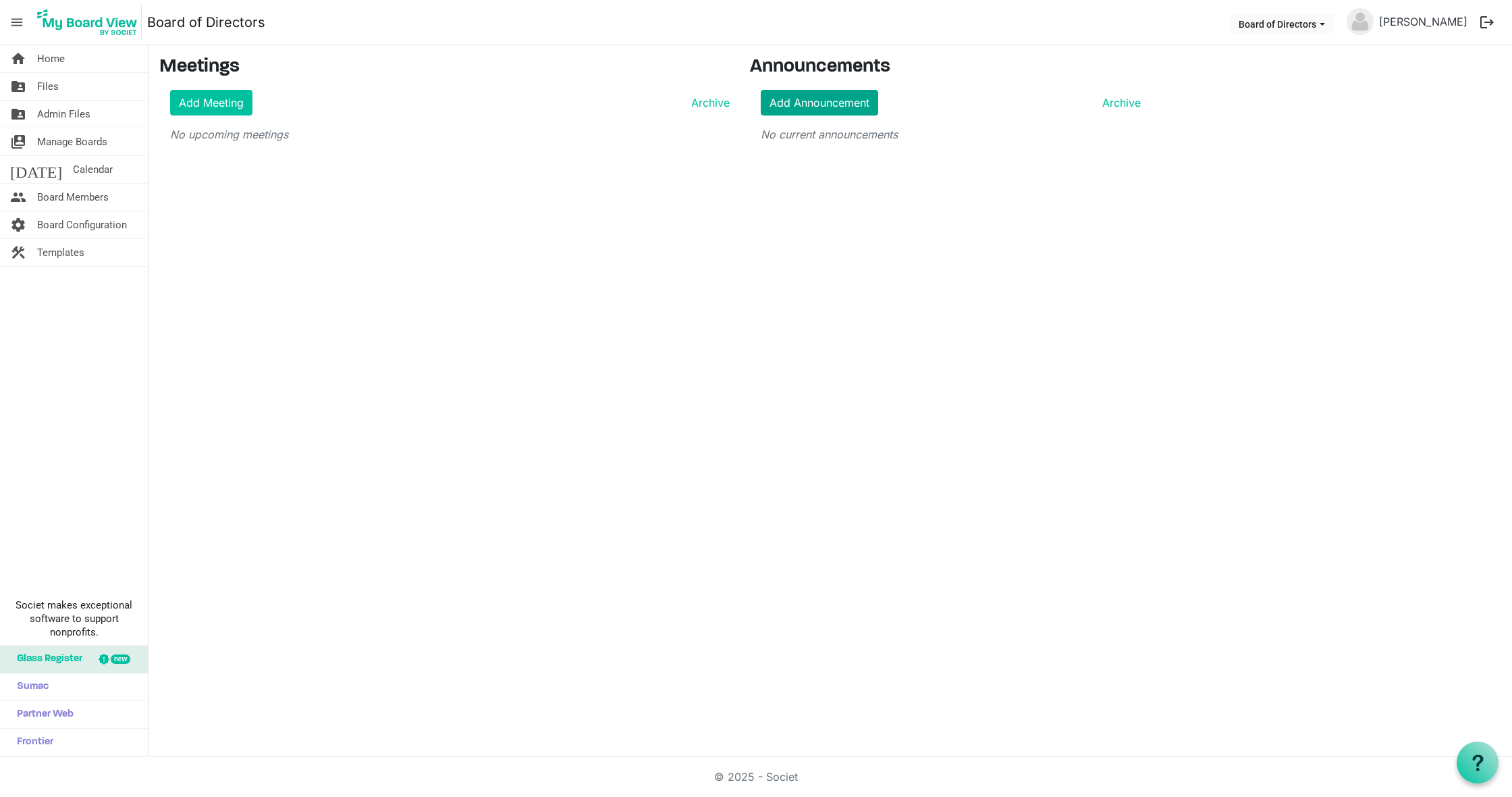
click at [841, 99] on link "Add Announcement" at bounding box center [820, 102] width 117 height 26
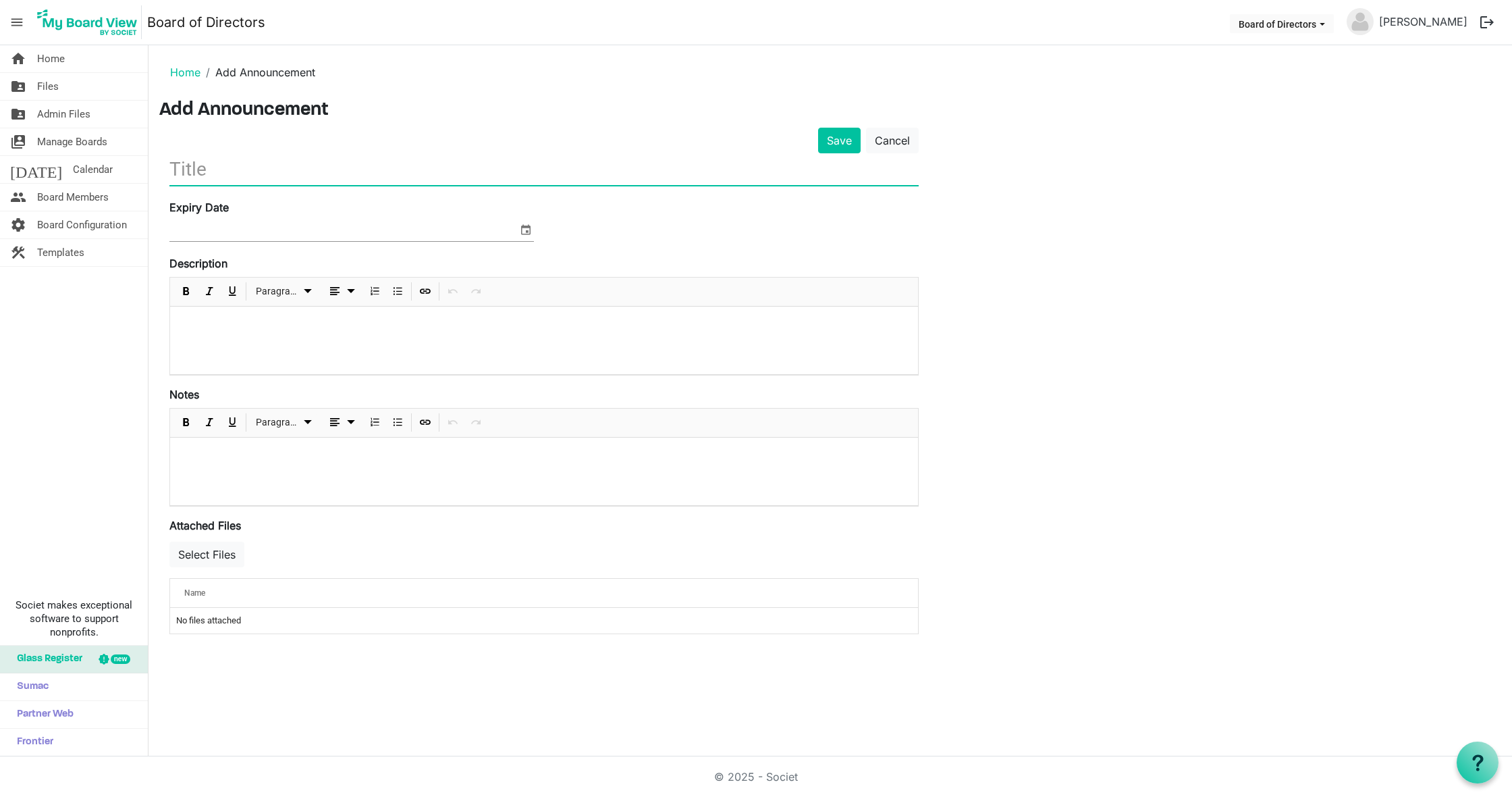
click at [285, 167] on input "text" at bounding box center [543, 169] width 749 height 32
type input "Welcome to our new platform for meetings"
click at [526, 230] on span "select" at bounding box center [525, 230] width 16 height 18
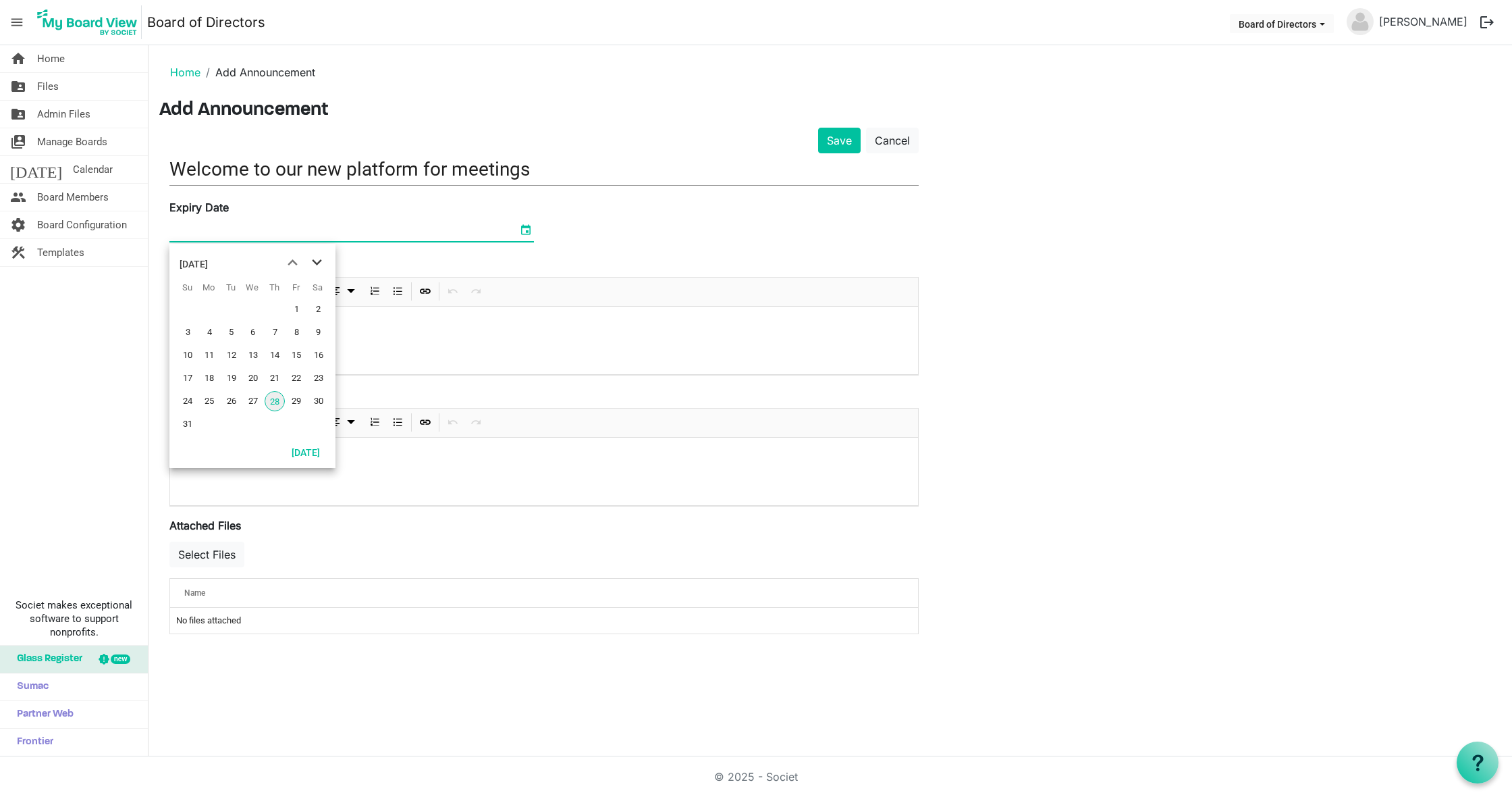
click at [322, 264] on span "next month" at bounding box center [317, 263] width 24 height 24
click at [319, 330] on span "13" at bounding box center [318, 332] width 20 height 20
type input "9/13/2025"
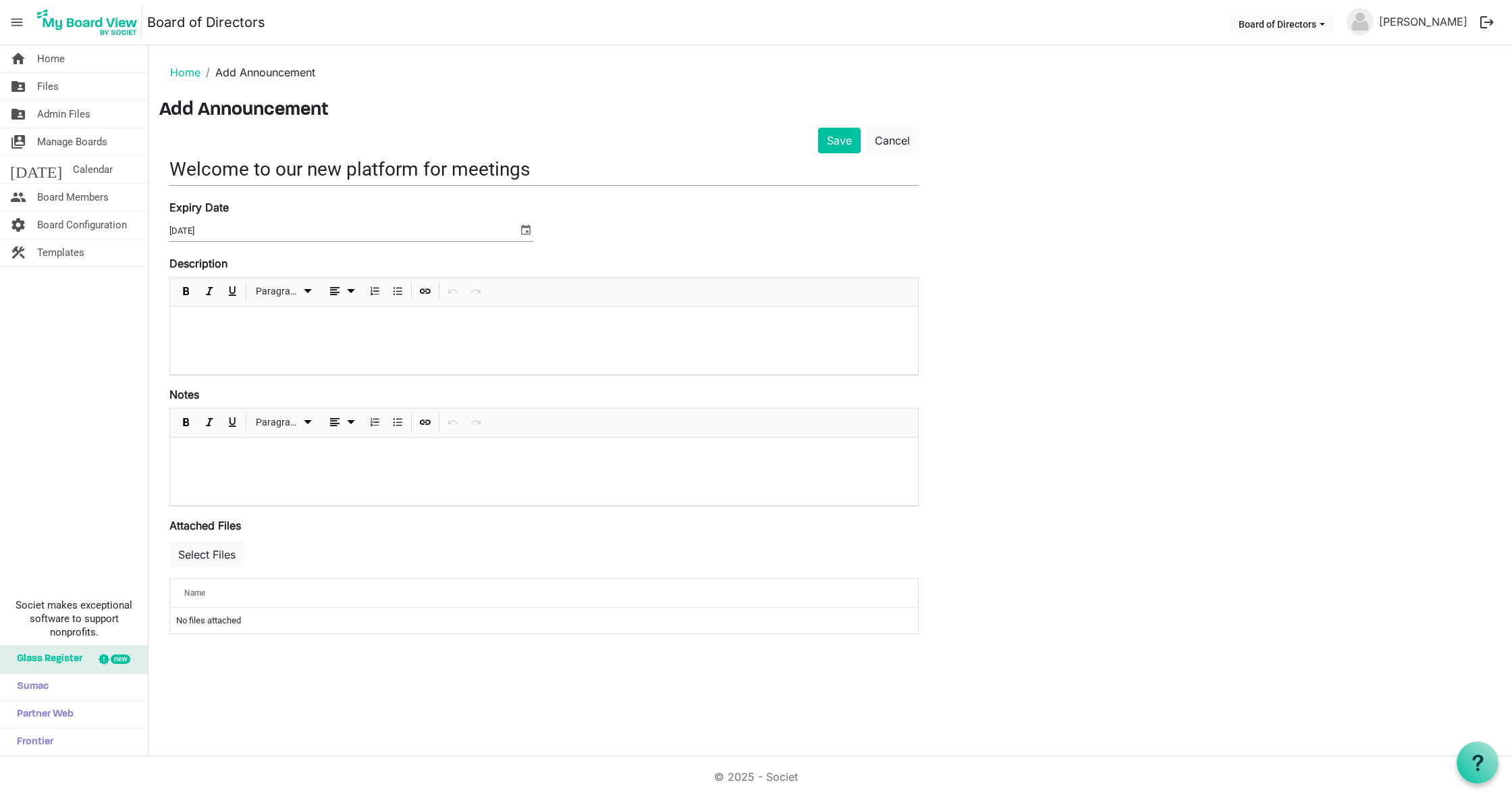
drag, startPoint x: 320, startPoint y: 329, endPoint x: 328, endPoint y: 331, distance: 8.2
click at [320, 329] on p at bounding box center [544, 324] width 726 height 14
click at [847, 137] on button "Save" at bounding box center [839, 140] width 43 height 26
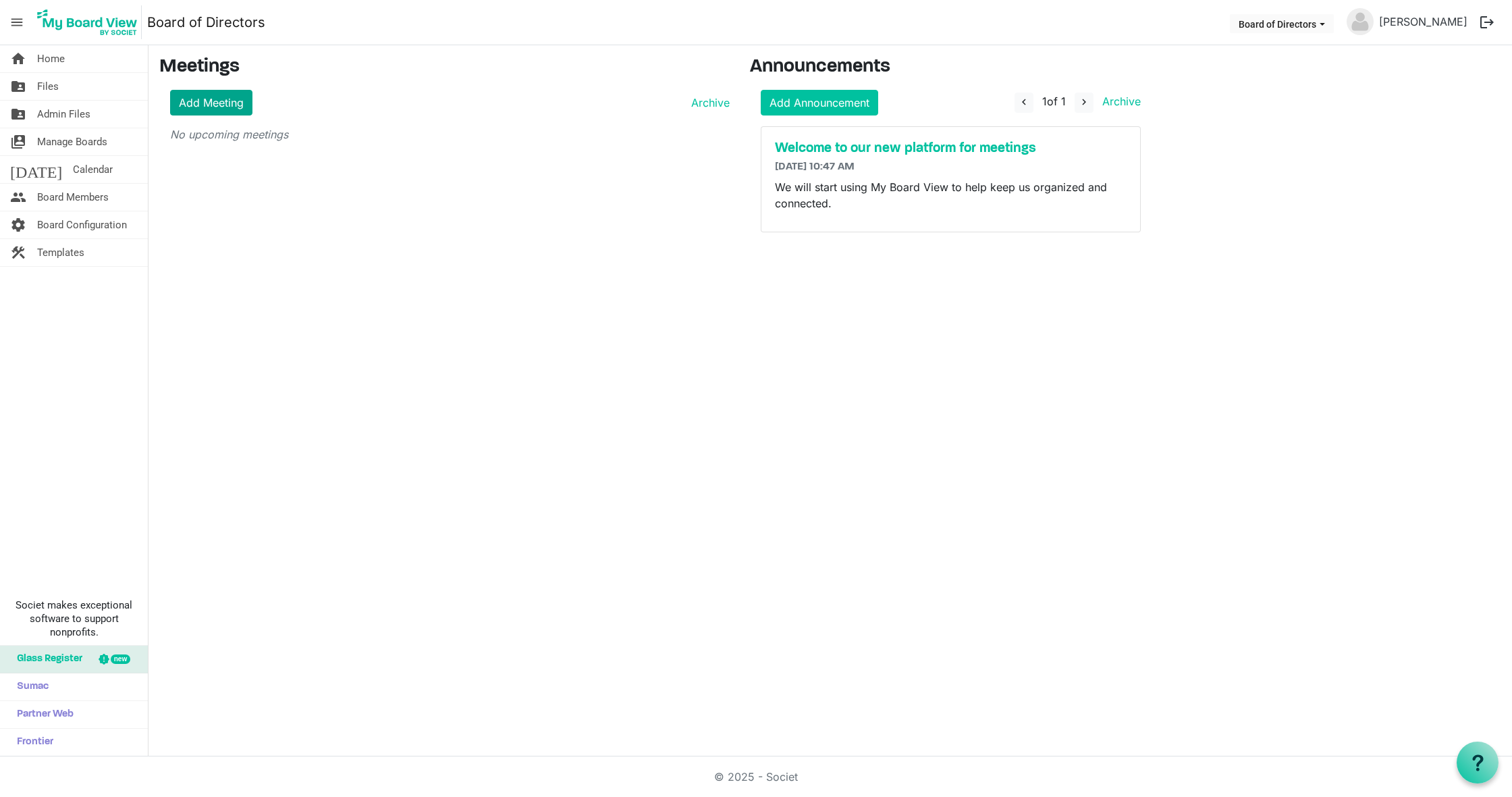
click at [209, 103] on link "Add Meeting" at bounding box center [211, 102] width 83 height 26
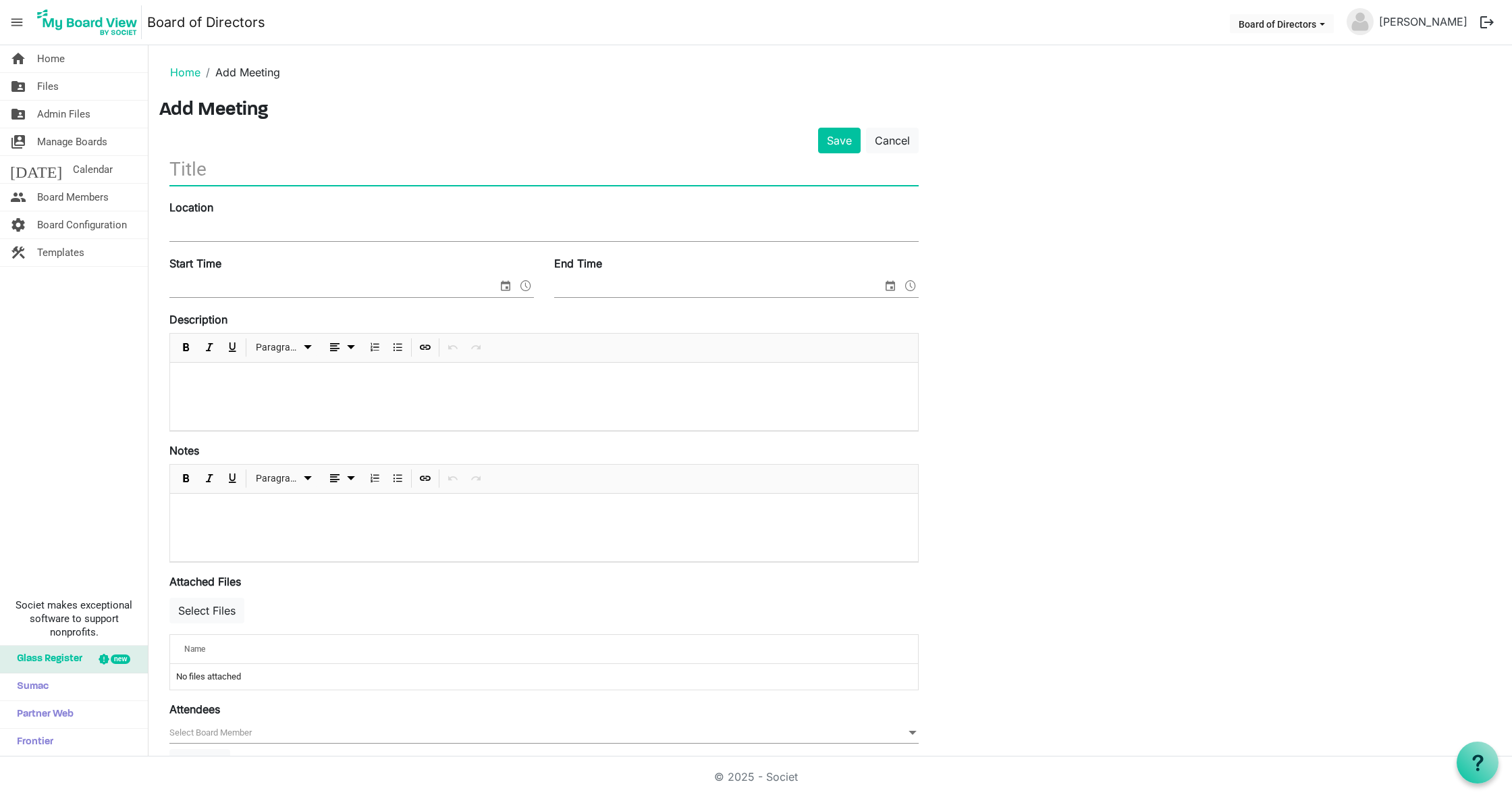
click at [281, 169] on input "text" at bounding box center [543, 169] width 749 height 32
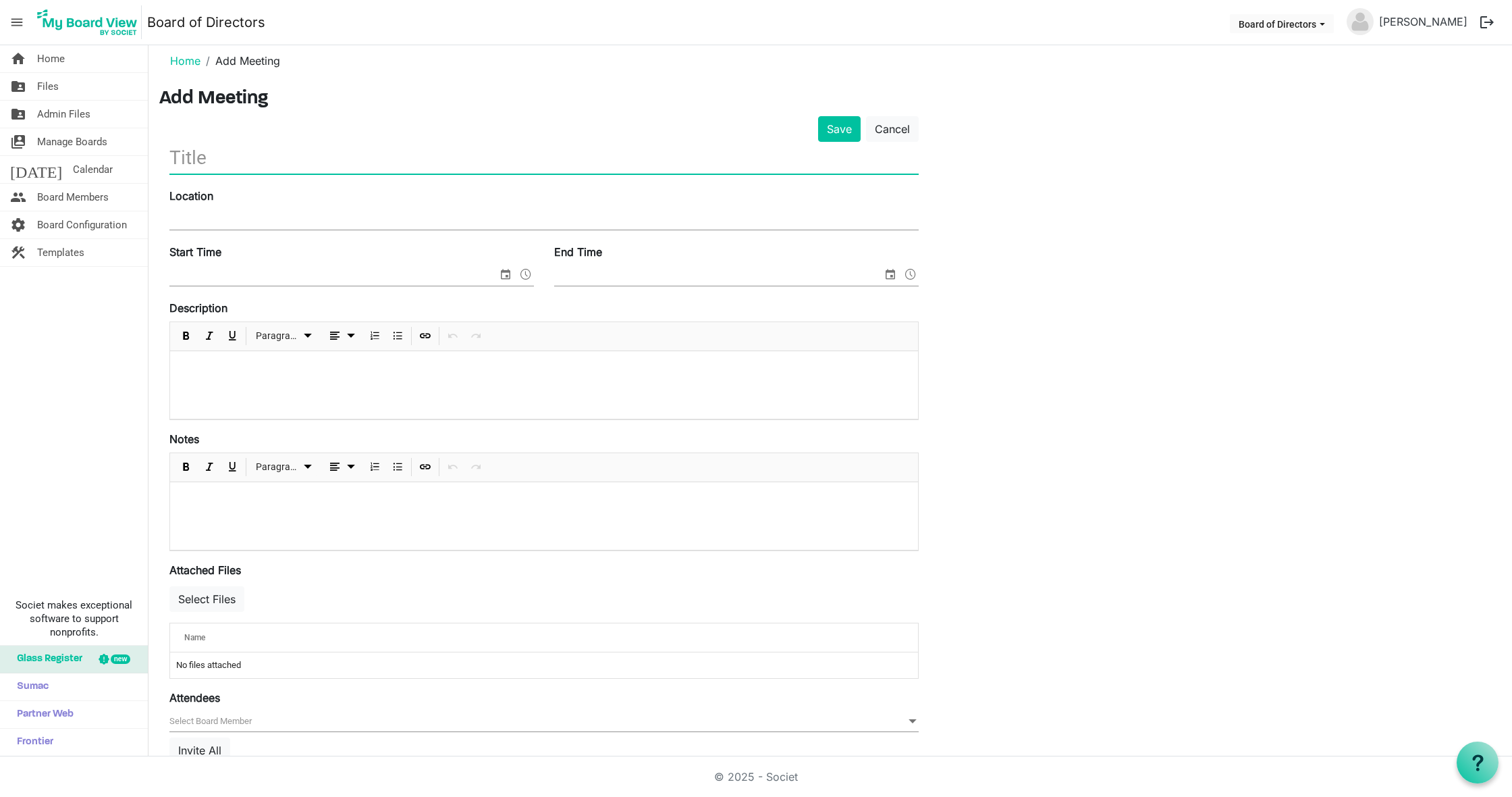
scroll to position [10, 0]
type input "3rd Quarter Meeting"
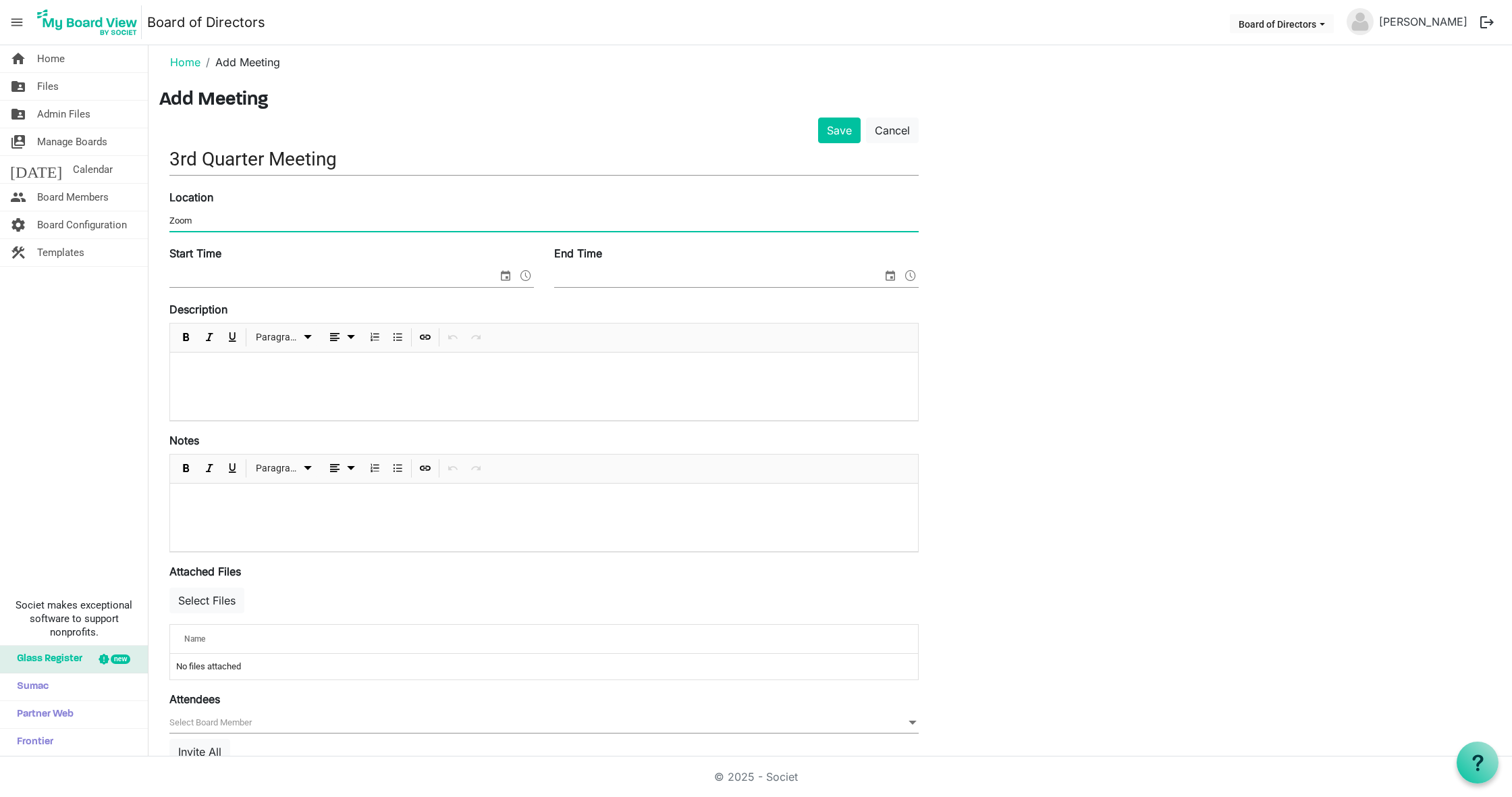
type input "Zoom"
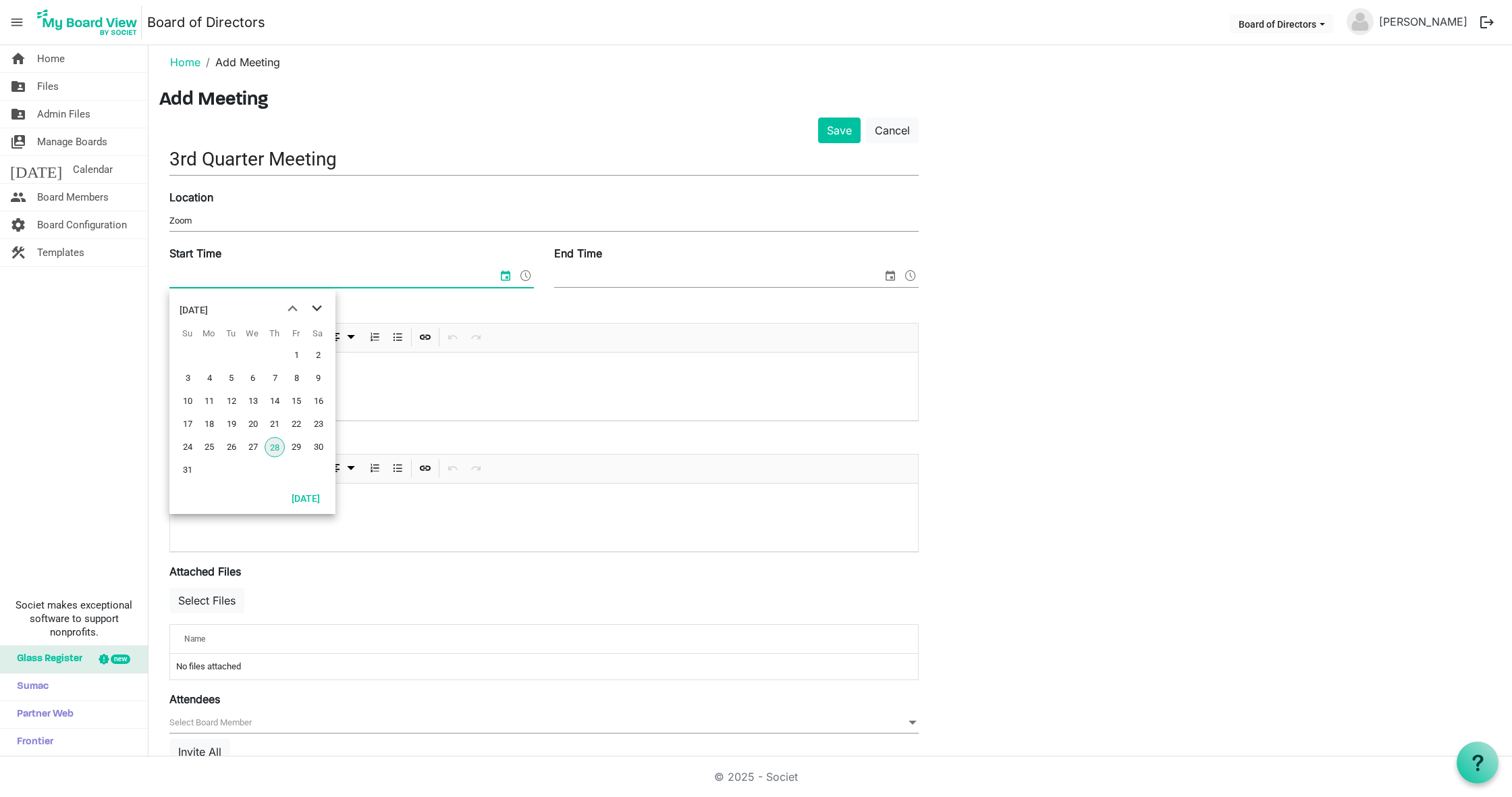
click at [316, 303] on span "next month" at bounding box center [317, 308] width 24 height 24
click at [259, 353] on span "3" at bounding box center [253, 355] width 20 height 20
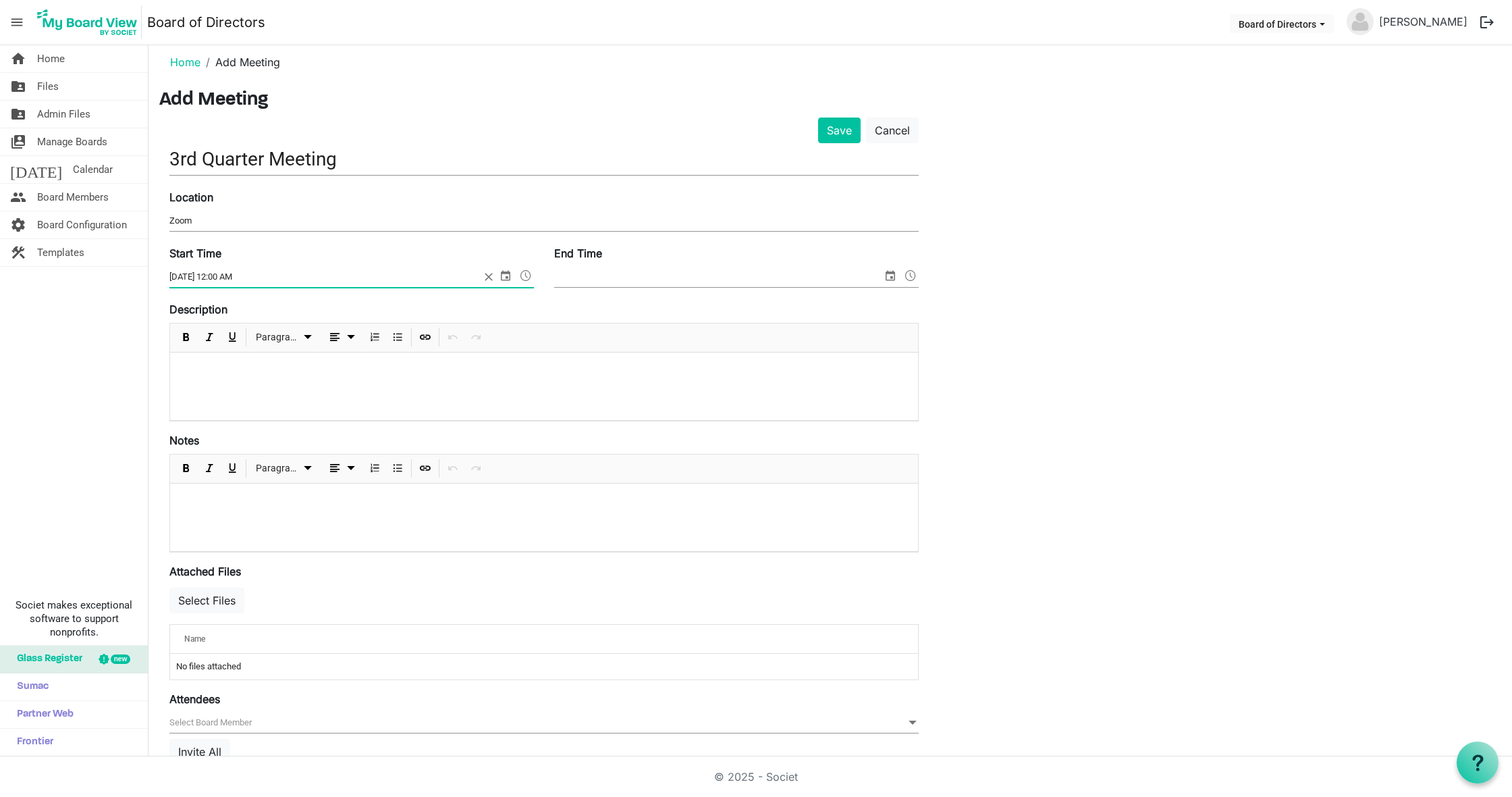
scroll to position [12, 0]
click at [525, 272] on span at bounding box center [525, 274] width 16 height 18
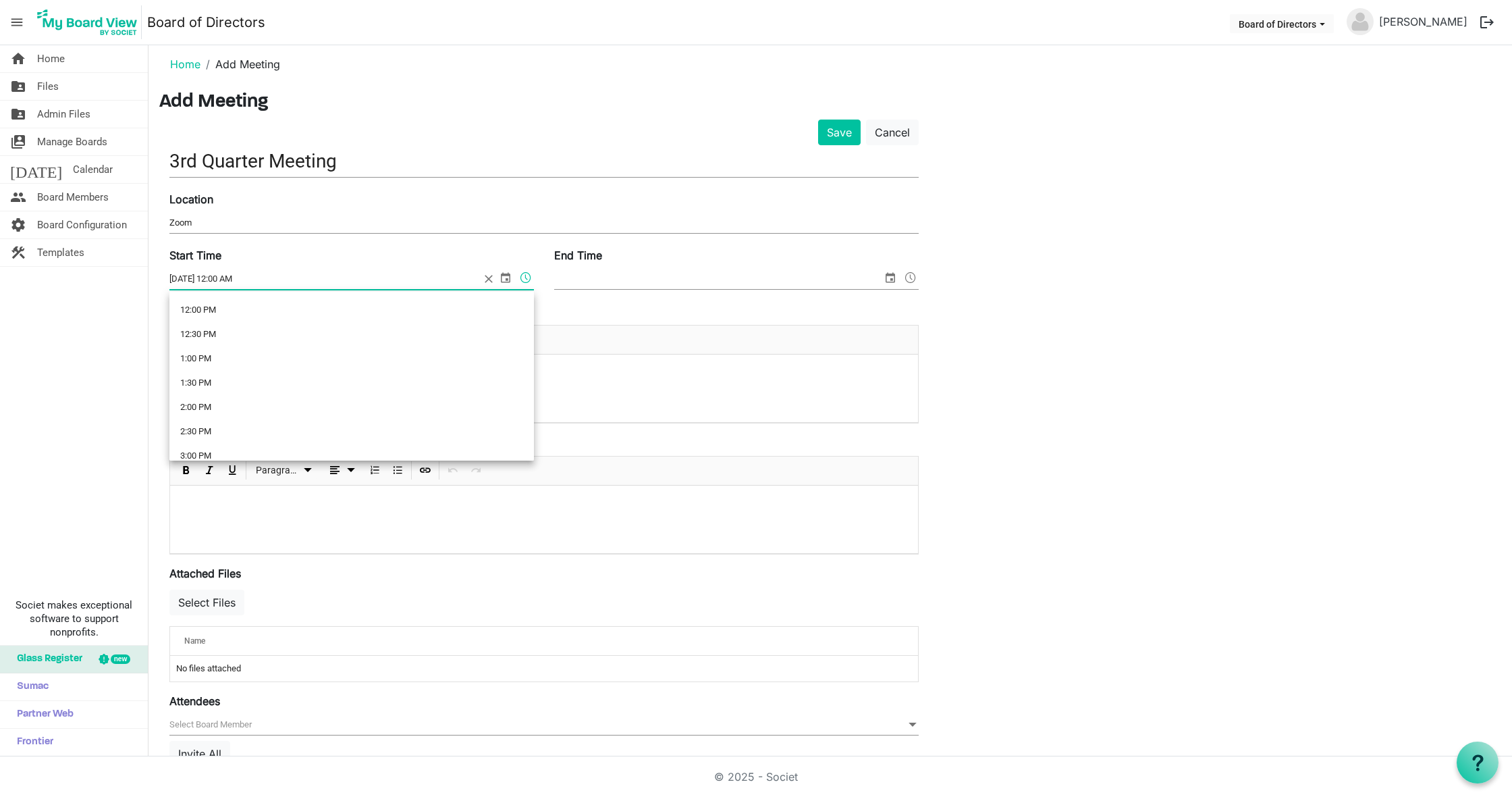
scroll to position [593, 0]
click at [211, 392] on li "2:00 PM" at bounding box center [351, 397] width 364 height 24
type input "[DATE] 2:00 PM"
click at [889, 277] on span "select" at bounding box center [890, 278] width 16 height 18
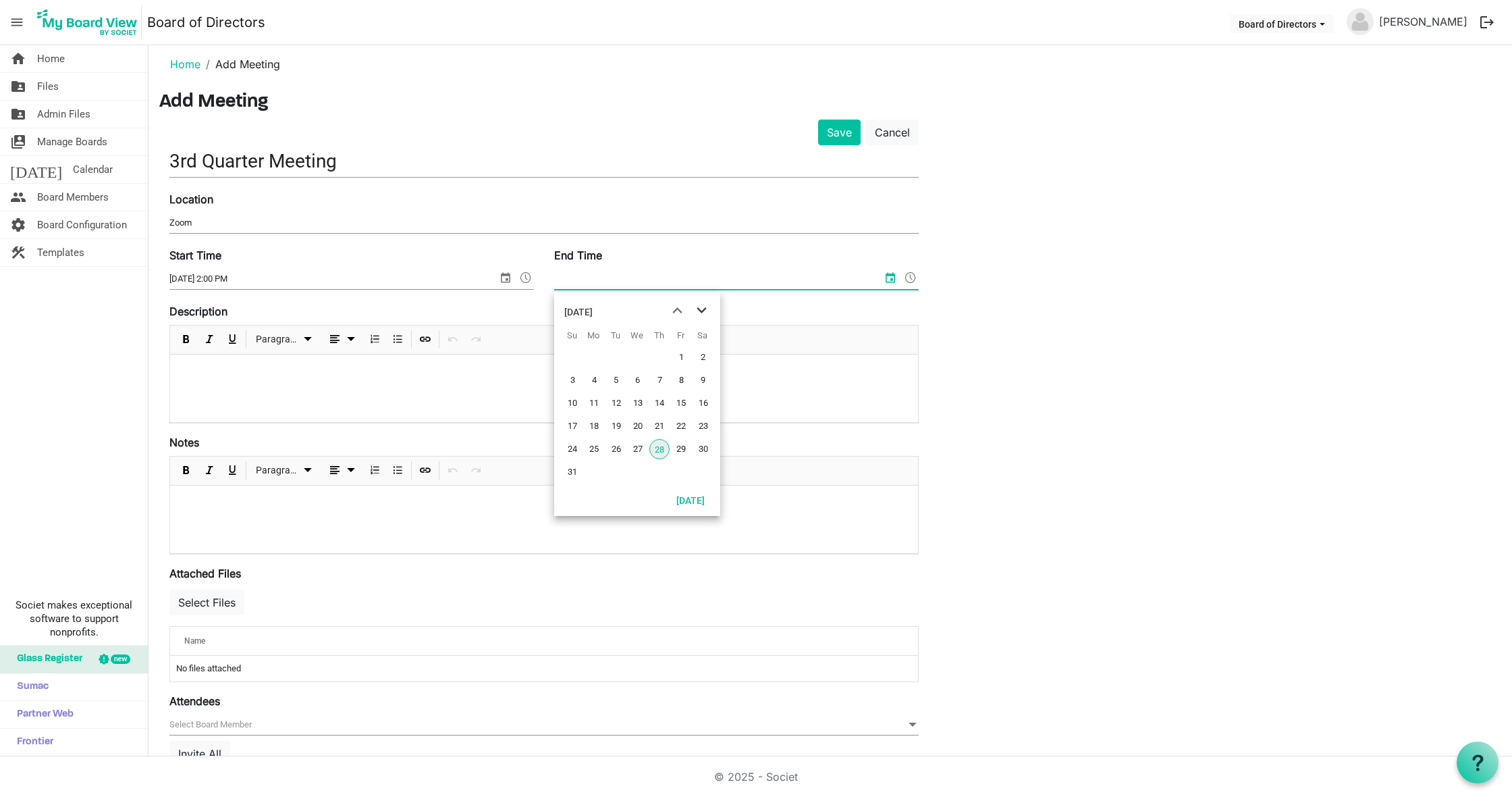
scroll to position [0, 0]
click at [700, 311] on span "next month" at bounding box center [702, 310] width 24 height 24
drag, startPoint x: 638, startPoint y: 358, endPoint x: 645, endPoint y: 360, distance: 7.3
click at [638, 358] on span "3" at bounding box center [638, 357] width 20 height 20
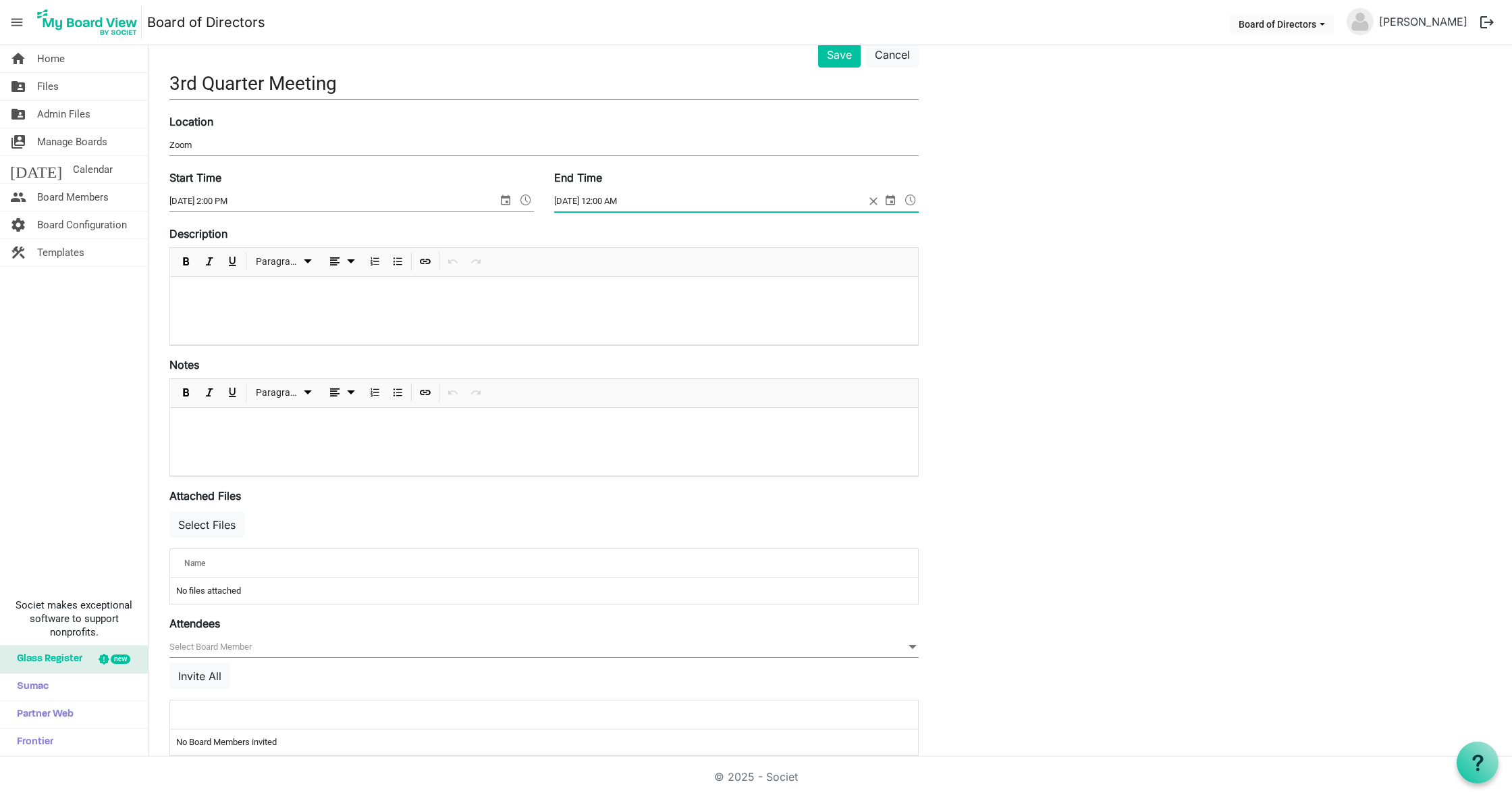
scroll to position [76, 0]
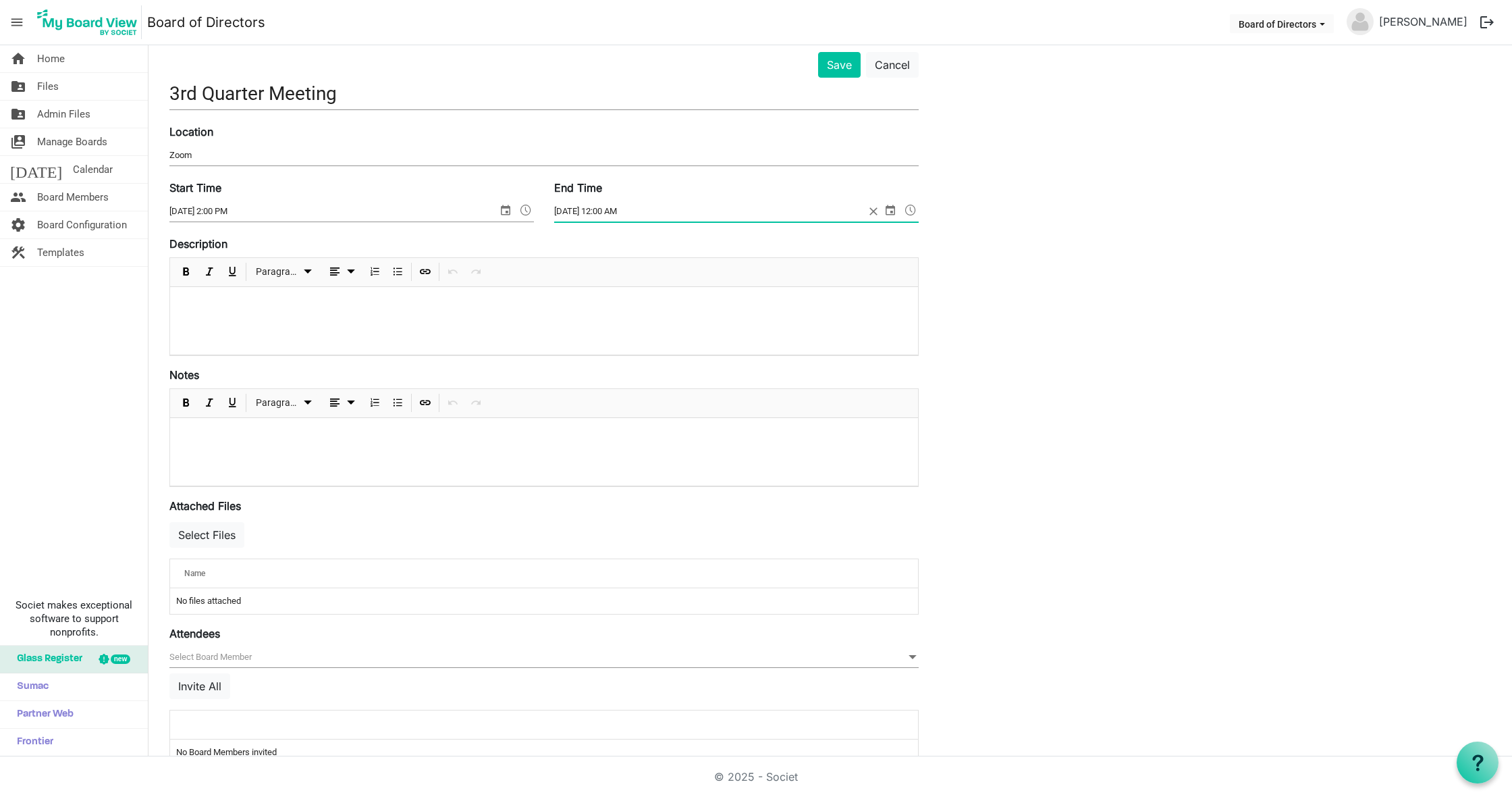
click at [914, 209] on span at bounding box center [910, 210] width 16 height 18
click at [615, 309] on li "2:00 PM" at bounding box center [736, 307] width 364 height 24
click at [916, 212] on span at bounding box center [910, 210] width 16 height 18
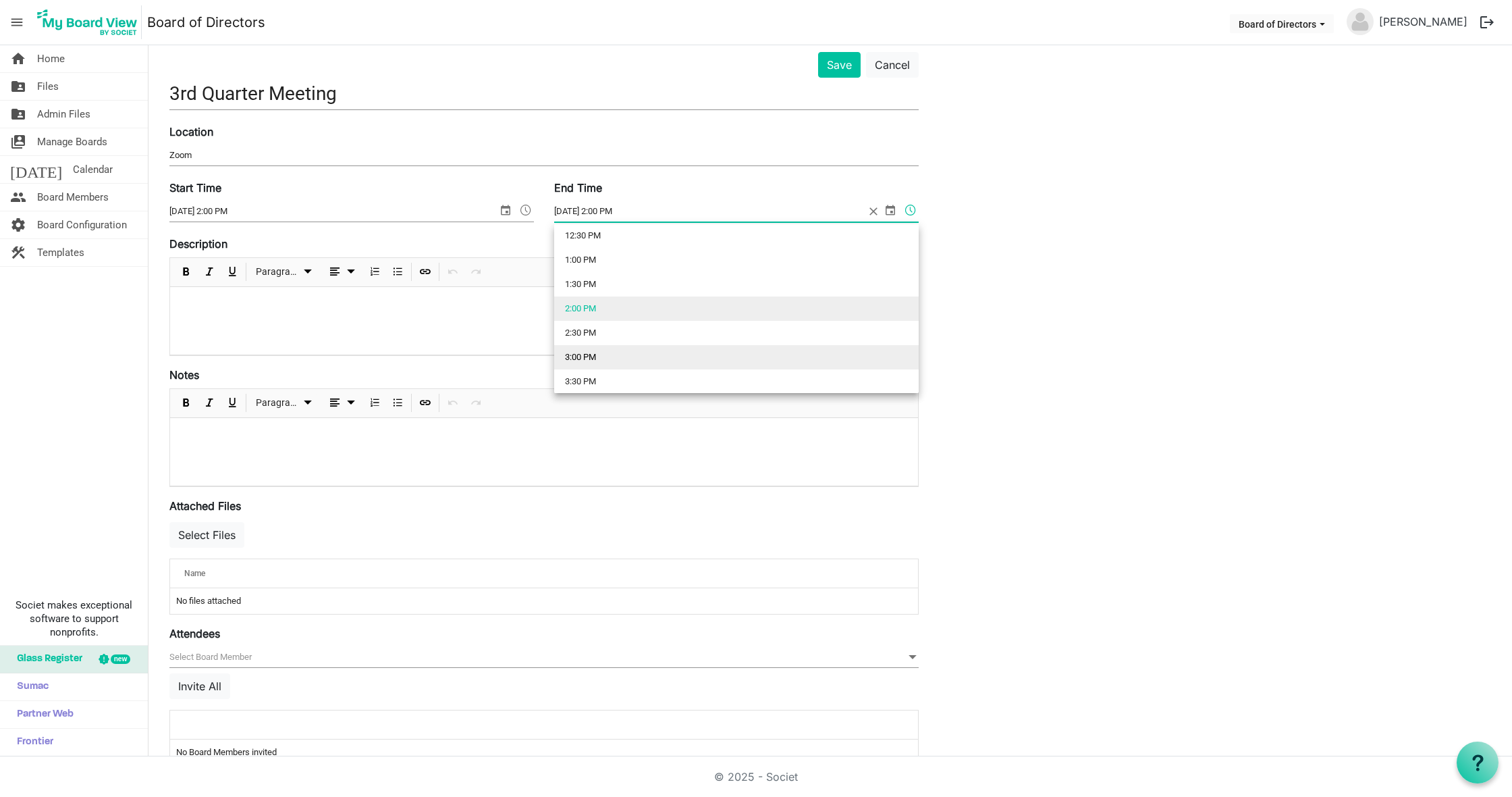
click at [610, 356] on li "3:00 PM" at bounding box center [736, 357] width 364 height 24
type input "[DATE] 3:00 PM"
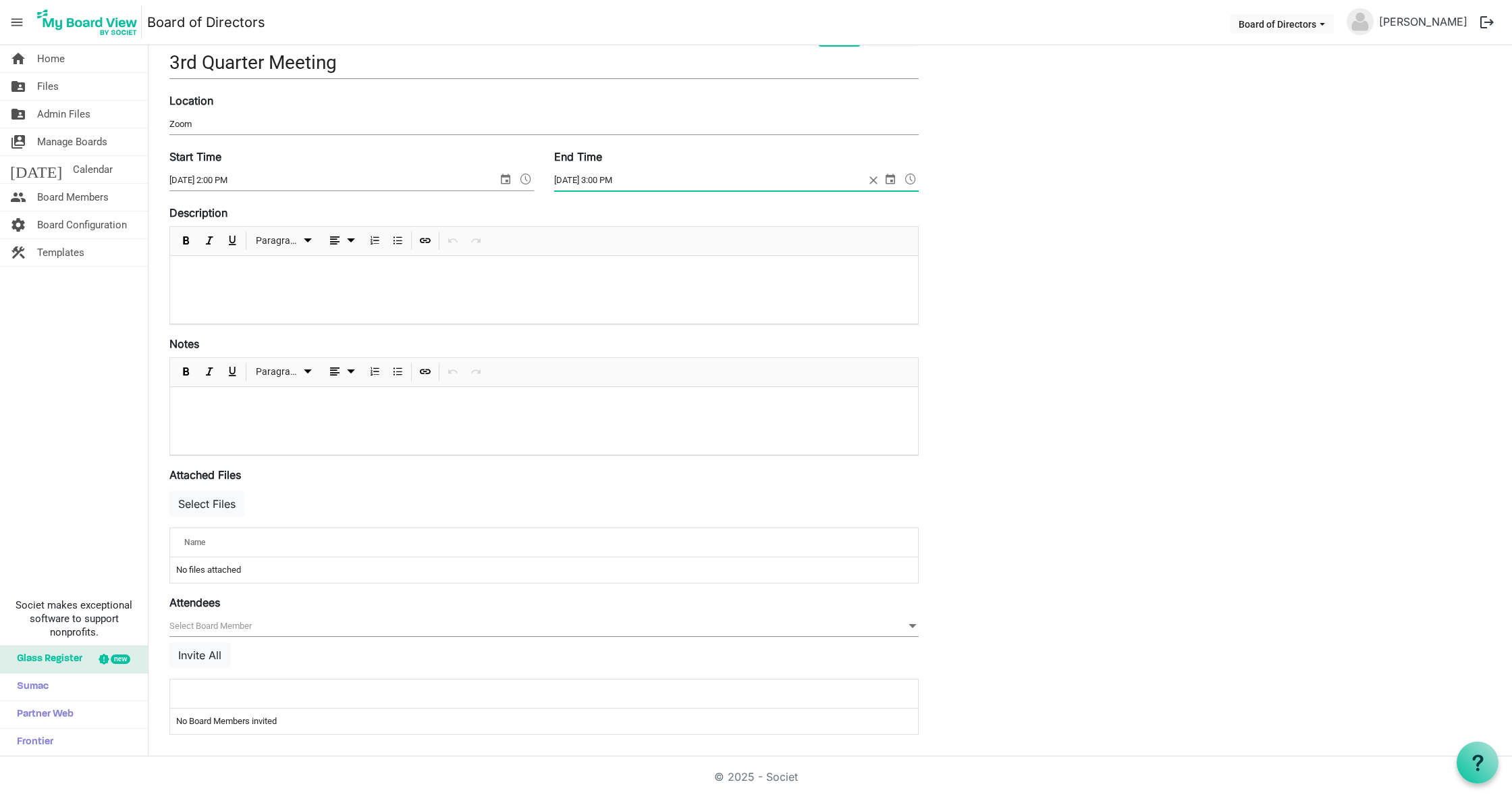
scroll to position [108, 0]
